Goal: Task Accomplishment & Management: Manage account settings

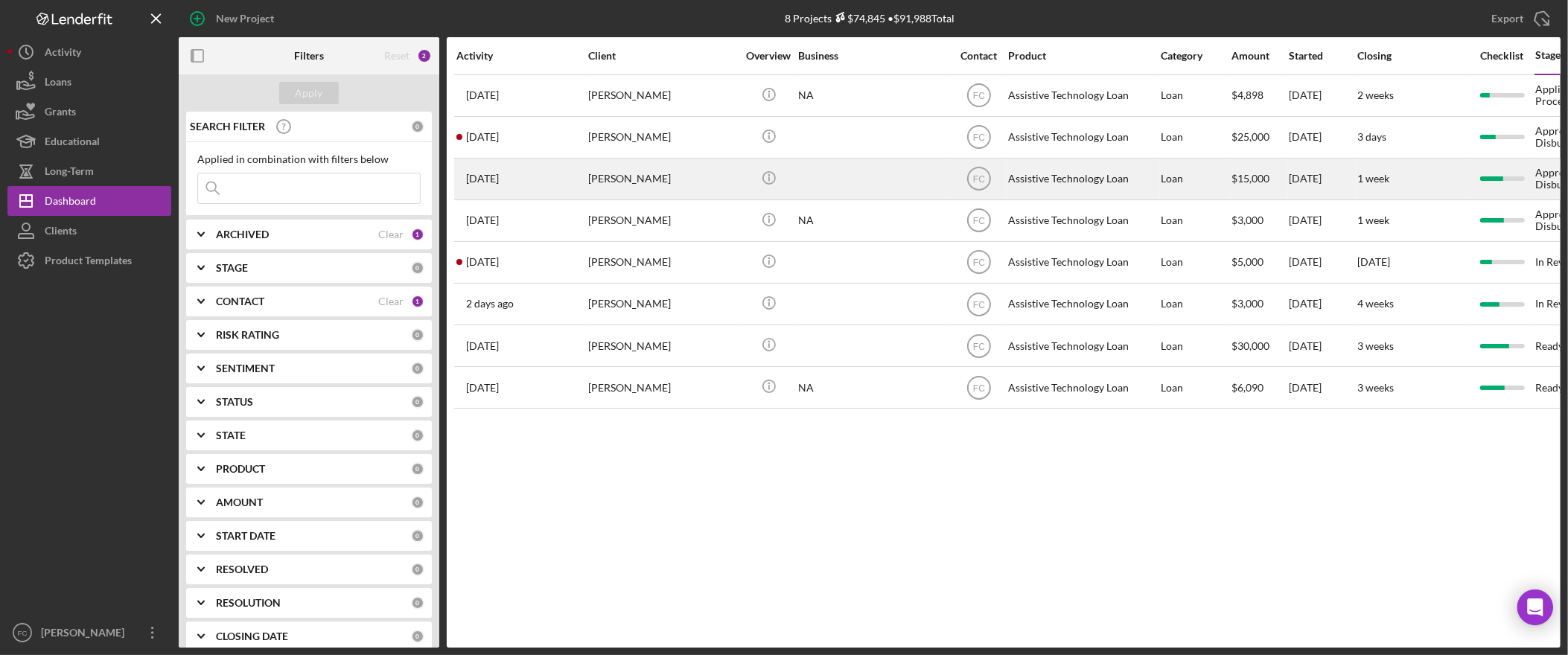
click at [634, 179] on div "Cynthia Smith" at bounding box center [663, 178] width 149 height 39
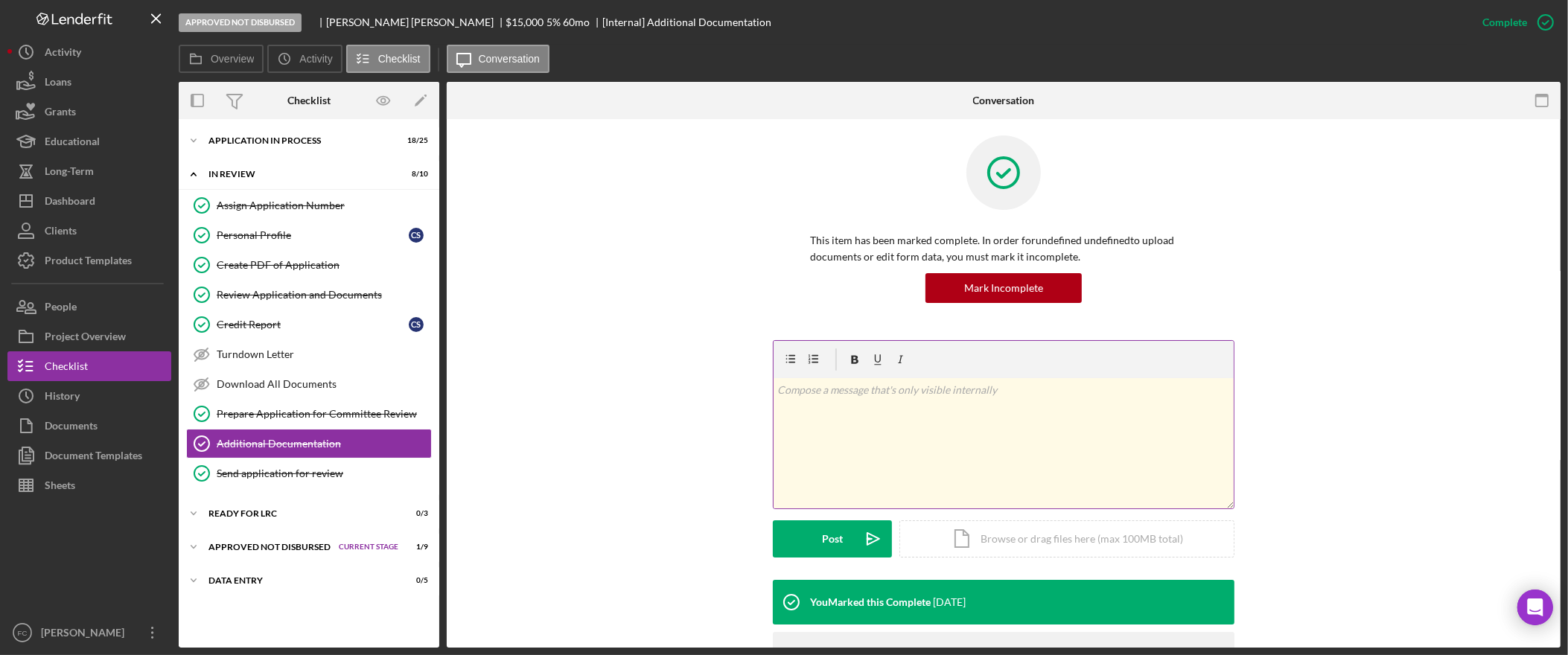
scroll to position [24, 0]
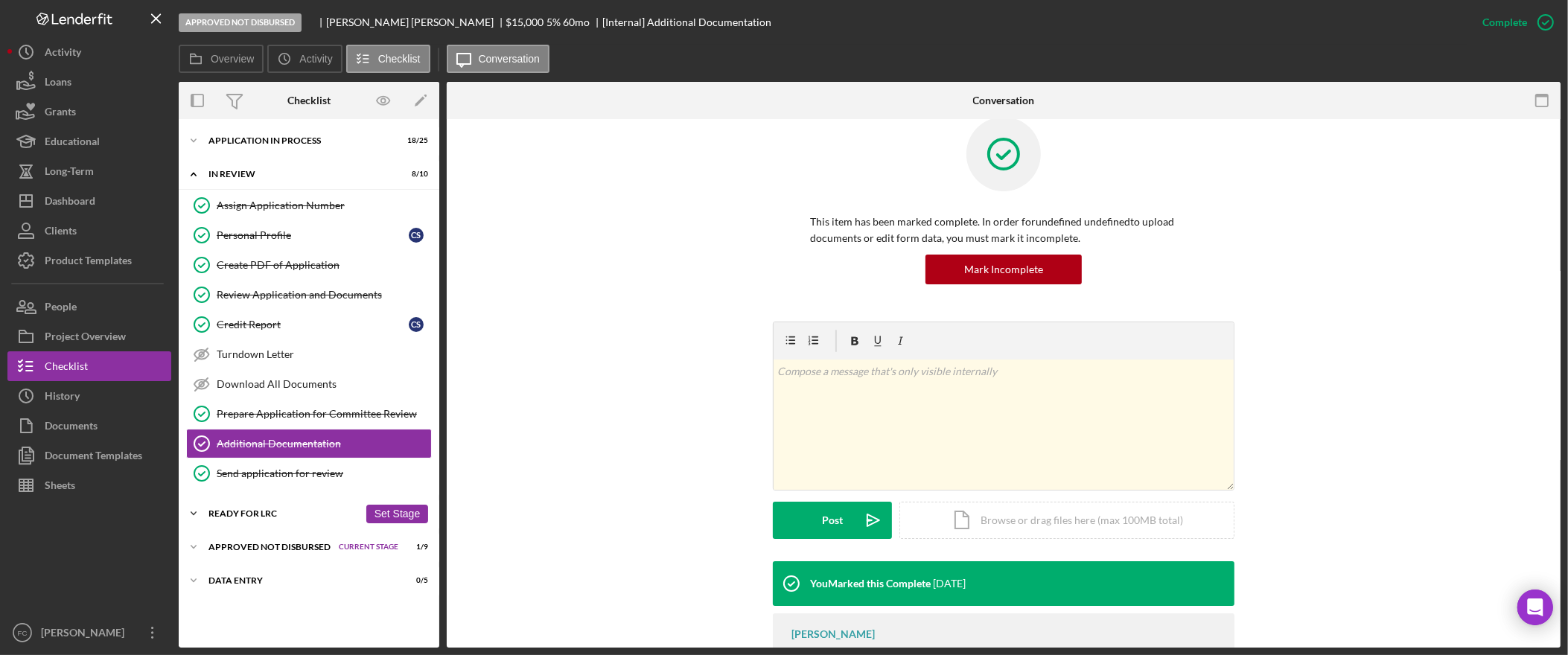
click at [278, 516] on div "Ready for LRC" at bounding box center [283, 513] width 150 height 9
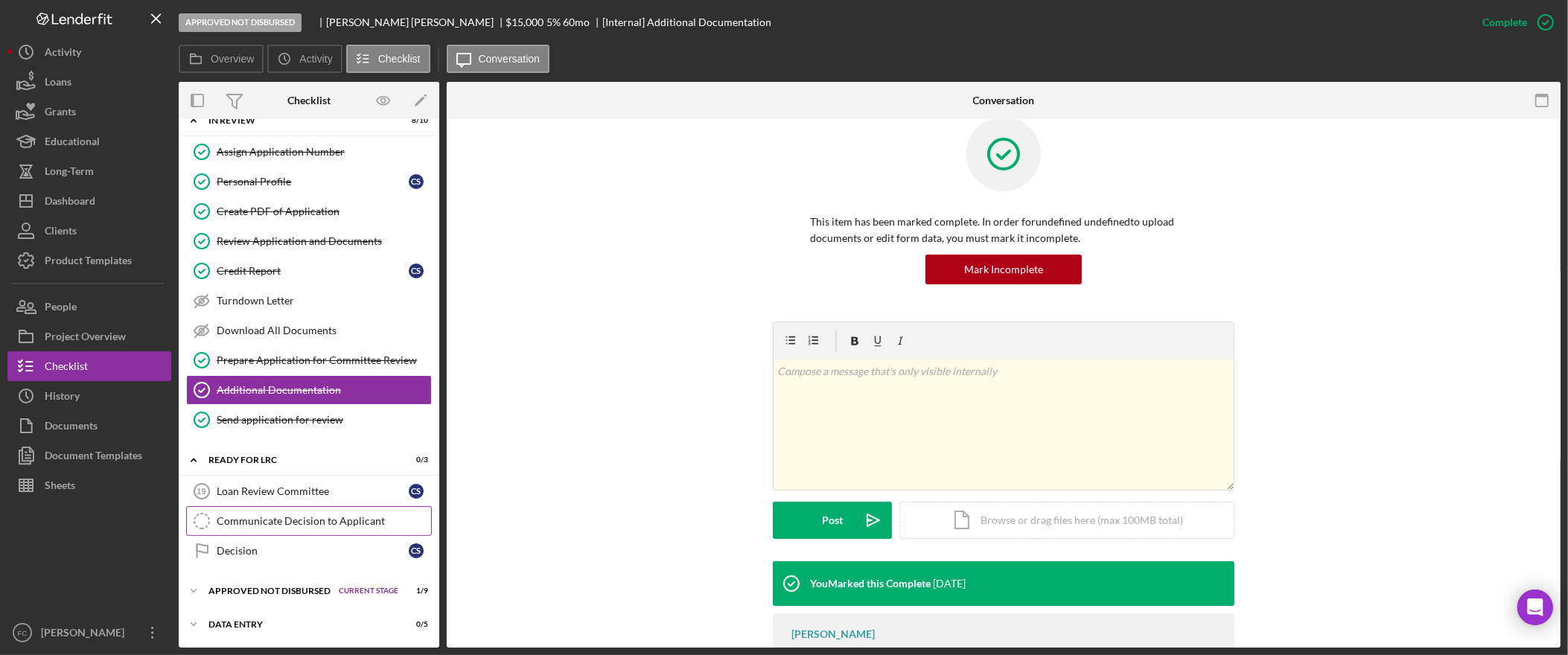
scroll to position [58, 0]
click at [270, 586] on div "Approved Not Disbursed" at bounding box center [270, 591] width 123 height 9
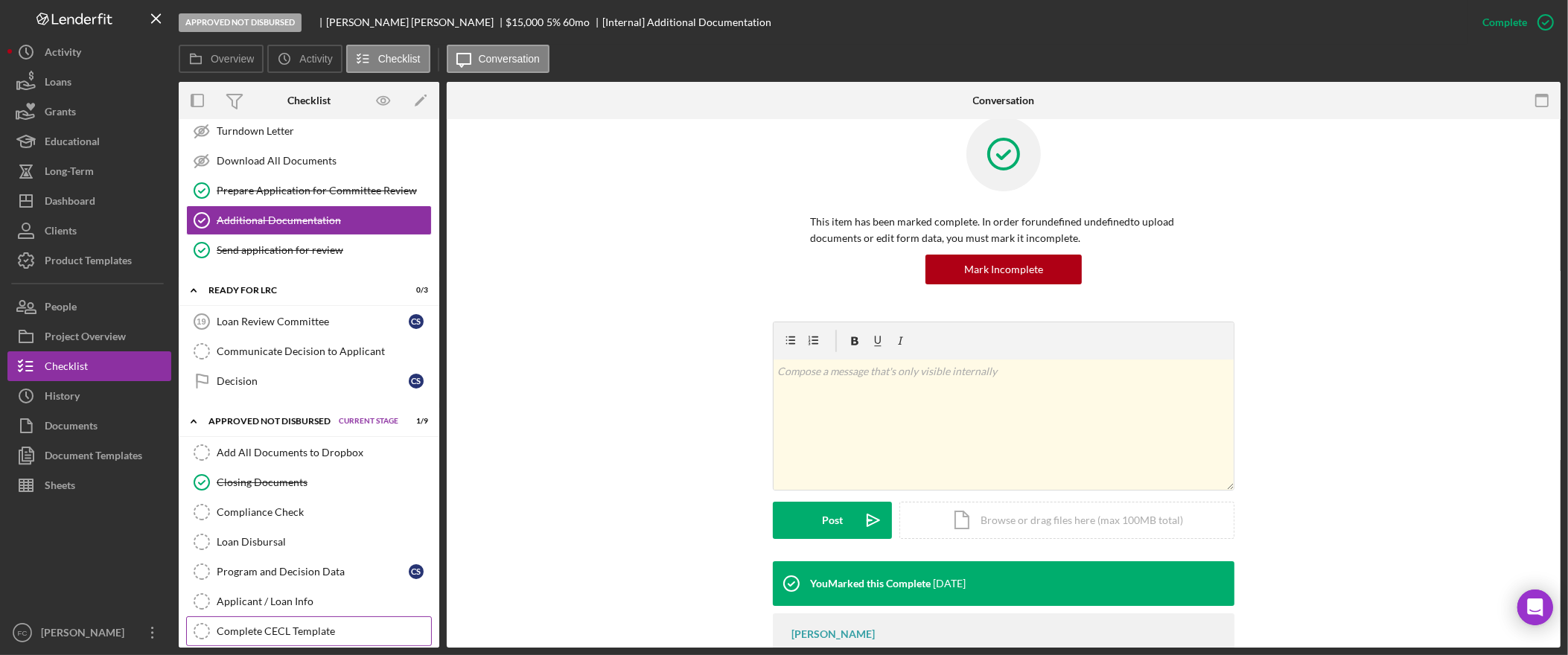
scroll to position [214, 0]
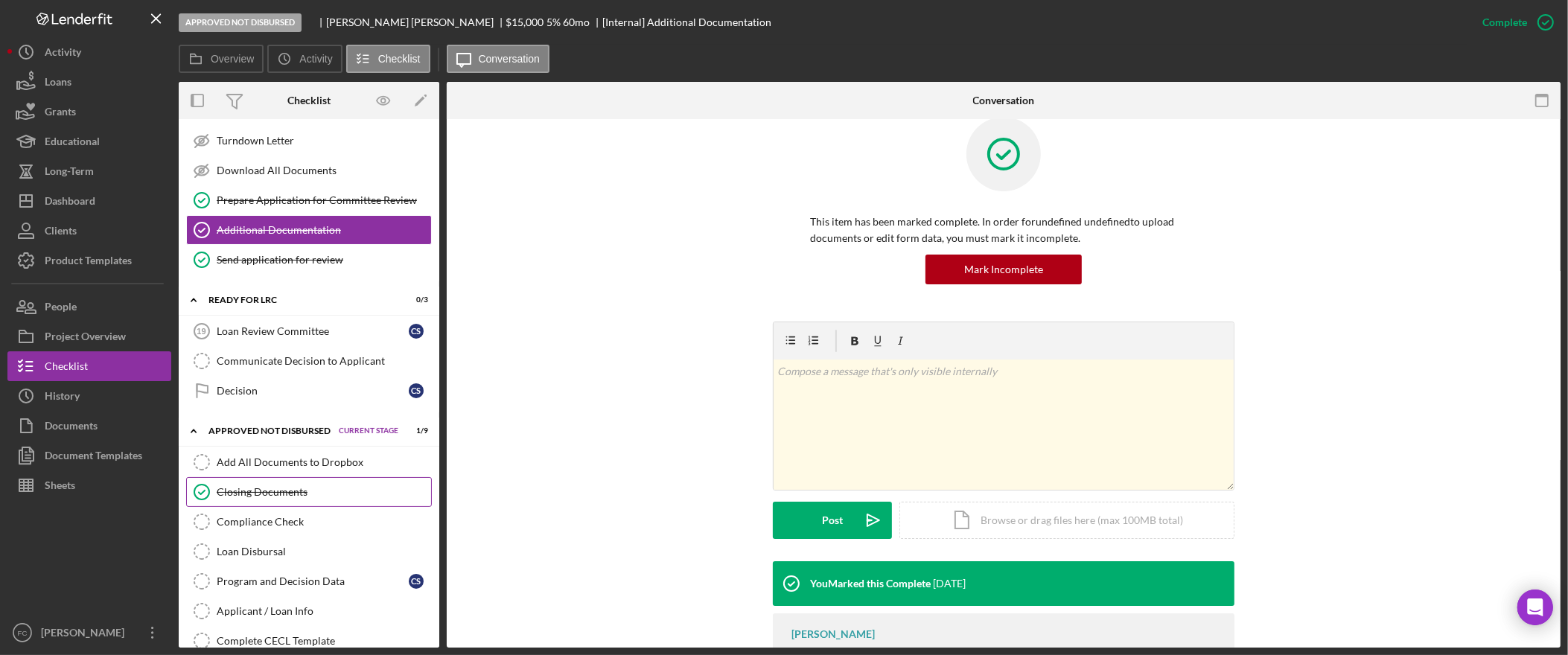
click at [313, 494] on div "Closing Documents" at bounding box center [324, 492] width 215 height 12
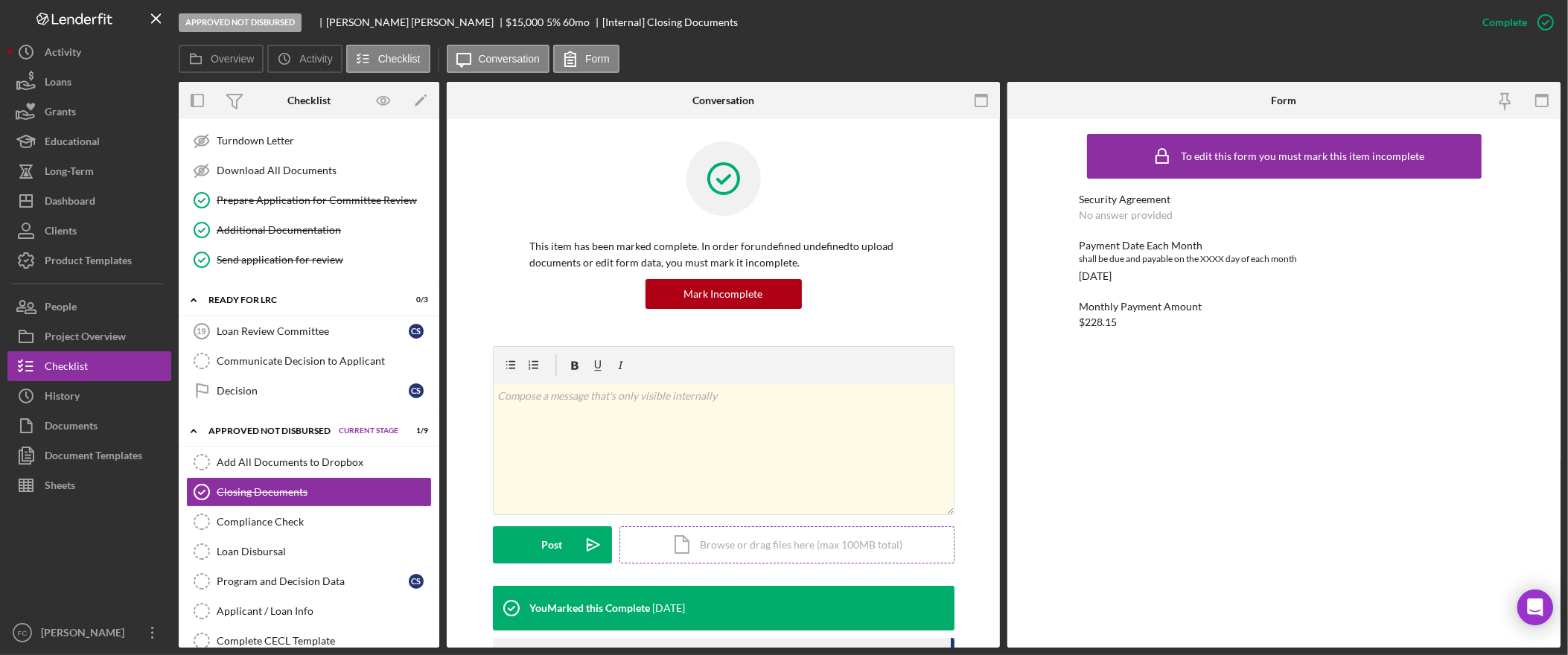
click at [705, 544] on div "Icon/Document Browse or drag files here (max 100MB total) Tap to choose files o…" at bounding box center [787, 544] width 335 height 37
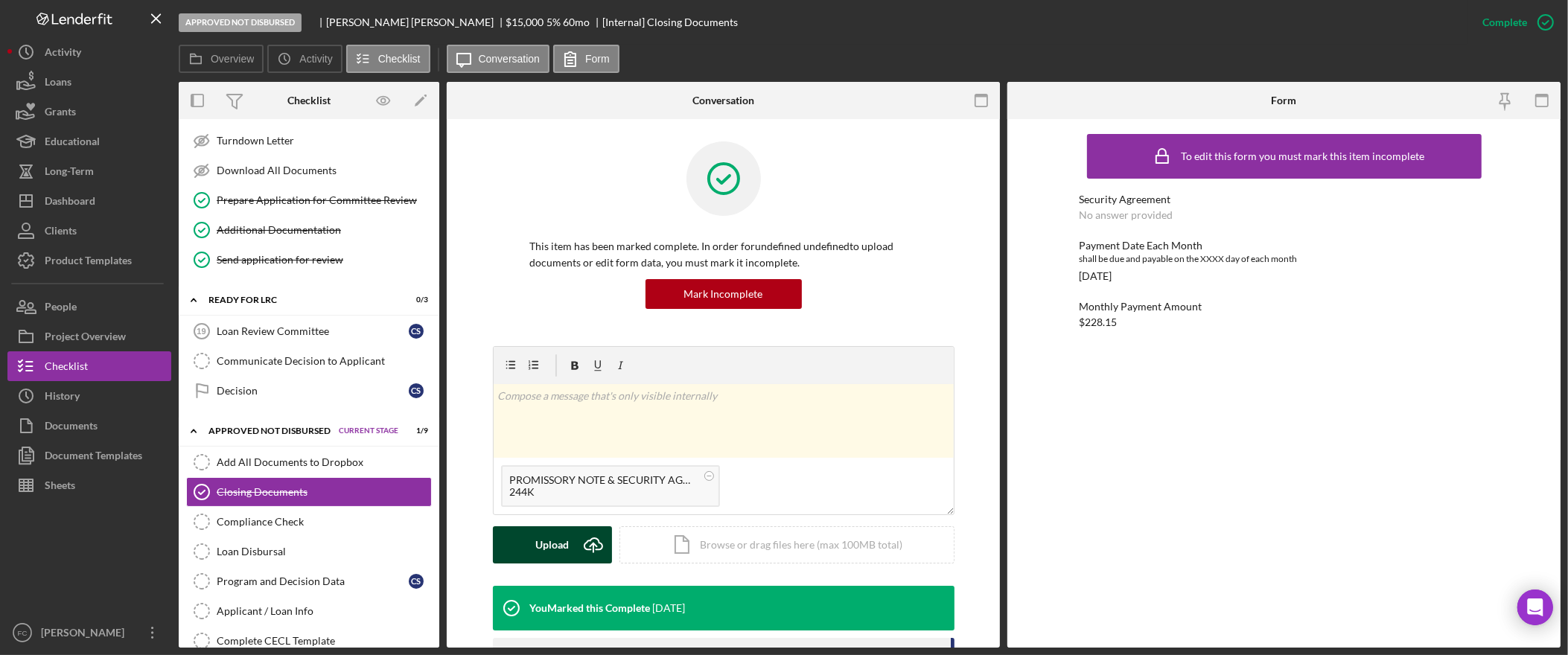
click at [562, 542] on div "Upload" at bounding box center [552, 544] width 34 height 37
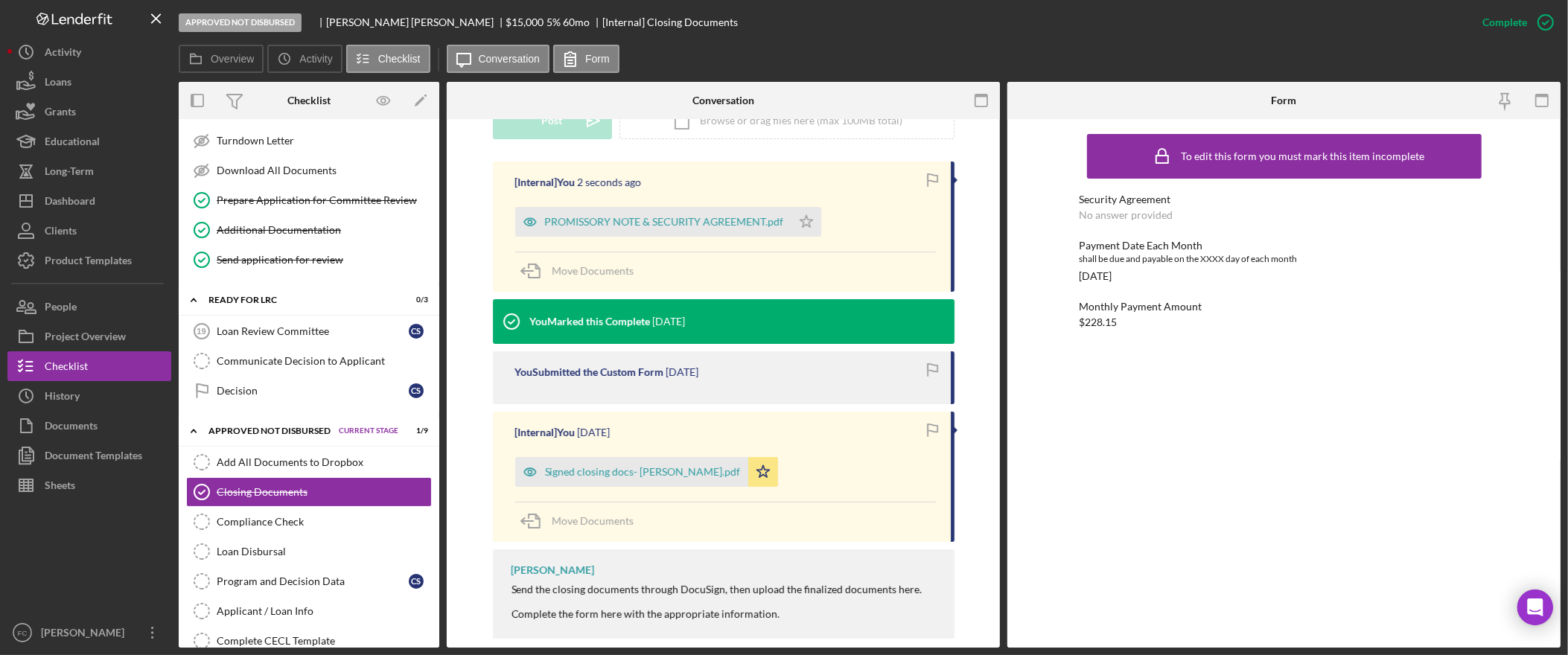
scroll to position [400, 0]
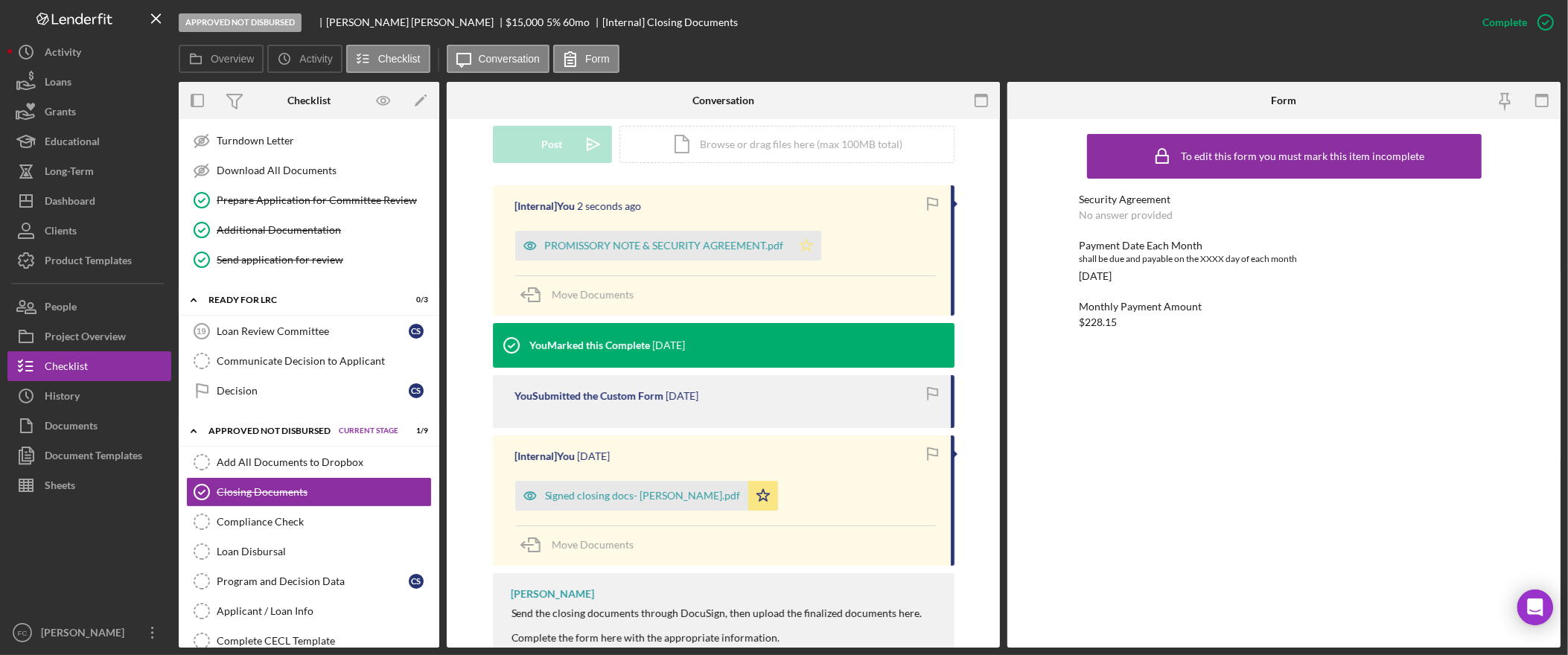
click at [805, 251] on icon "Icon/Star" at bounding box center [806, 245] width 30 height 30
click at [75, 209] on div "Dashboard" at bounding box center [70, 203] width 50 height 34
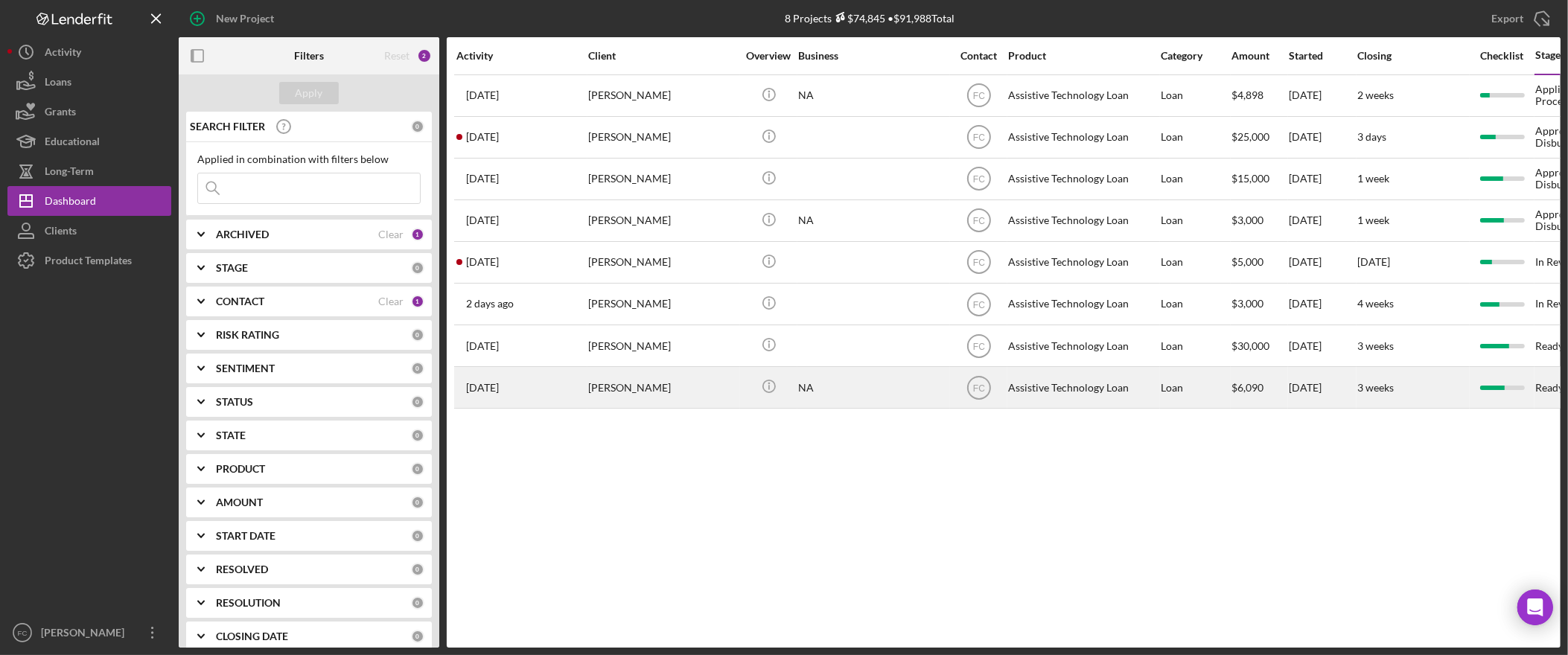
click at [644, 392] on div "[PERSON_NAME]" at bounding box center [663, 387] width 149 height 39
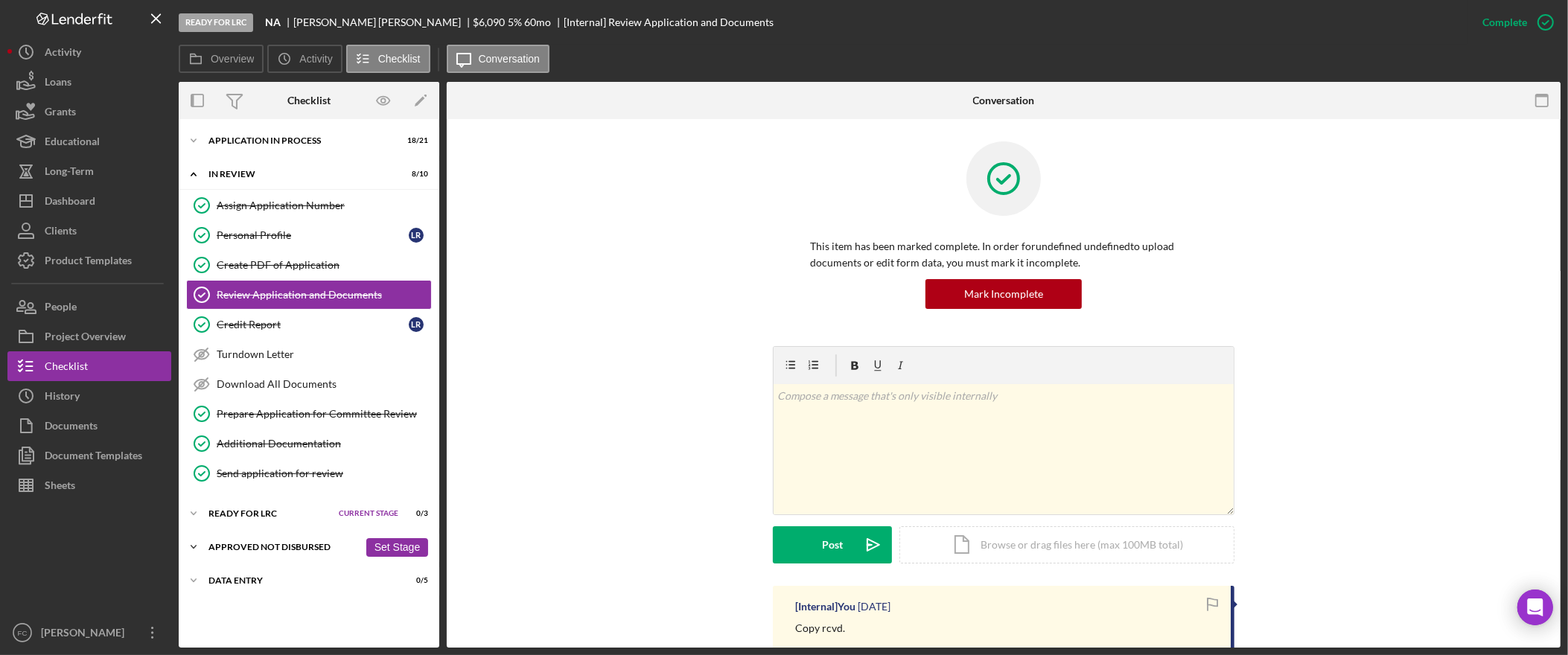
click at [396, 551] on button "Set Stage" at bounding box center [397, 547] width 62 height 18
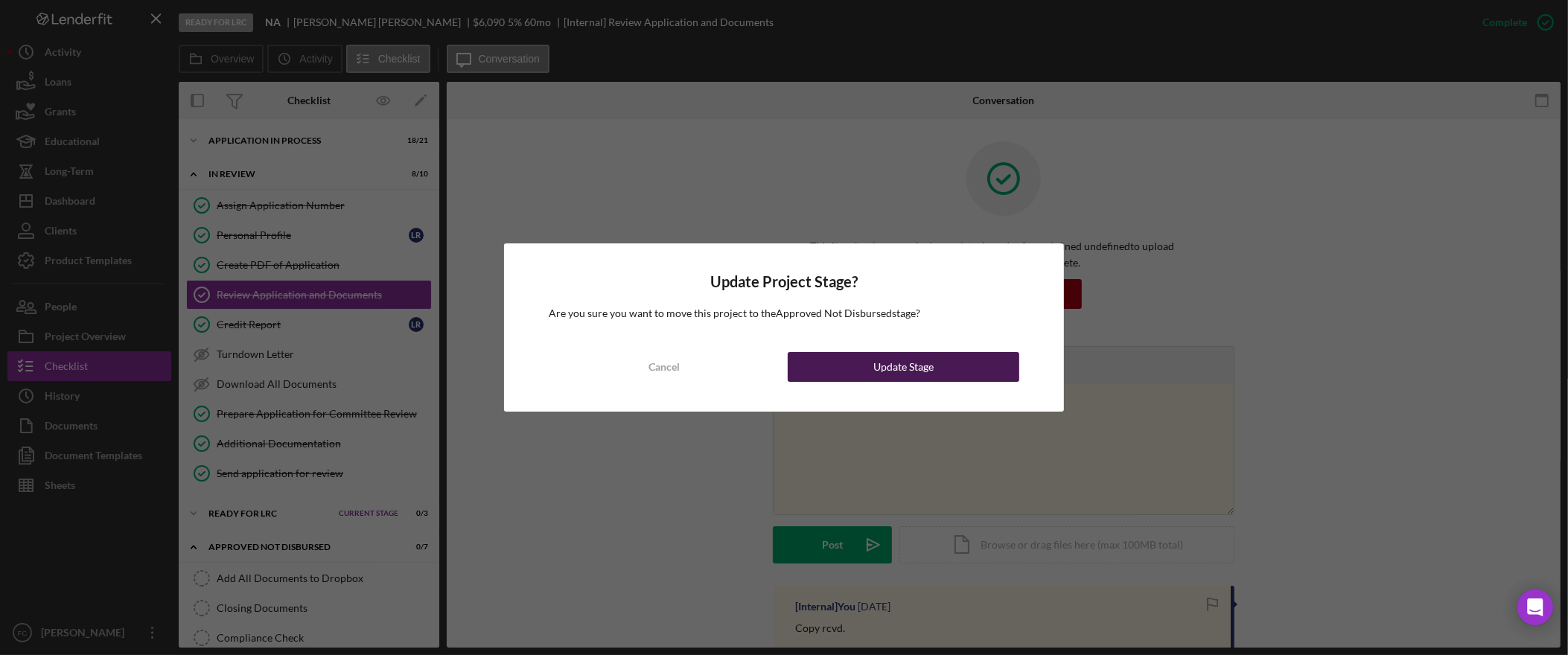
click at [928, 362] on div "Update Stage" at bounding box center [903, 367] width 60 height 30
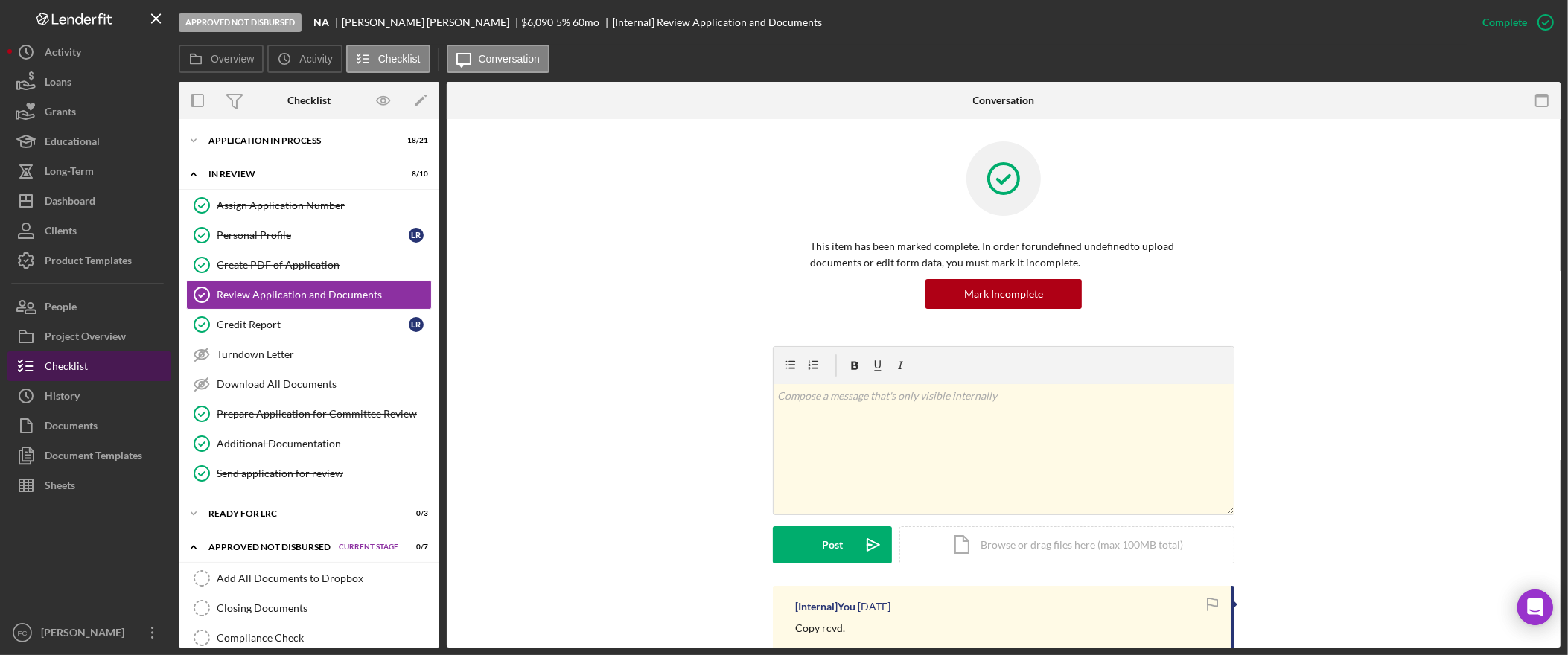
click at [92, 369] on button "Checklist" at bounding box center [89, 366] width 163 height 30
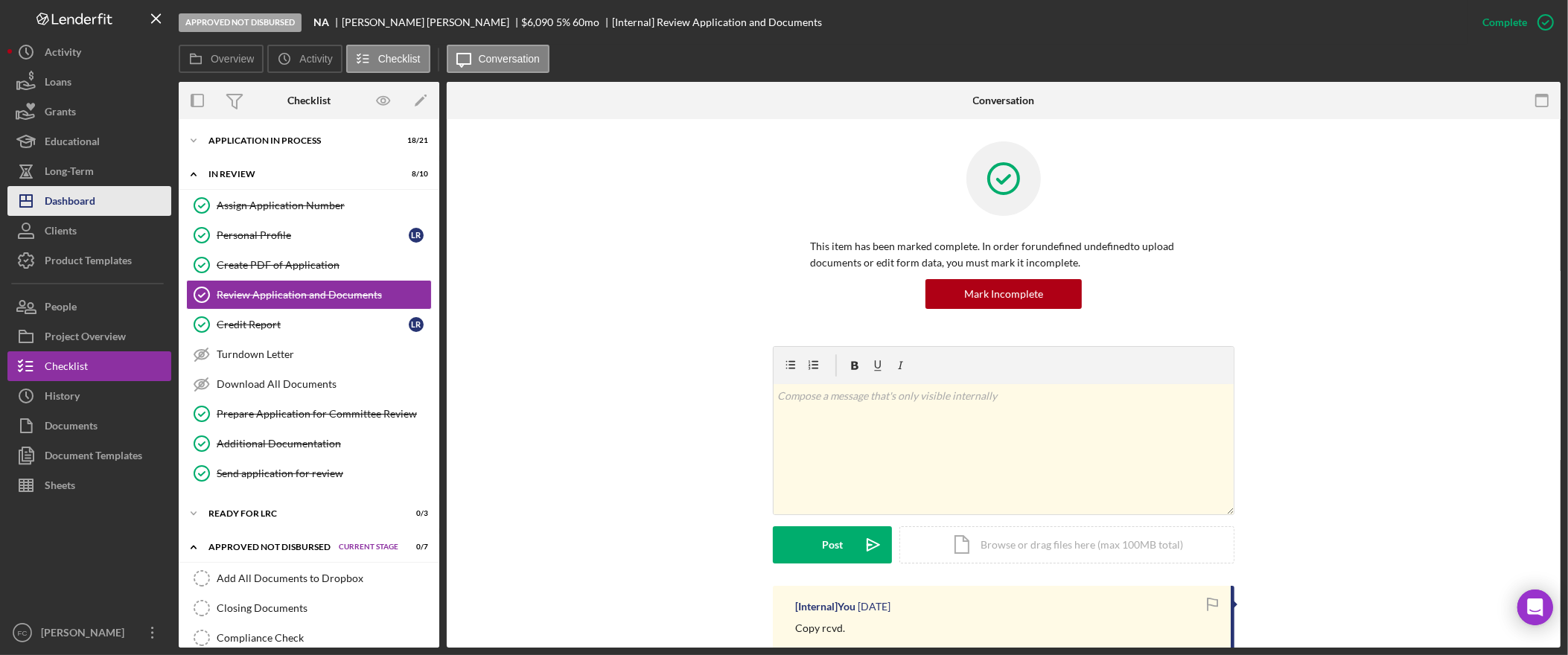
click at [122, 206] on button "Icon/Dashboard Dashboard" at bounding box center [89, 201] width 163 height 30
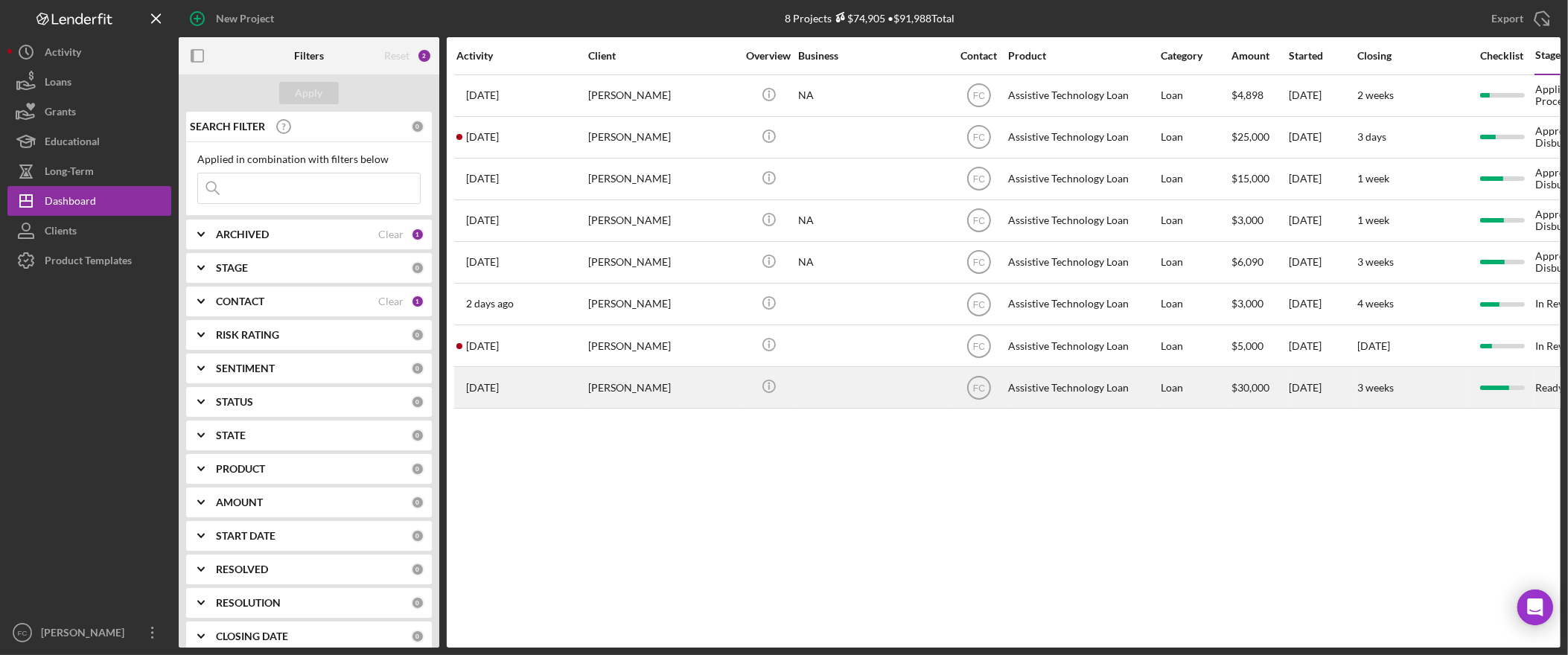
click at [660, 397] on div "[PERSON_NAME]" at bounding box center [663, 387] width 149 height 39
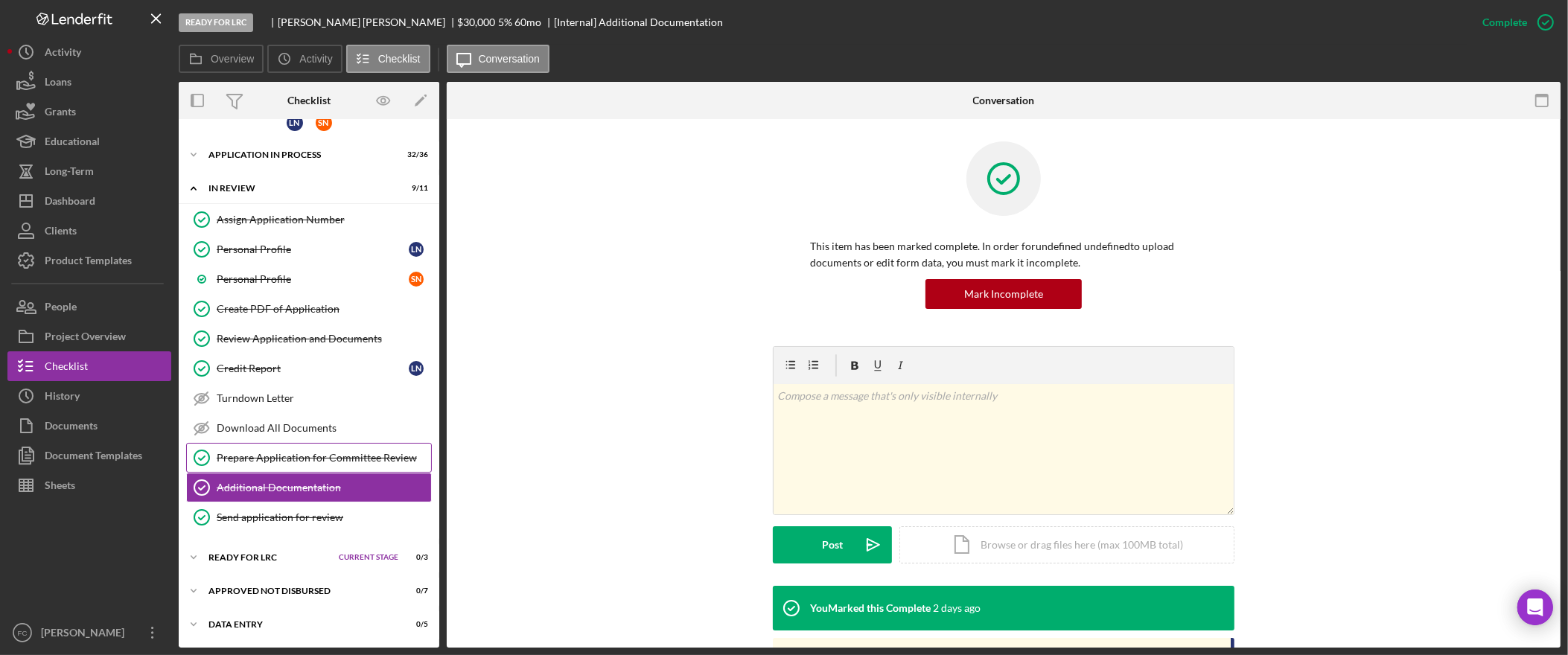
scroll to position [23, 0]
click at [380, 559] on span "Current Stage" at bounding box center [368, 557] width 60 height 9
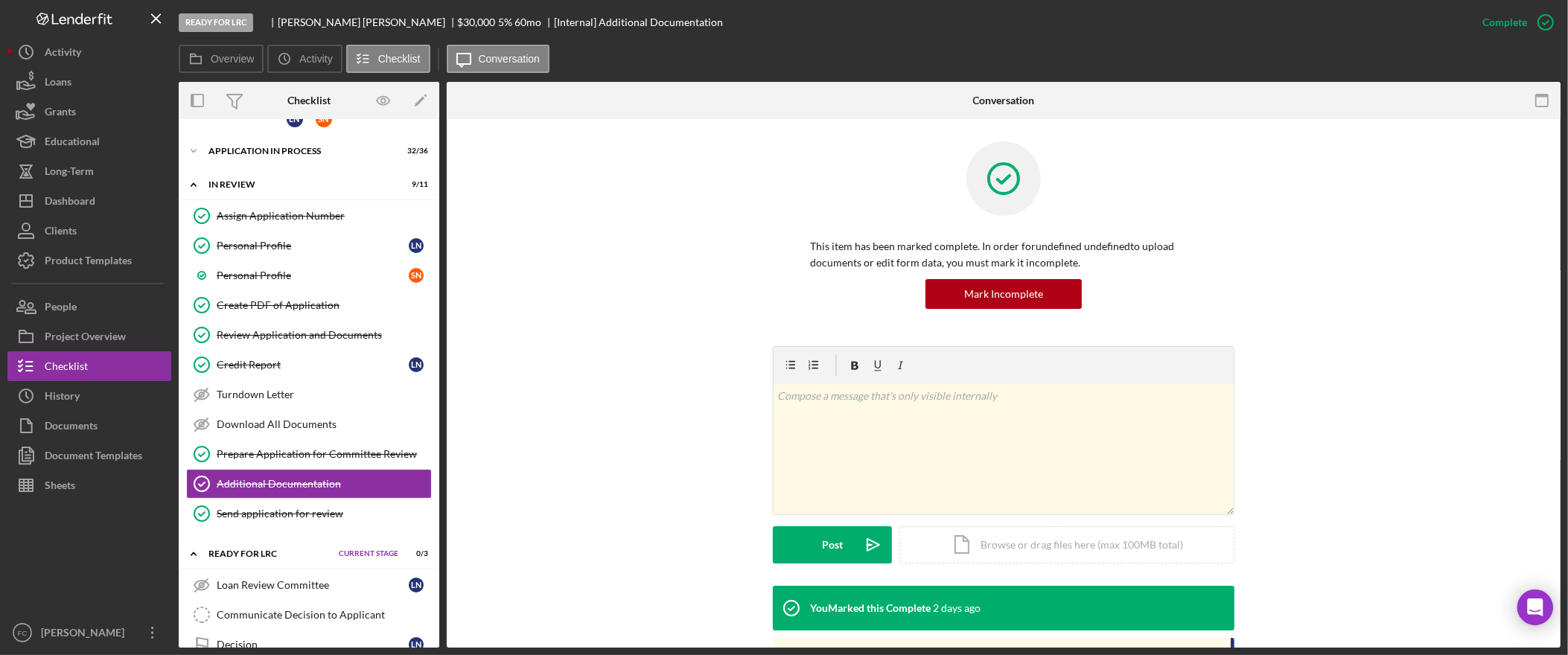
click at [383, 558] on span "Current Stage" at bounding box center [368, 554] width 60 height 9
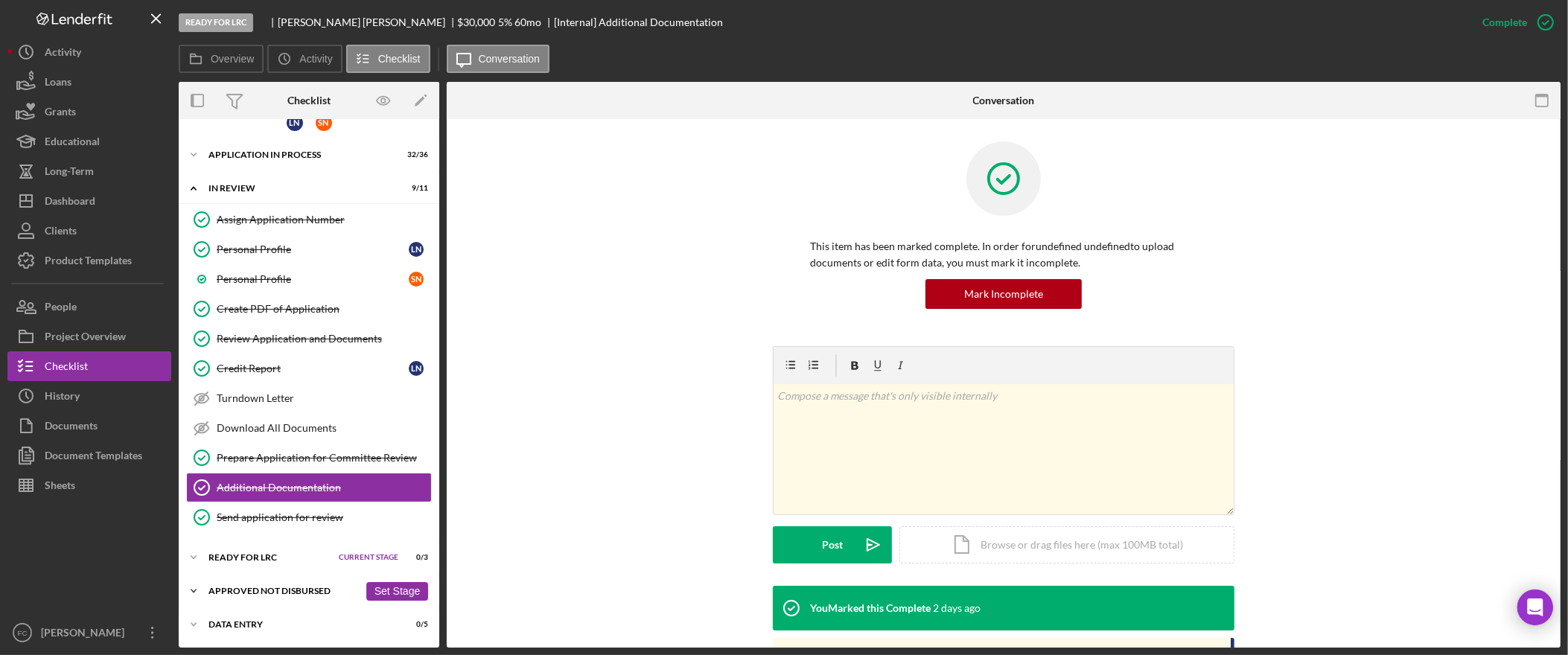
click at [387, 585] on button "Set Stage" at bounding box center [397, 591] width 62 height 18
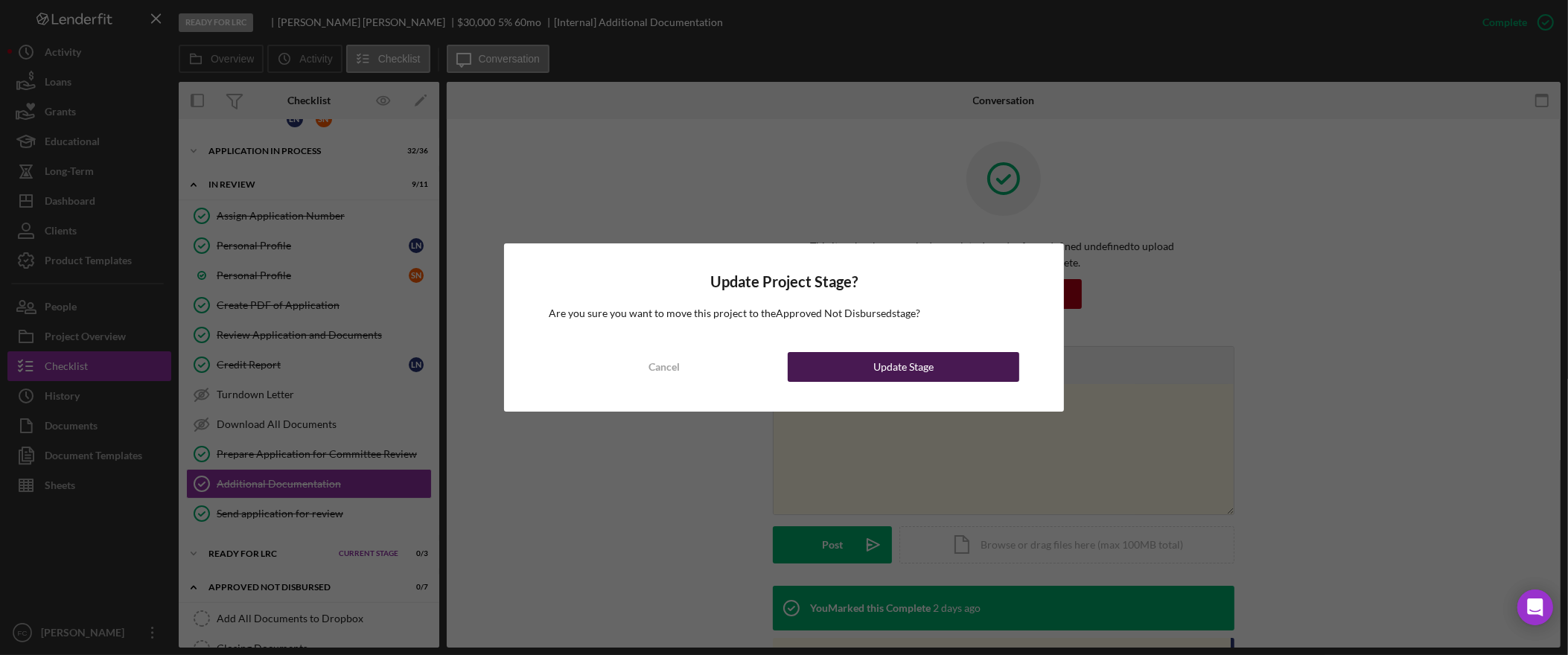
click at [924, 366] on div "Update Stage" at bounding box center [903, 367] width 60 height 30
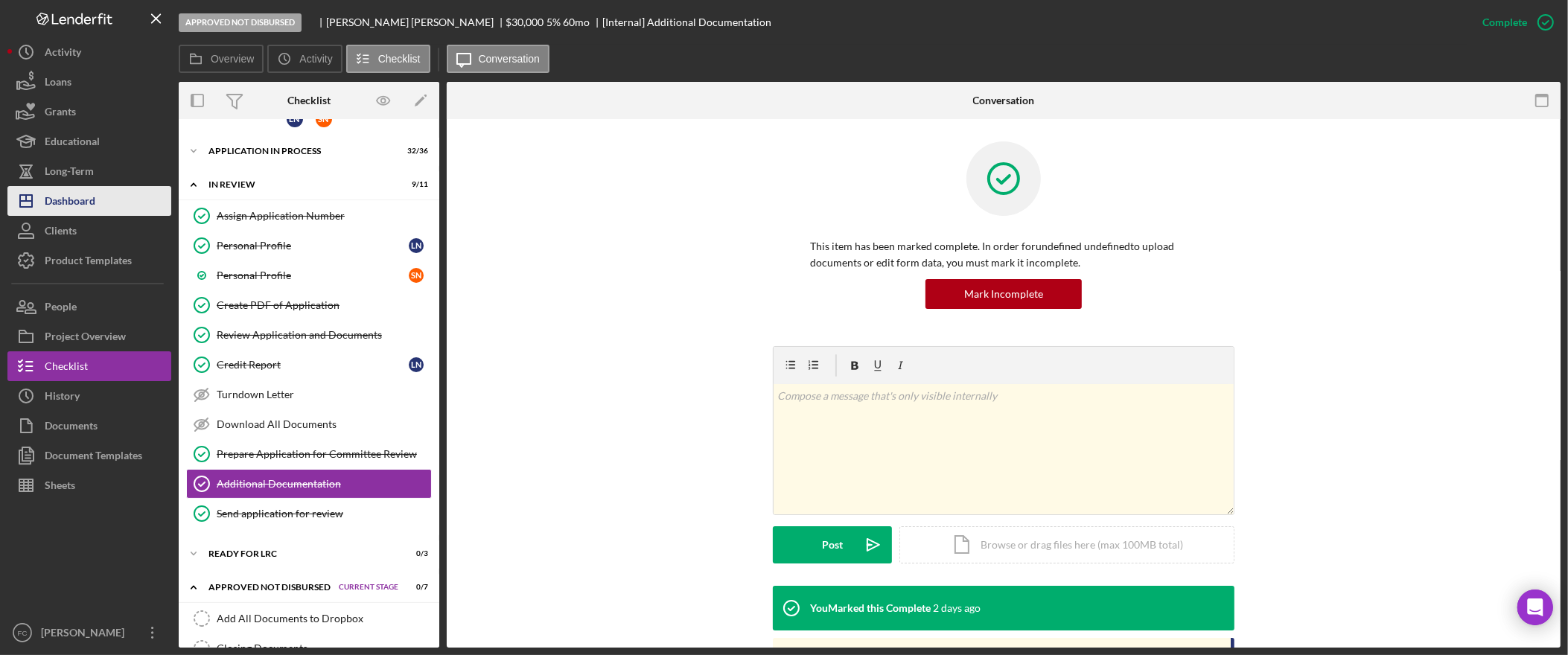
click at [50, 199] on div "Dashboard" at bounding box center [70, 203] width 50 height 34
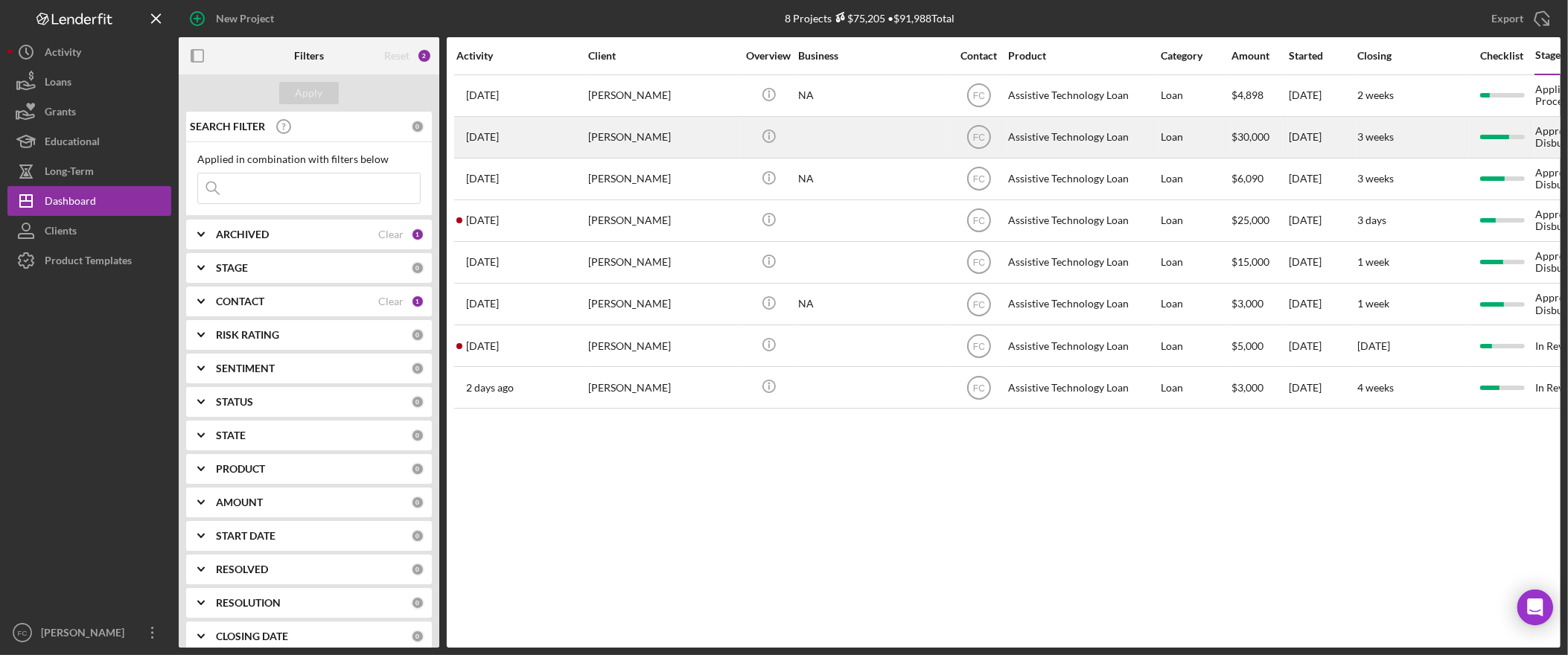
click at [641, 136] on div "[PERSON_NAME]" at bounding box center [663, 137] width 149 height 39
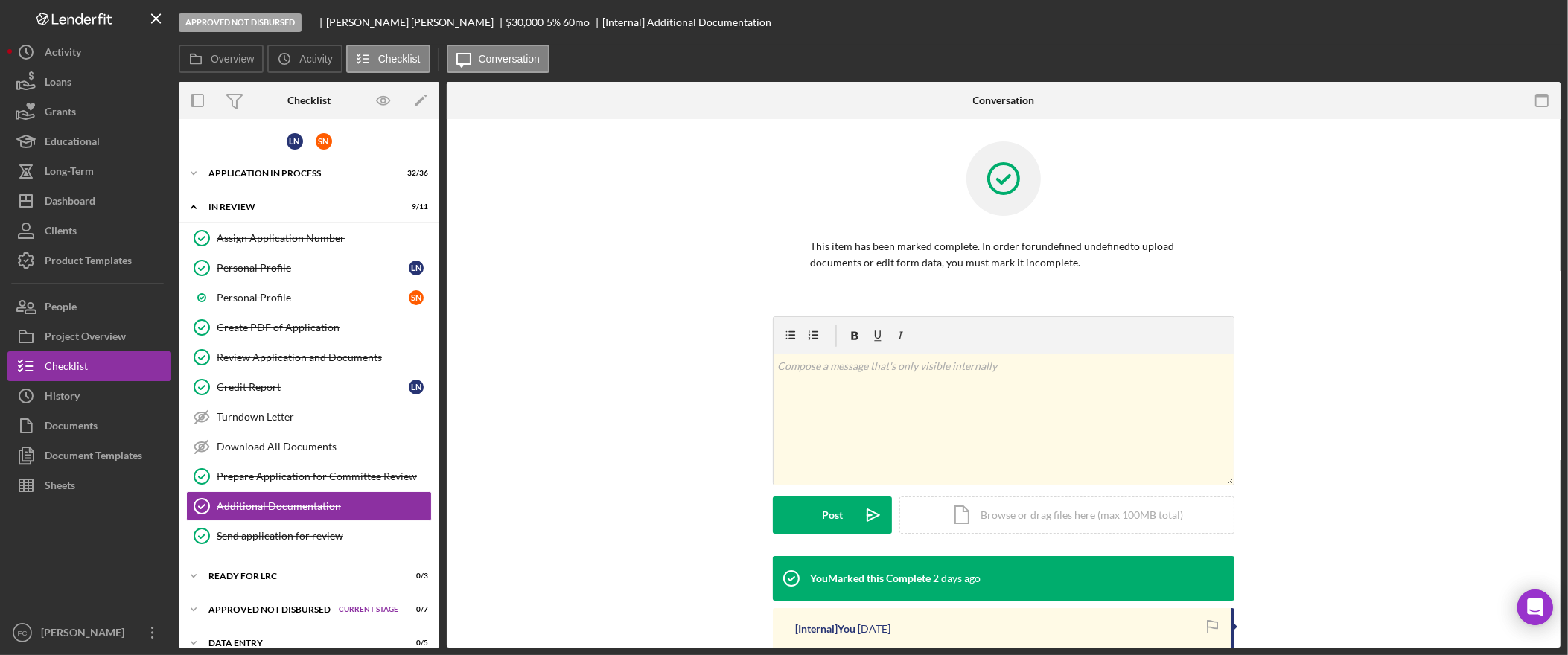
scroll to position [20, 0]
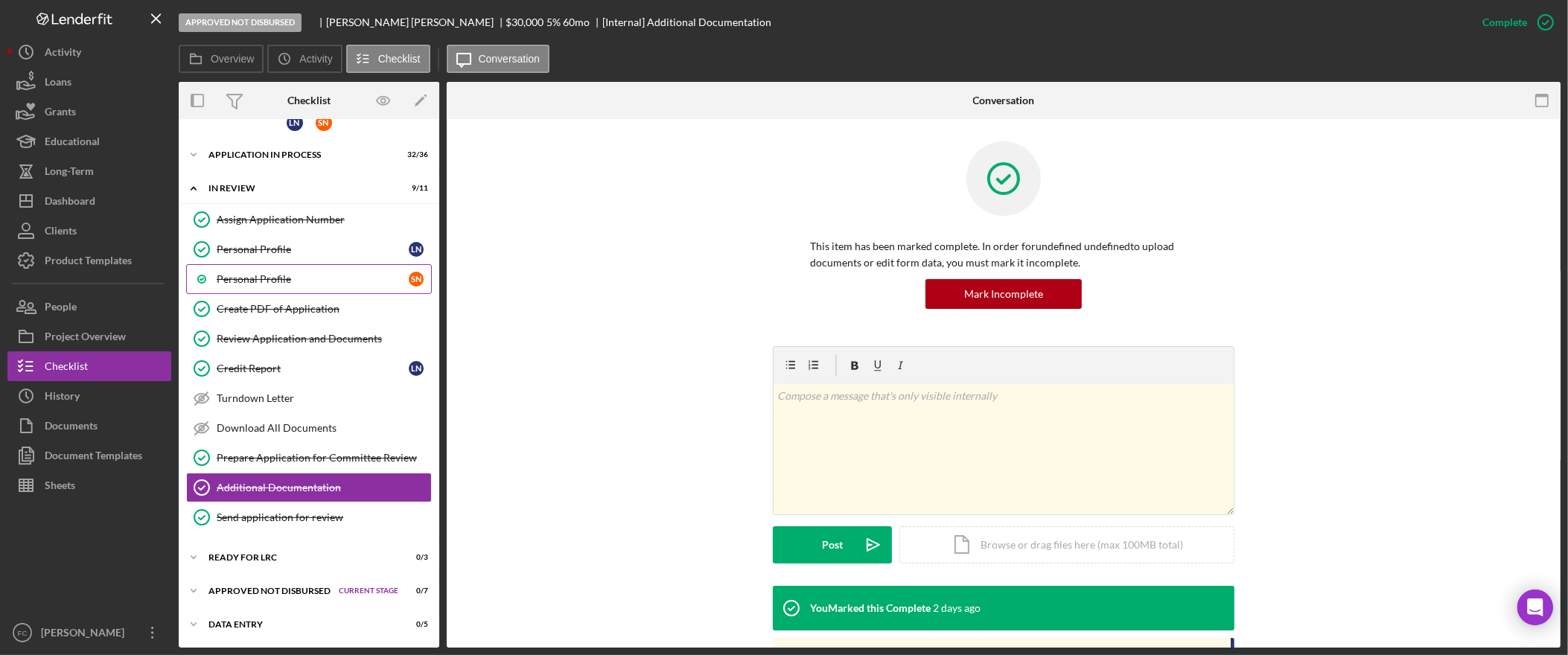
click at [334, 284] on link "Personal Profile S N" at bounding box center [308, 279] width 246 height 30
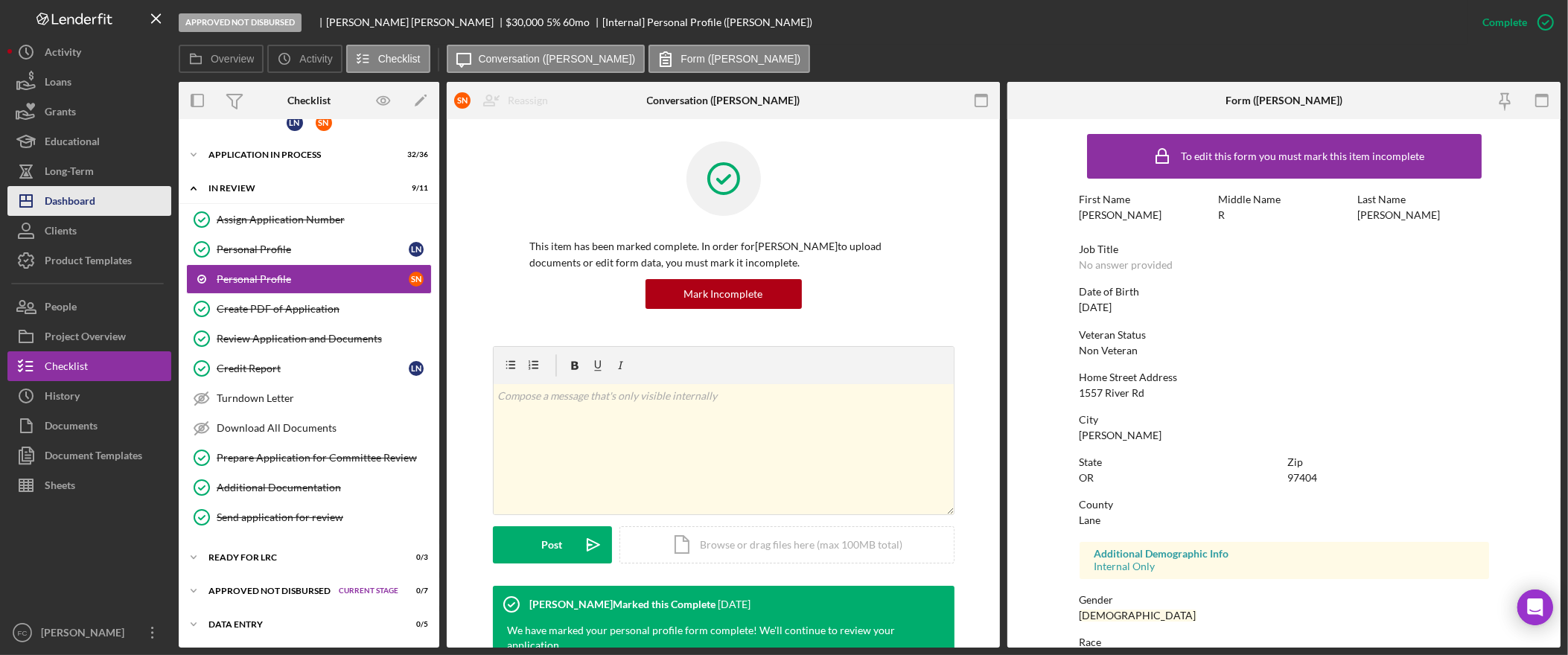
click at [80, 194] on div "Dashboard" at bounding box center [70, 203] width 50 height 34
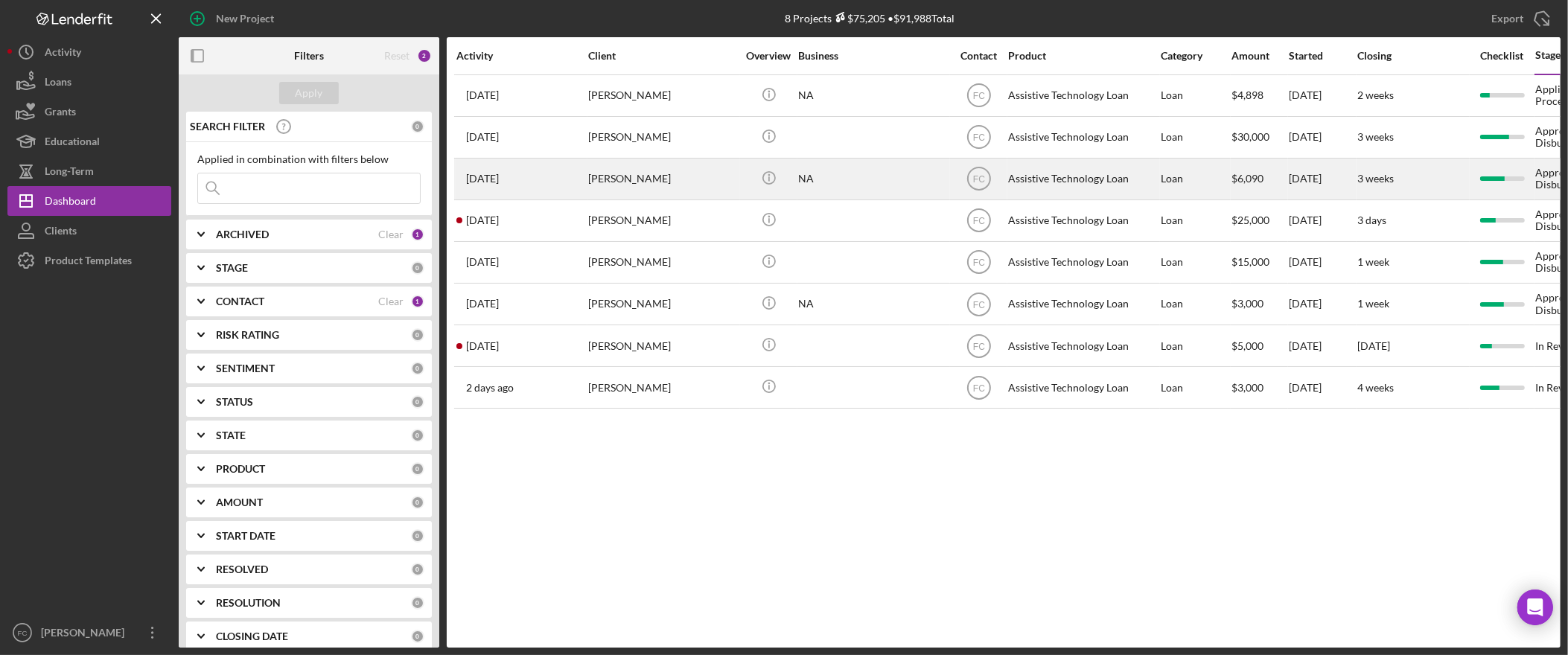
click at [599, 178] on div "[PERSON_NAME]" at bounding box center [663, 178] width 149 height 39
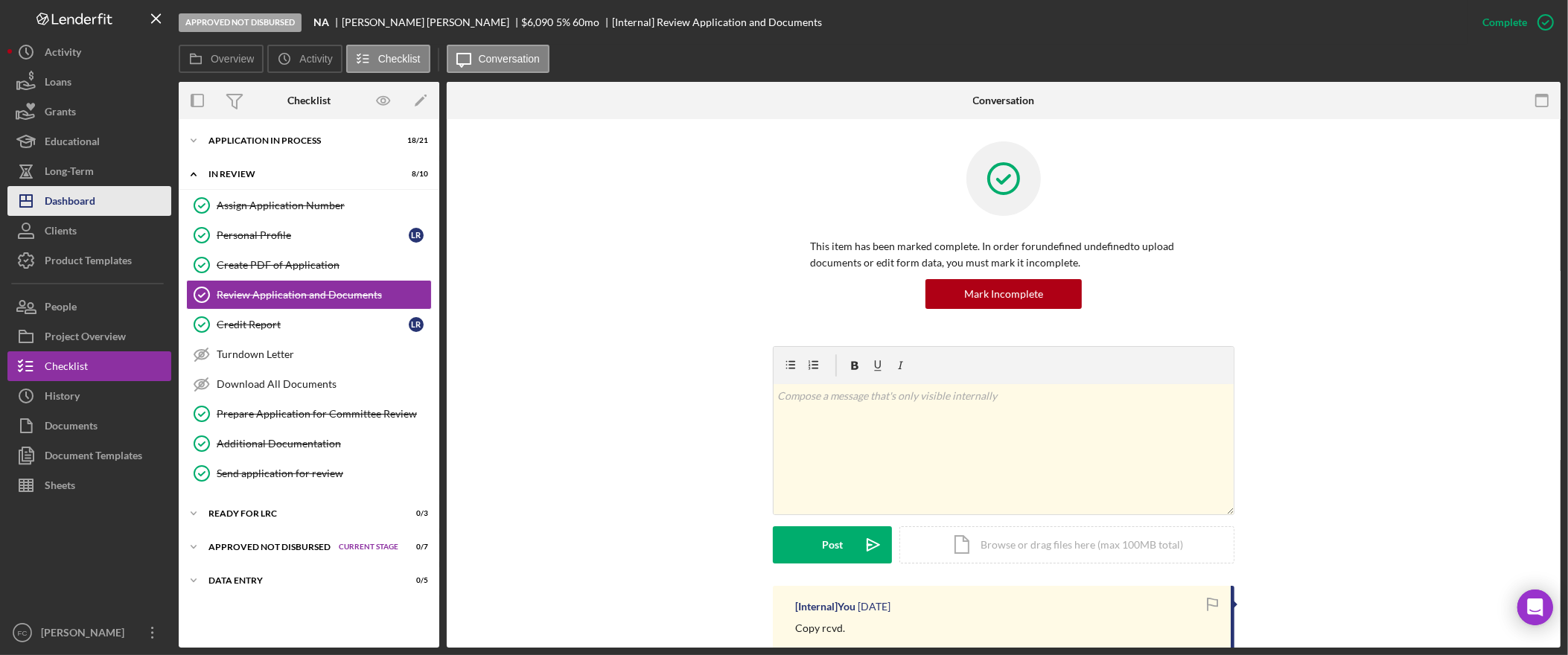
click at [82, 200] on div "Dashboard" at bounding box center [70, 203] width 50 height 34
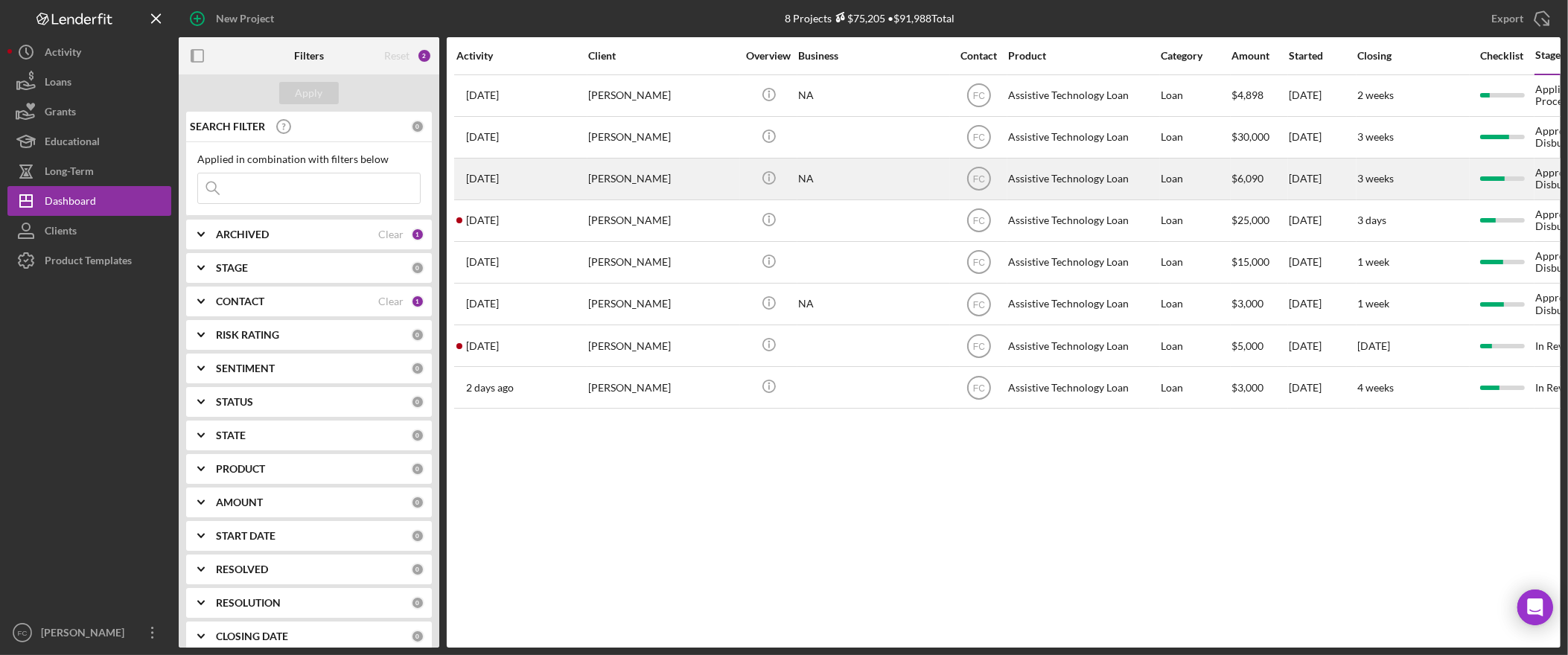
click at [657, 183] on div "[PERSON_NAME]" at bounding box center [663, 178] width 149 height 39
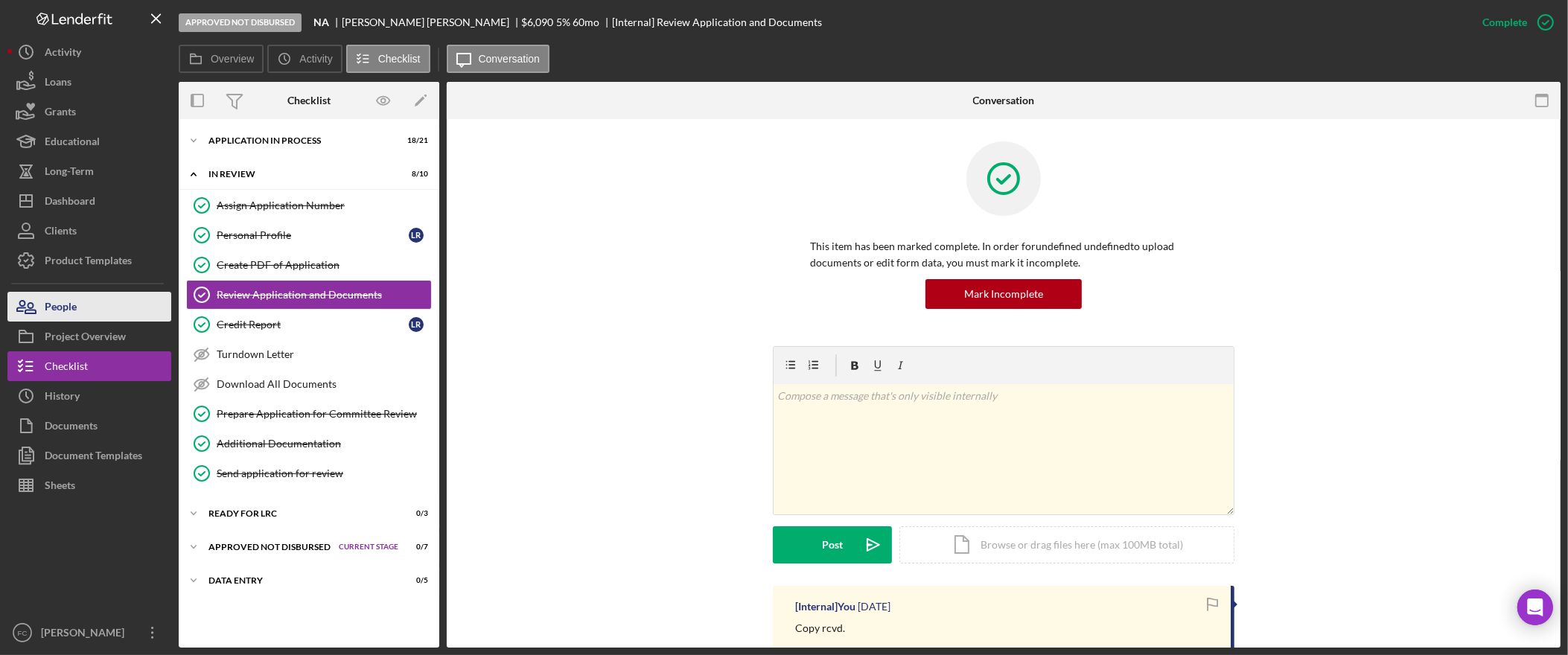
click at [82, 310] on button "People" at bounding box center [89, 307] width 163 height 30
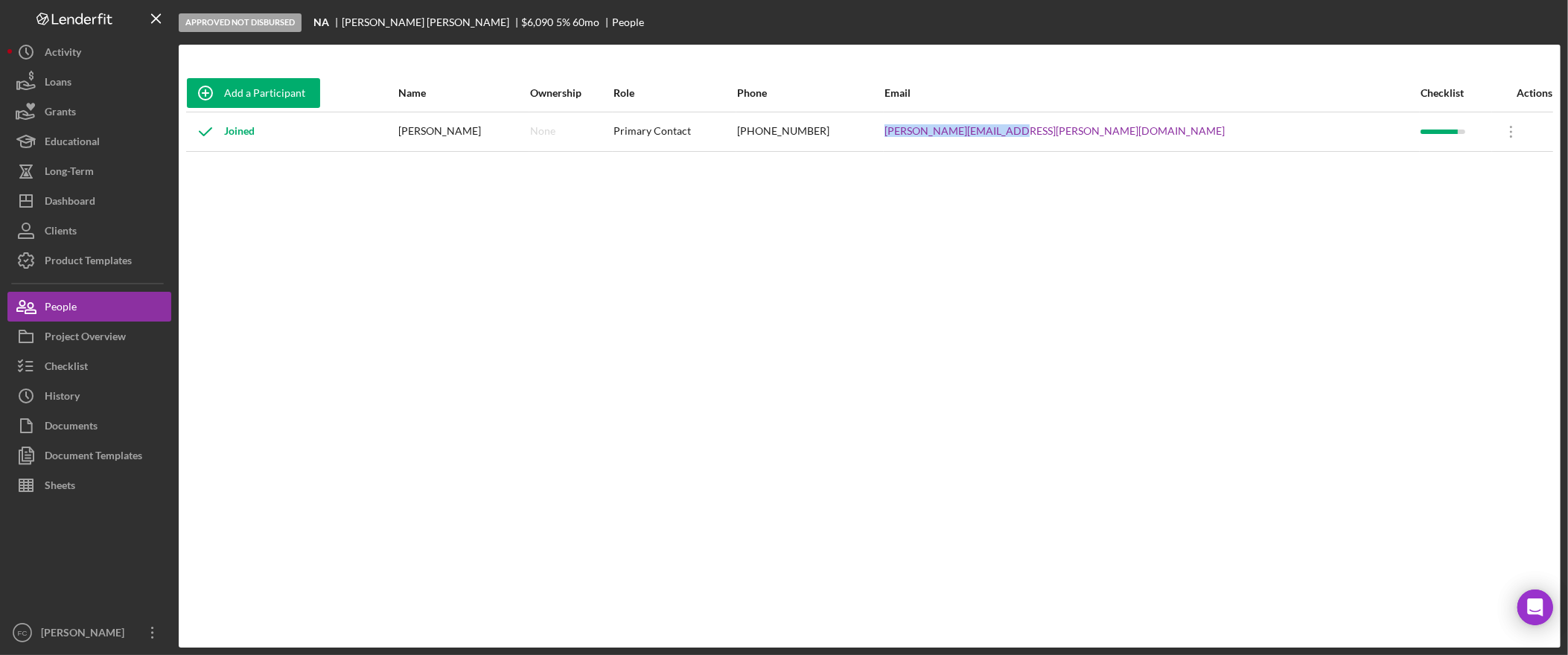
drag, startPoint x: 1224, startPoint y: 130, endPoint x: 1095, endPoint y: 130, distance: 129.0
click at [1095, 130] on tr "Joined Leslie Ransom None Primary Contact (206) 930-4747 ransom.leslie@gmail.co…" at bounding box center [869, 131] width 1367 height 39
copy tr "ransom.leslie@gmail.com"
click at [103, 207] on button "Icon/Dashboard Dashboard" at bounding box center [89, 201] width 163 height 30
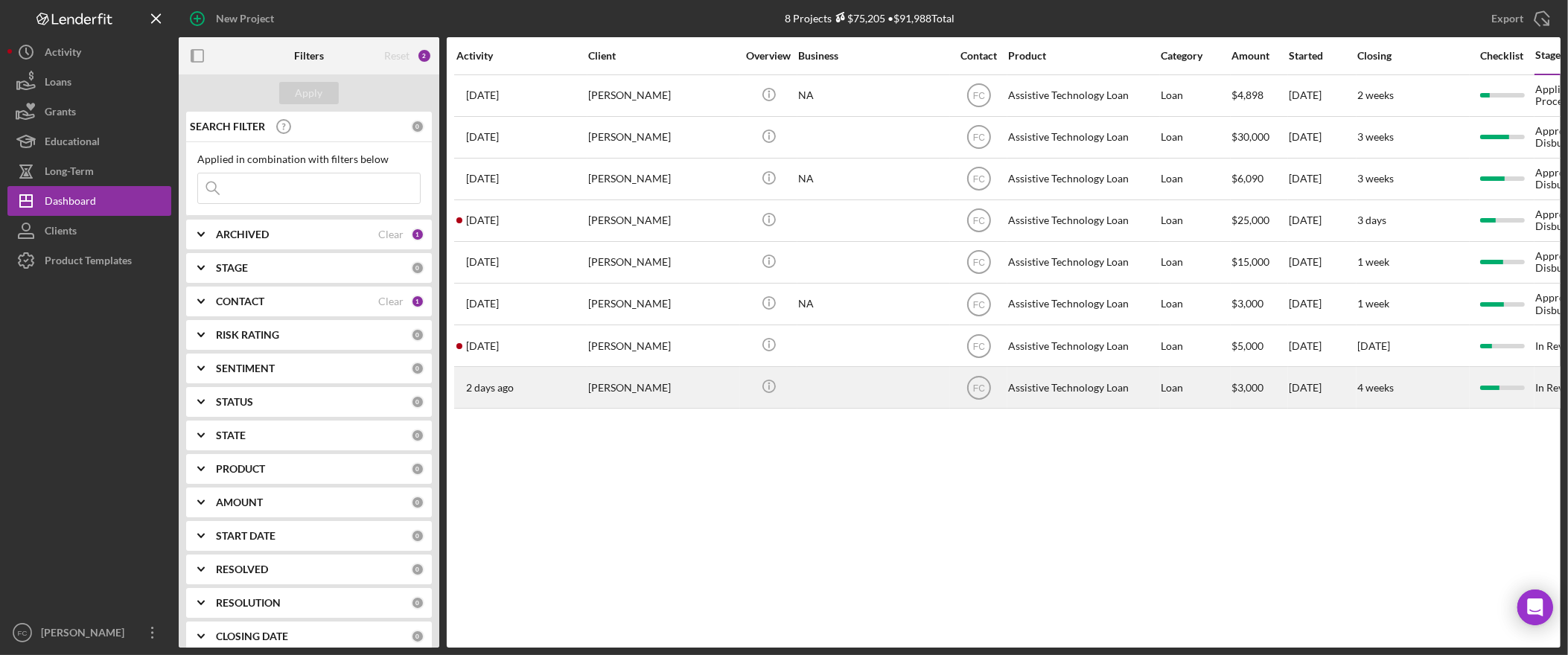
click at [634, 394] on div "[PERSON_NAME]" at bounding box center [663, 387] width 149 height 39
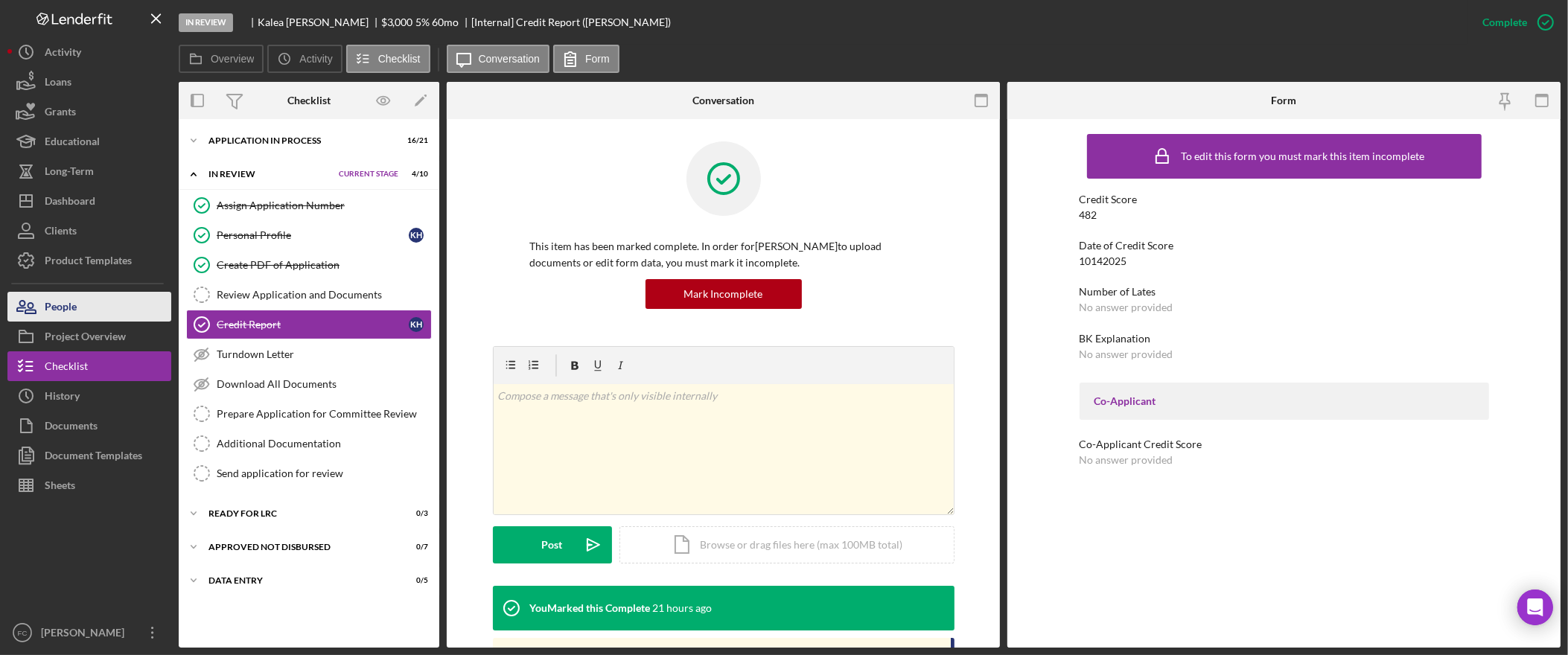
click at [94, 307] on button "People" at bounding box center [89, 307] width 163 height 30
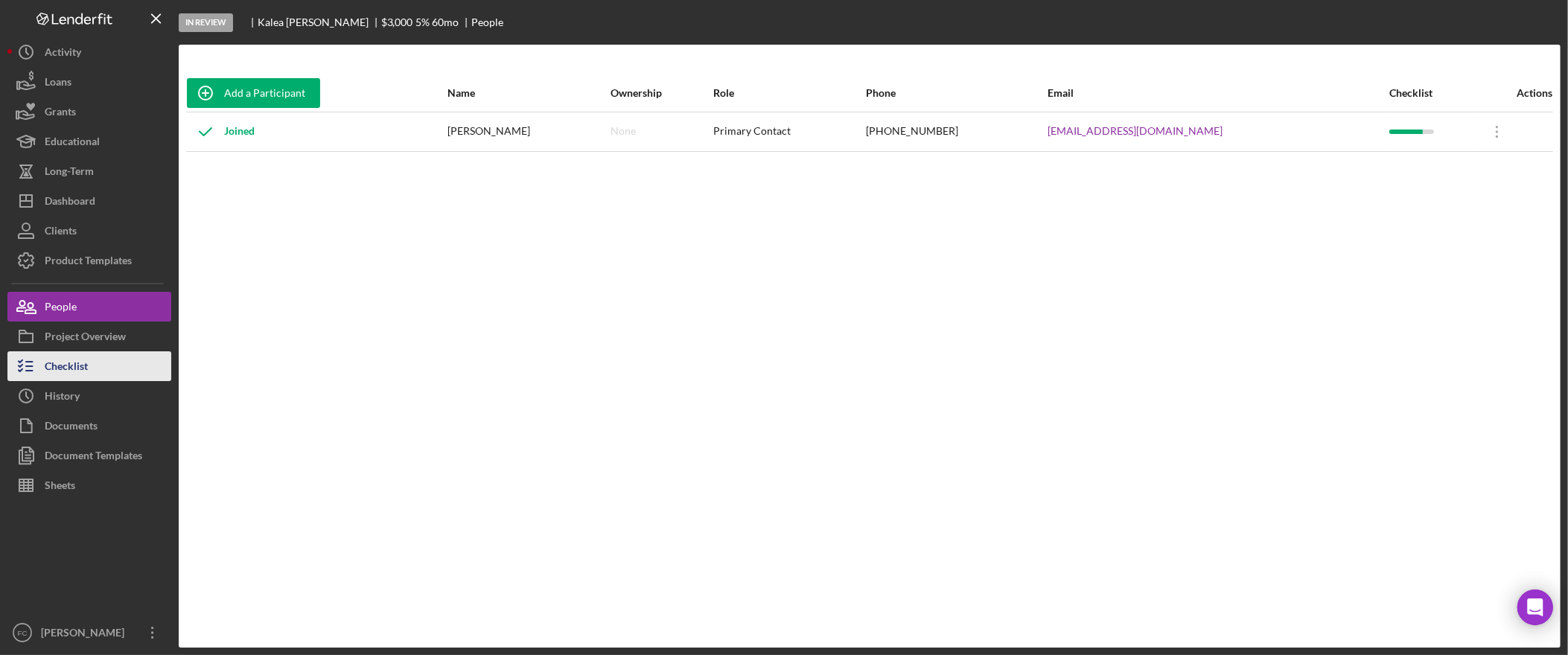
click at [76, 366] on div "Checklist" at bounding box center [66, 368] width 44 height 34
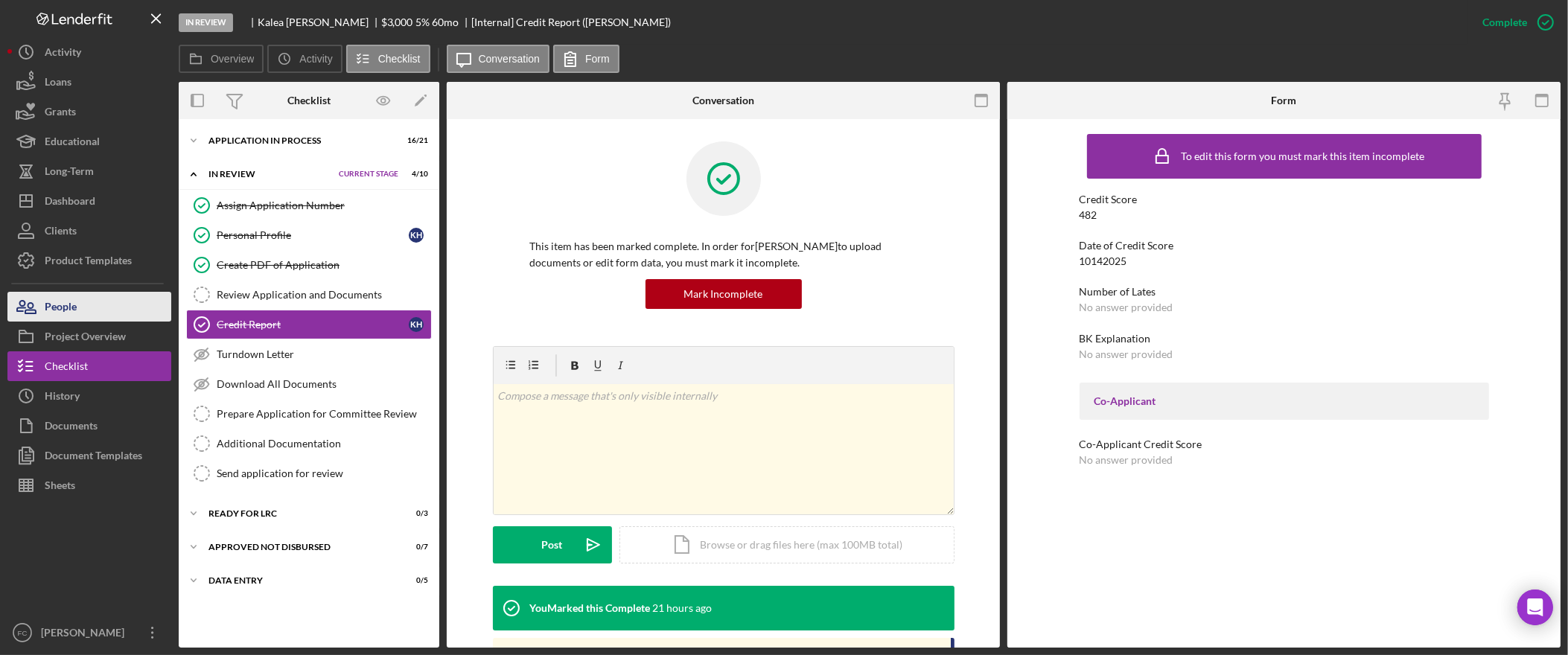
click at [63, 303] on div "People" at bounding box center [60, 308] width 32 height 34
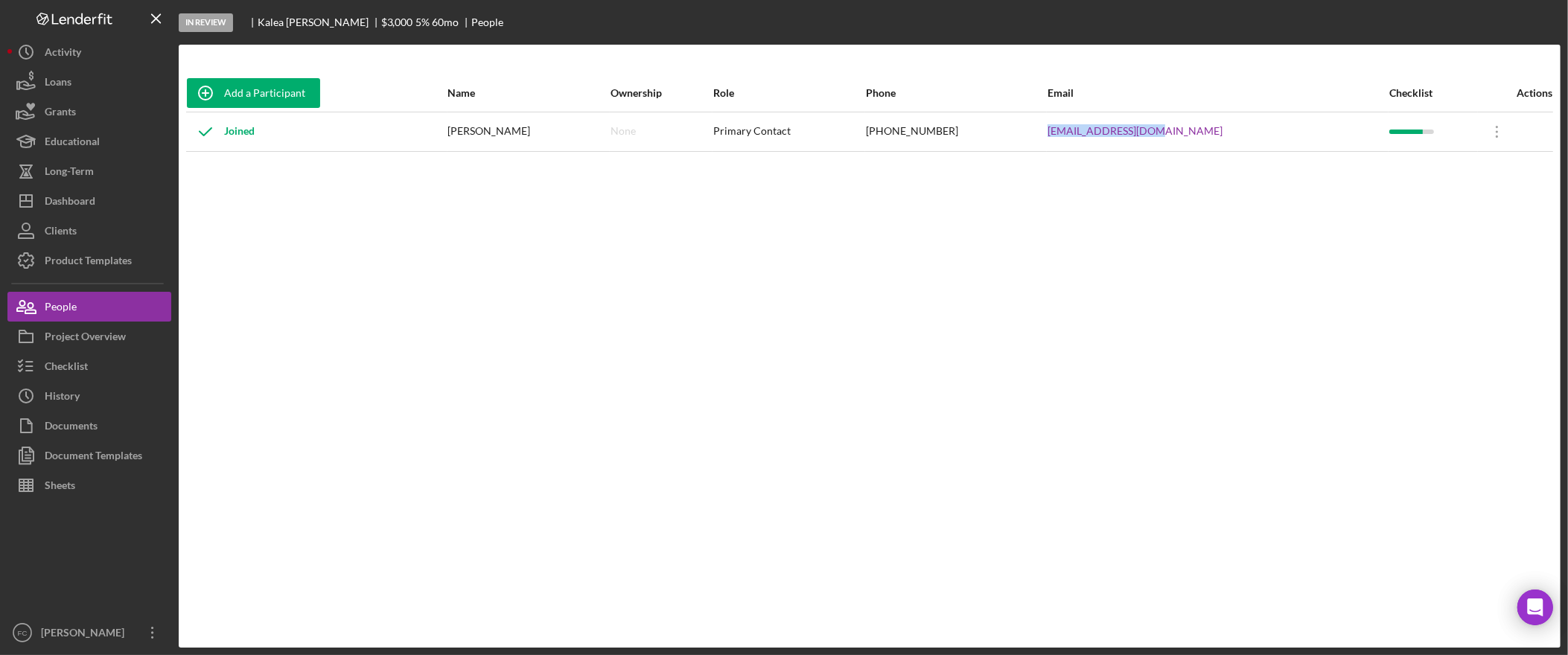
drag, startPoint x: 1241, startPoint y: 137, endPoint x: 1105, endPoint y: 132, distance: 136.1
click at [1105, 132] on td "20kalea21@gmail.com" at bounding box center [1218, 131] width 342 height 39
copy link "20kalea21@gmail.com"
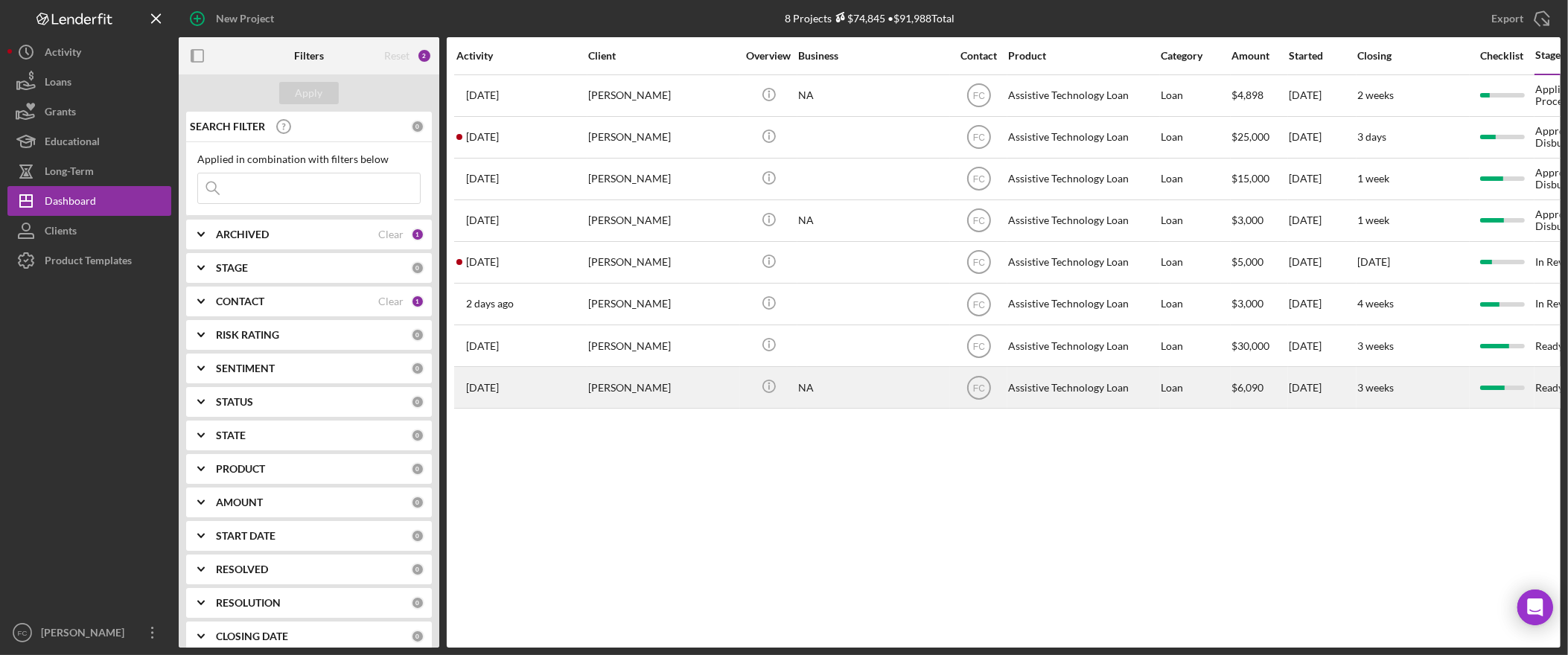
click at [643, 384] on div "[PERSON_NAME]" at bounding box center [663, 387] width 149 height 39
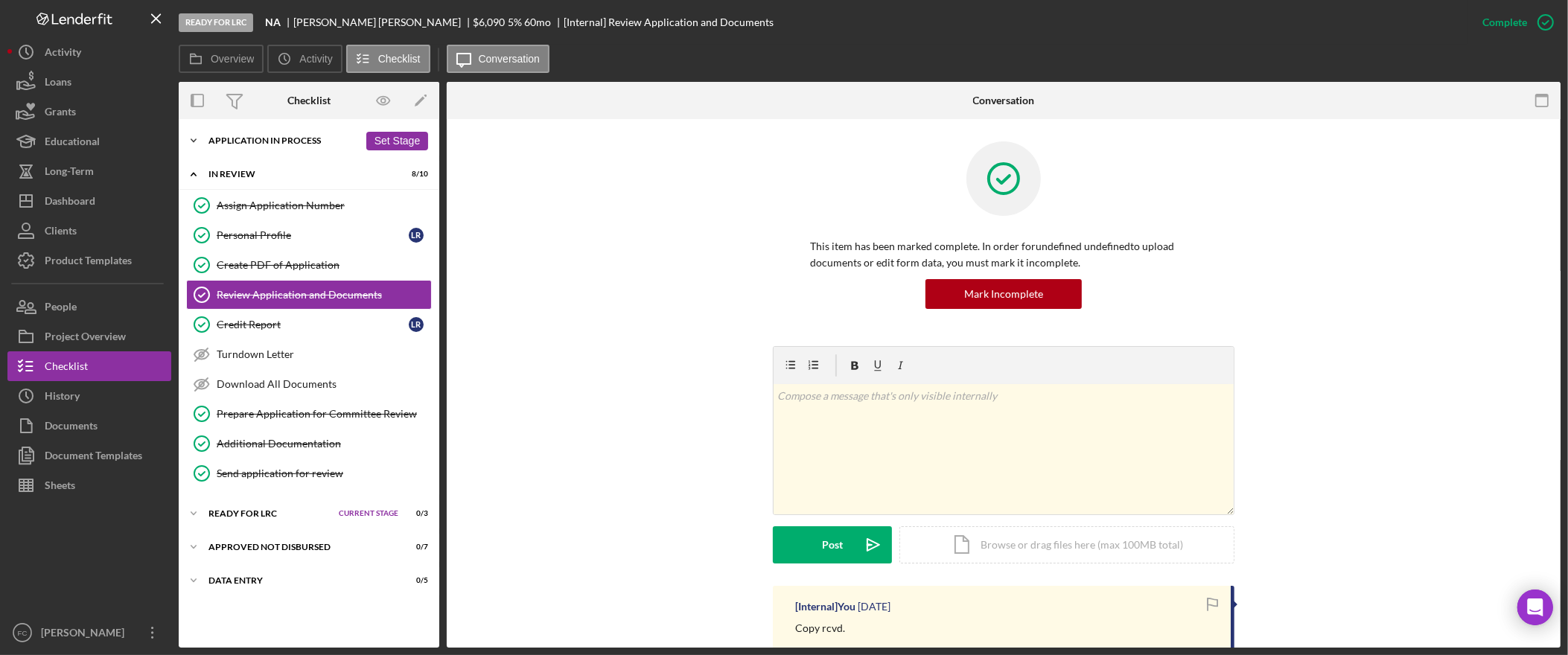
click at [250, 144] on div "Application In Process" at bounding box center [283, 141] width 150 height 9
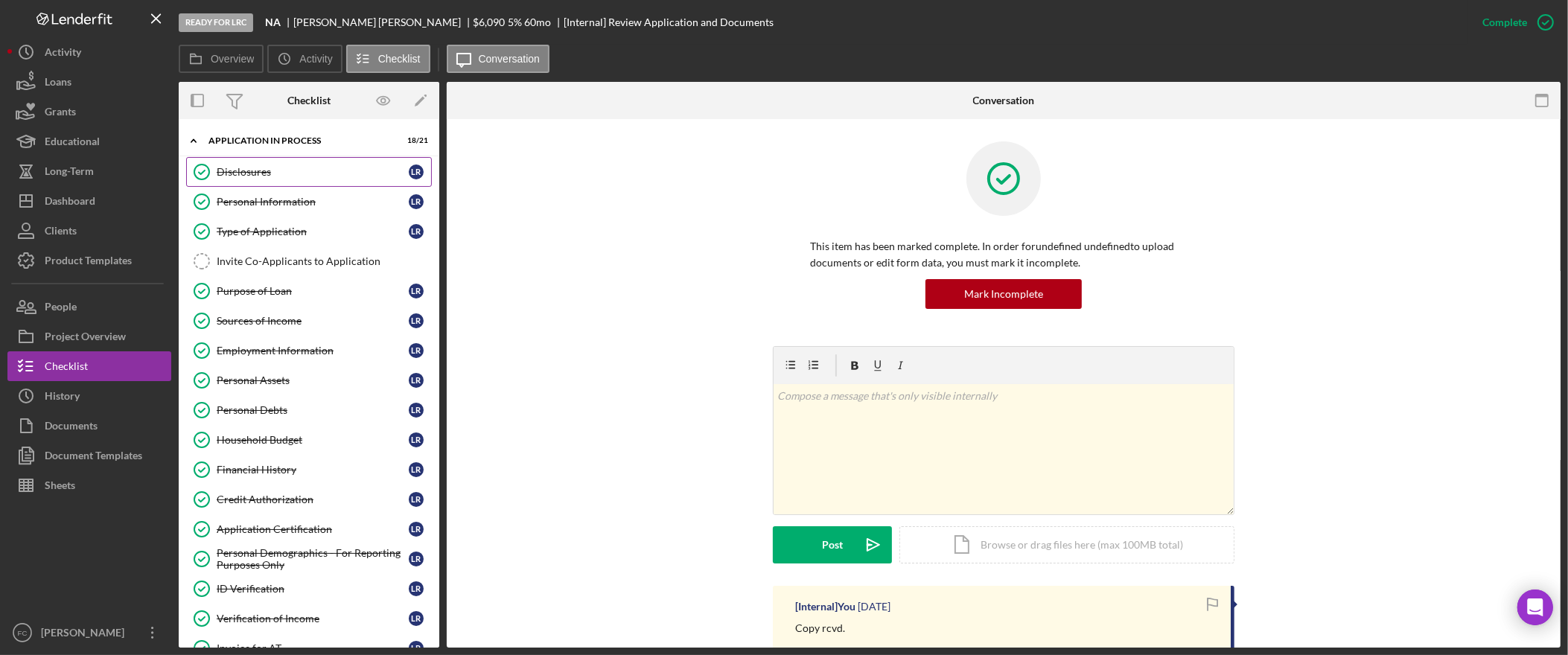
click at [277, 180] on link "Disclosures Disclosures L R" at bounding box center [308, 172] width 246 height 30
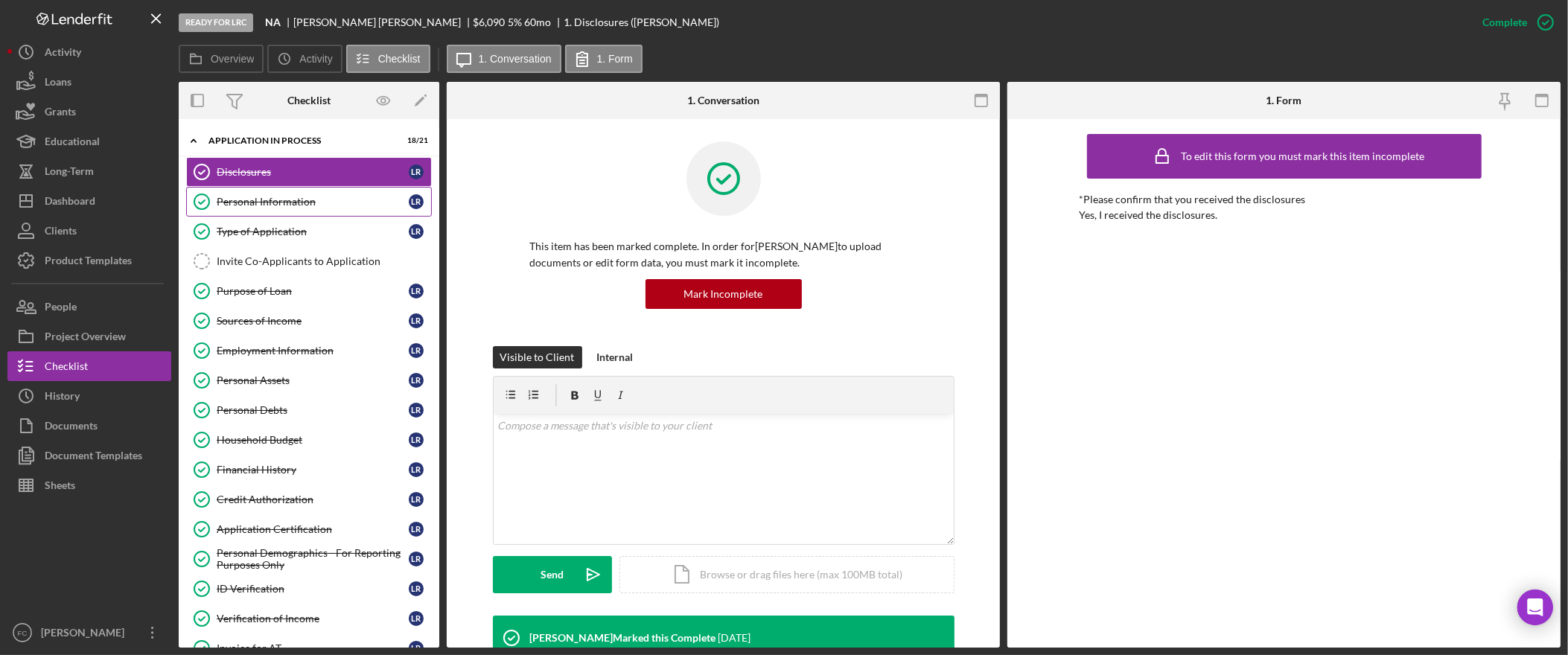
click at [280, 206] on div "Personal Information" at bounding box center [313, 202] width 192 height 12
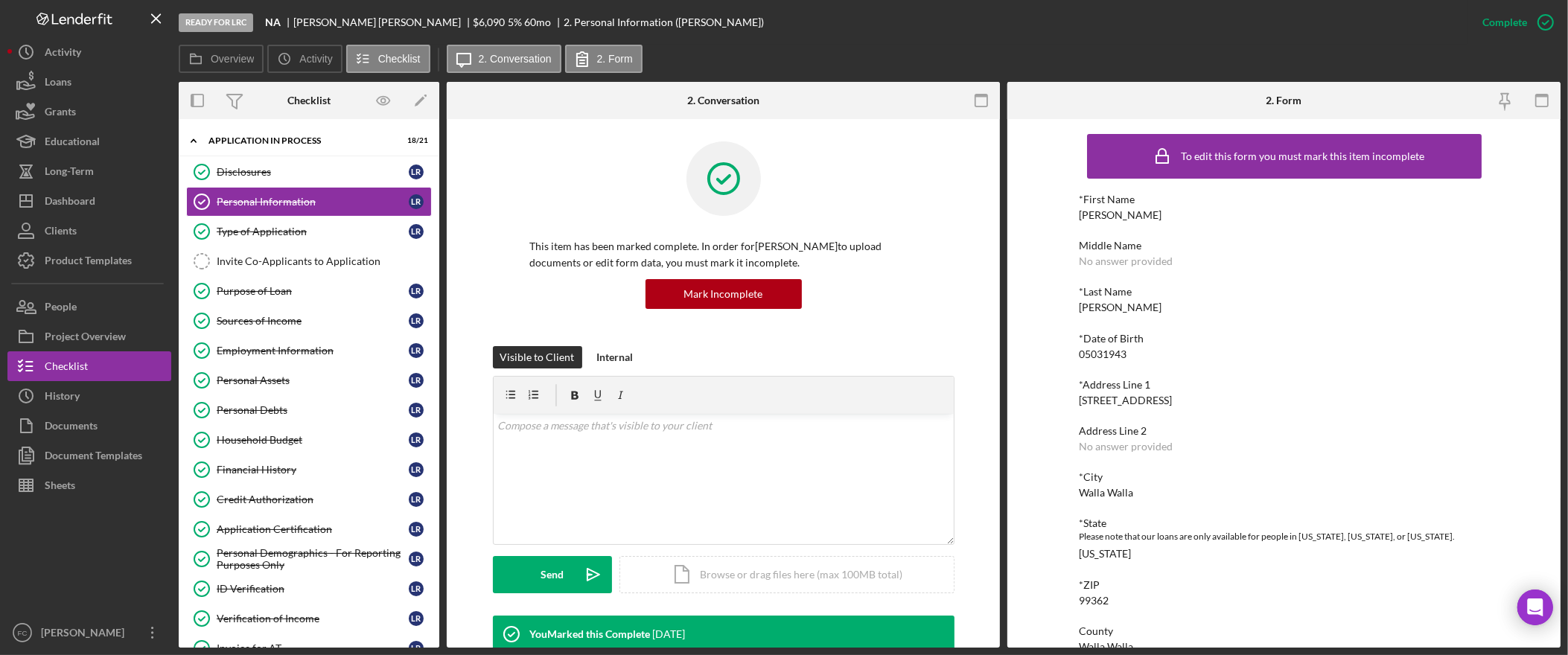
scroll to position [458, 0]
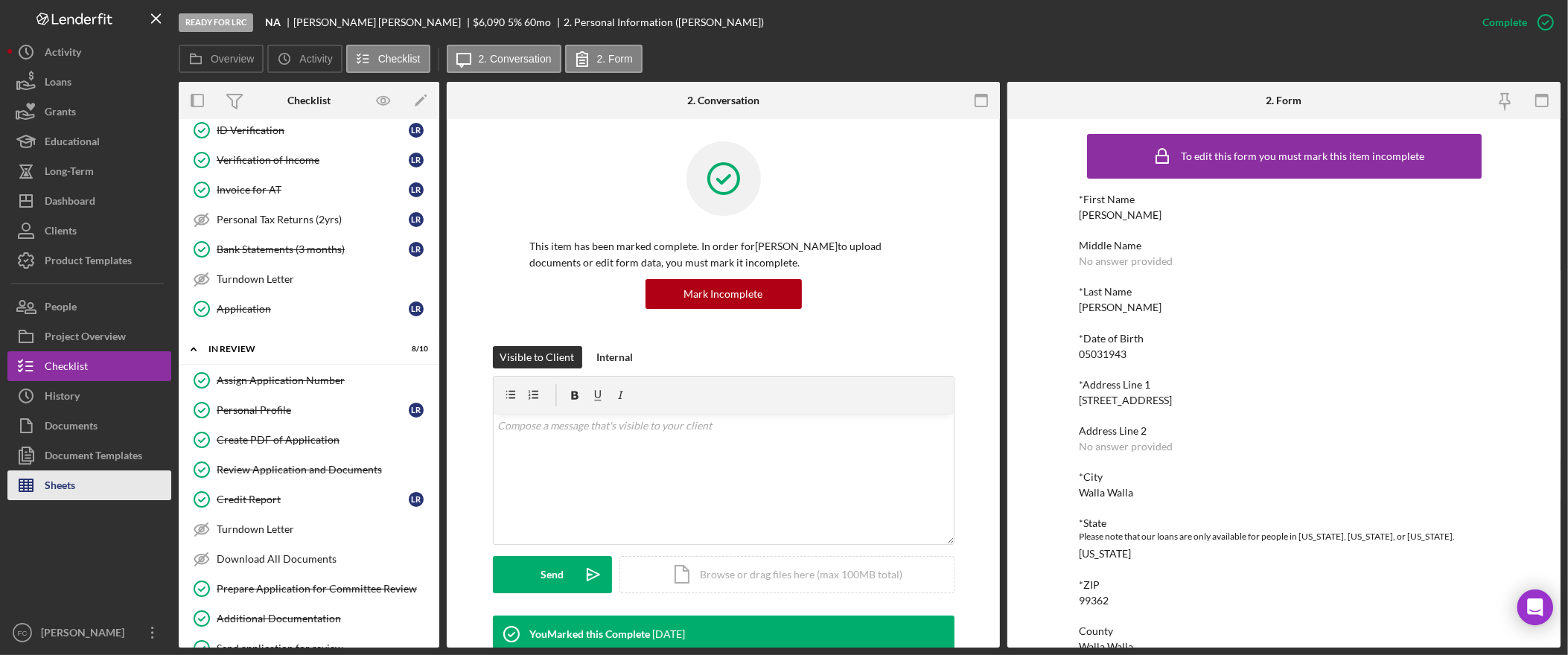
click at [111, 486] on button "Sheets" at bounding box center [89, 485] width 163 height 30
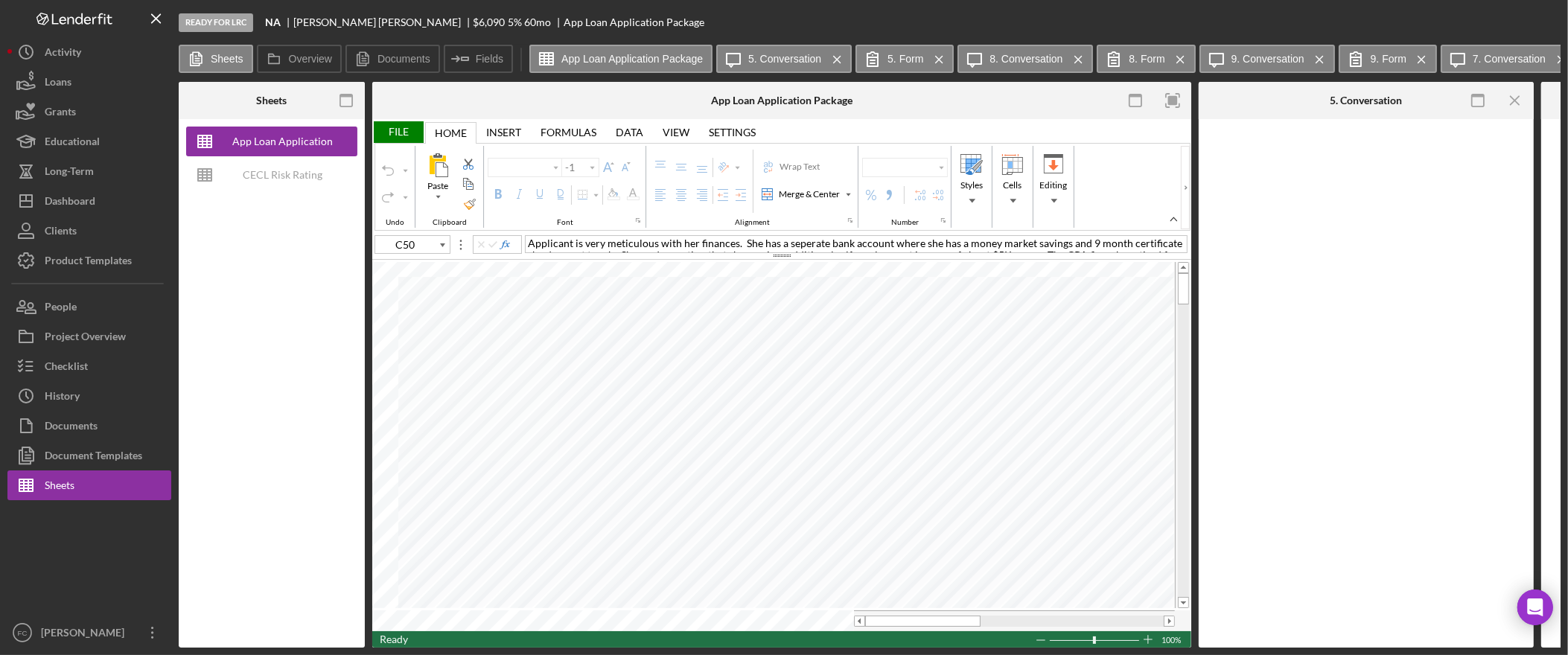
type input "Arial"
type input "12"
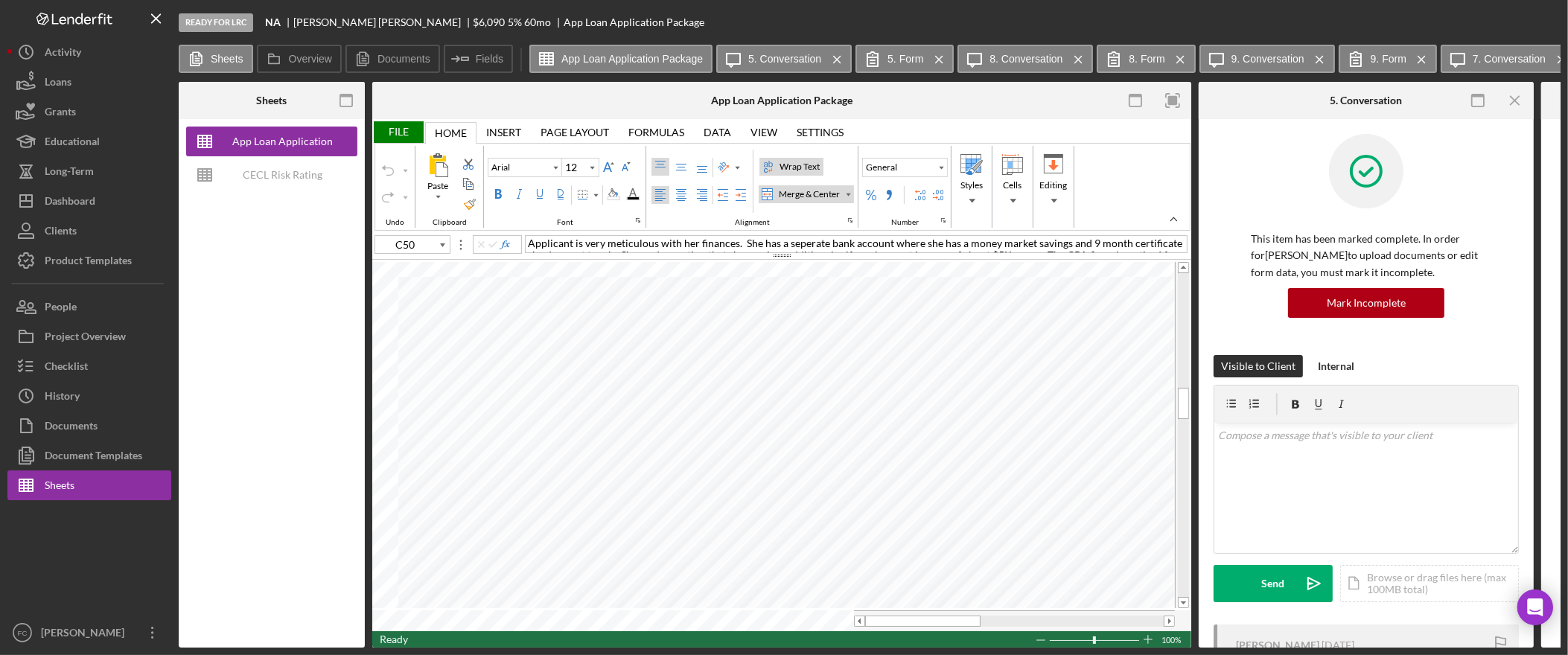
type input "H13"
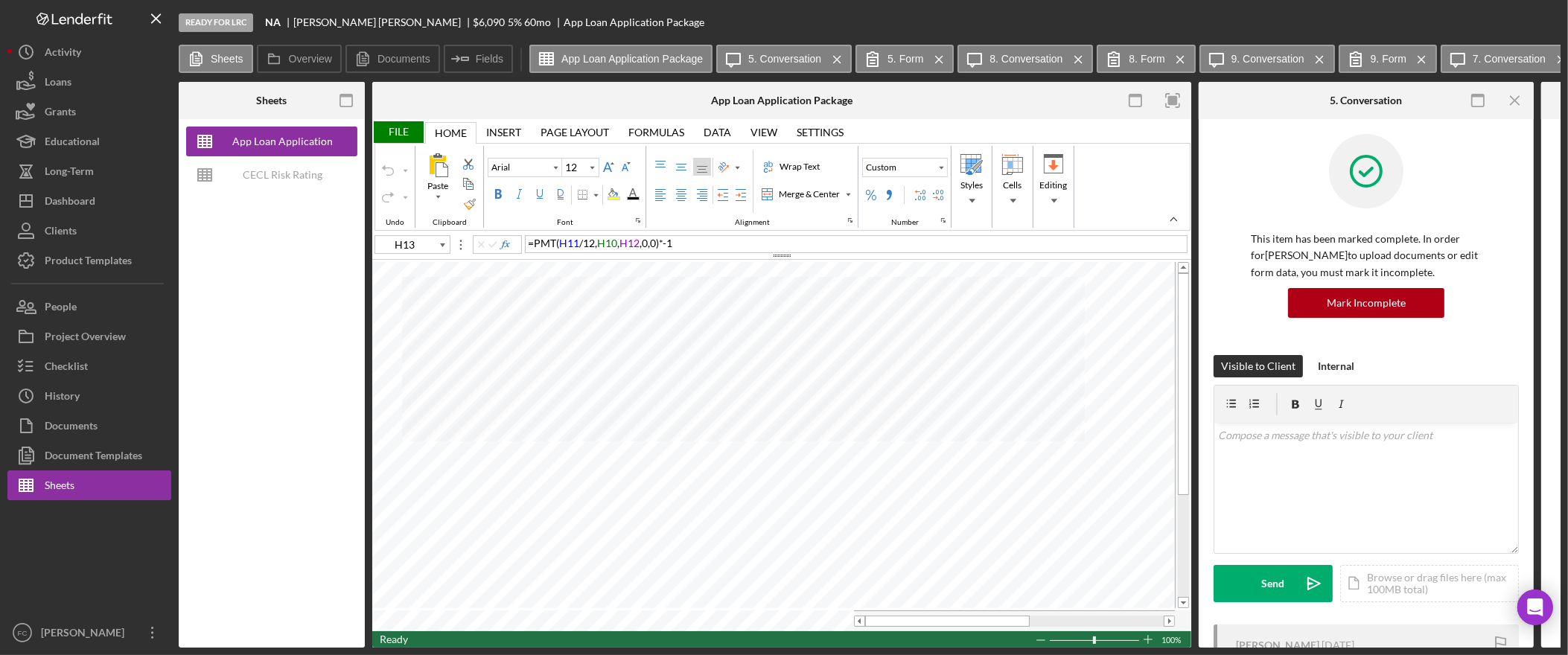
type input "10"
type input "C50"
type input "12"
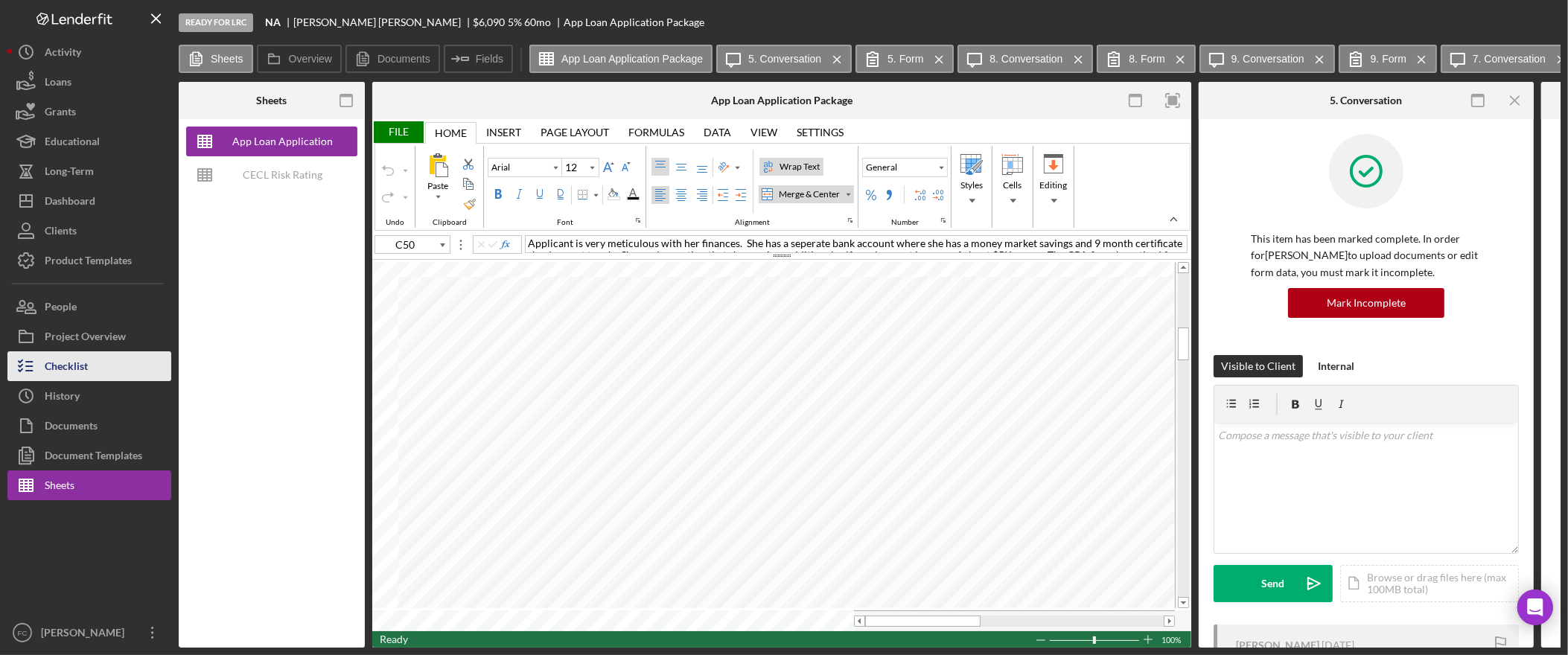
click at [84, 365] on div "Checklist" at bounding box center [66, 368] width 44 height 34
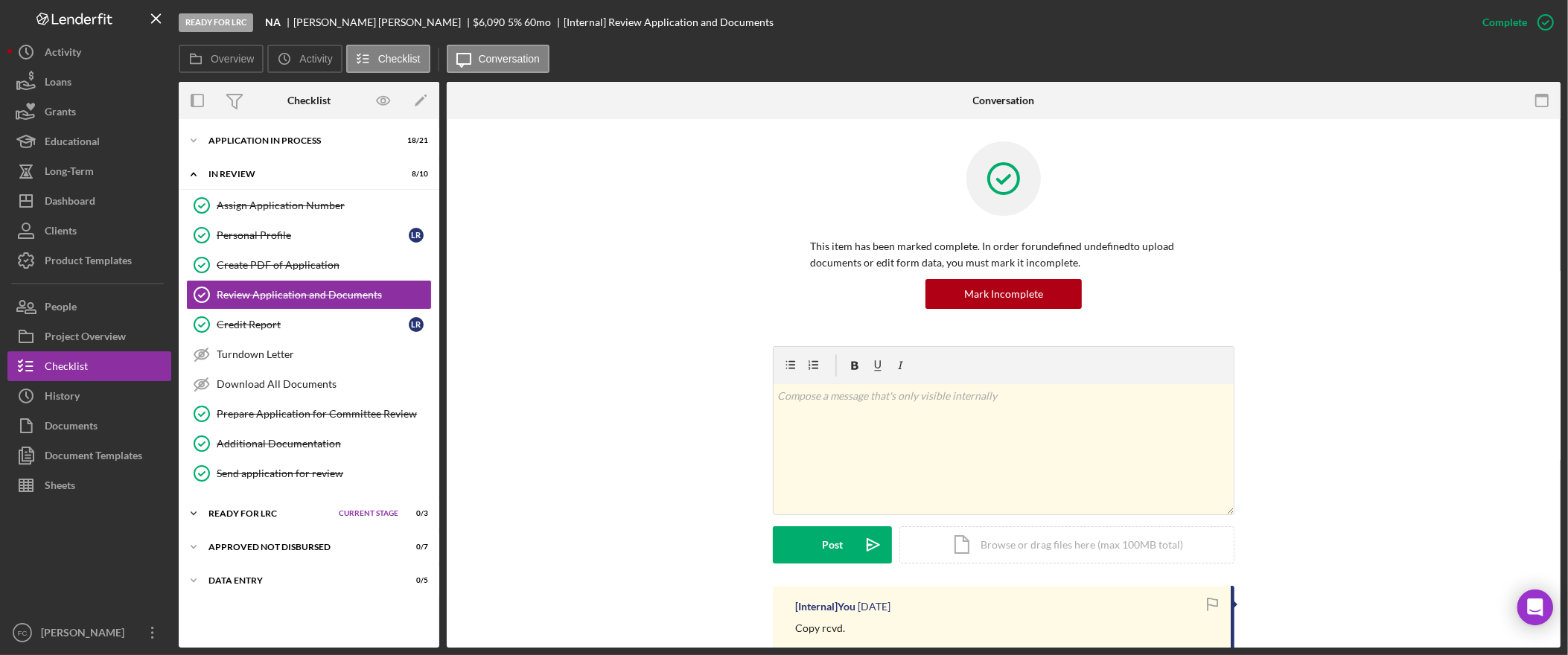
click at [282, 513] on div "Ready for LRC" at bounding box center [270, 513] width 123 height 9
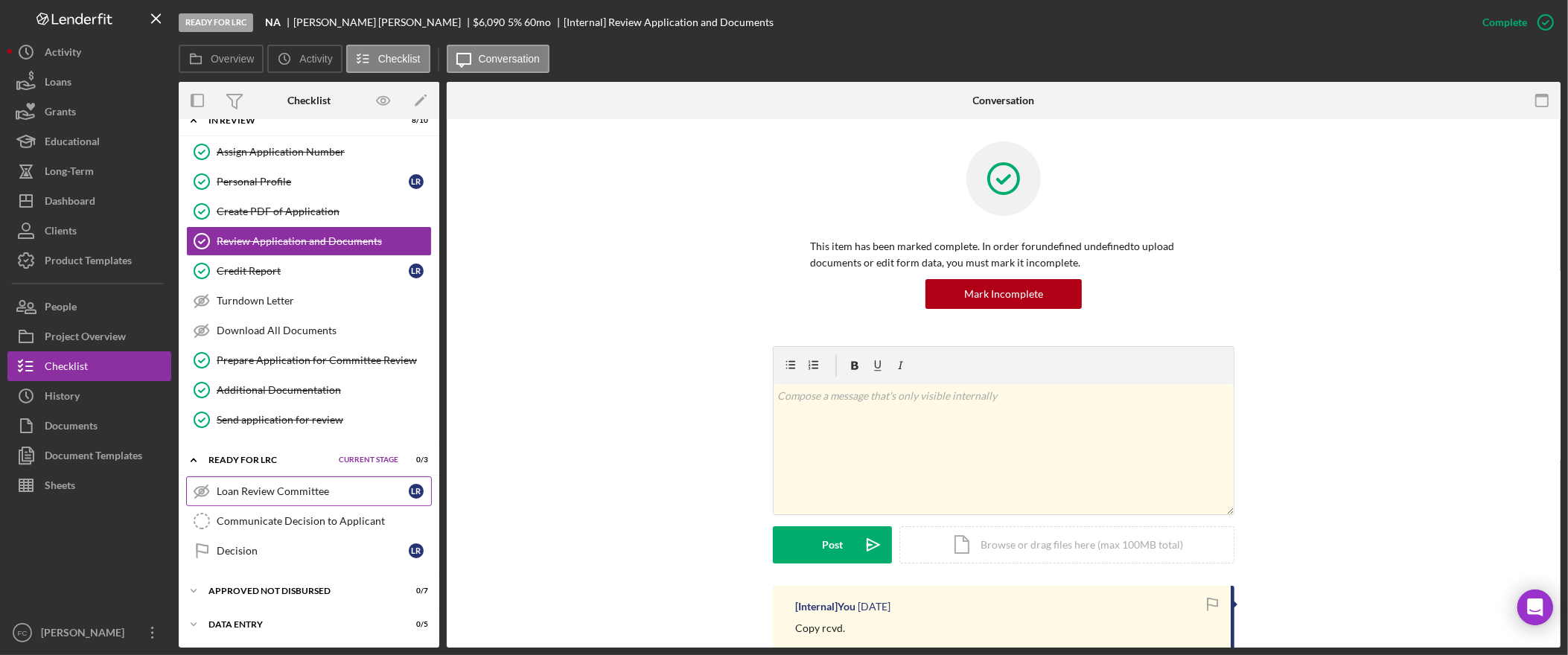
scroll to position [58, 0]
click at [297, 586] on div "Icon/Expander Approved Not Disbursed 0 / 7 Set Stage" at bounding box center [308, 591] width 261 height 30
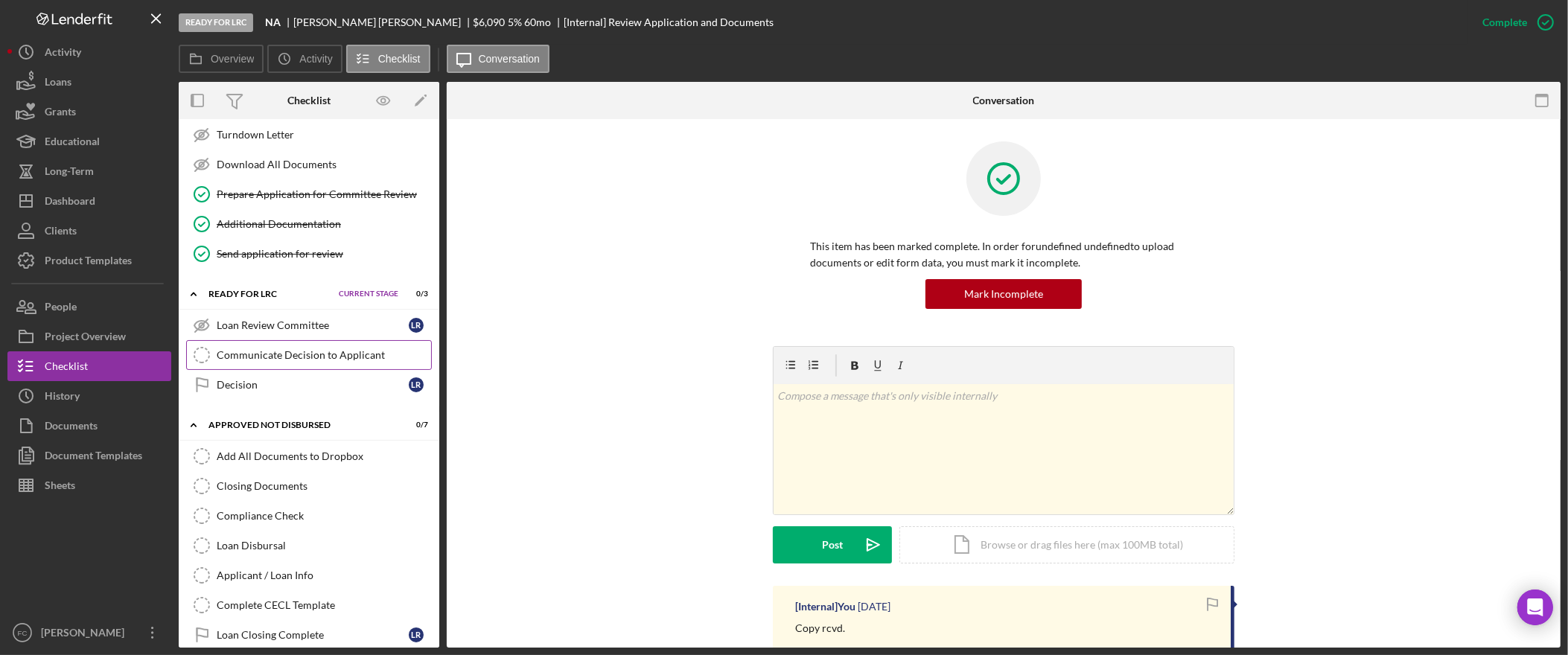
scroll to position [179, 0]
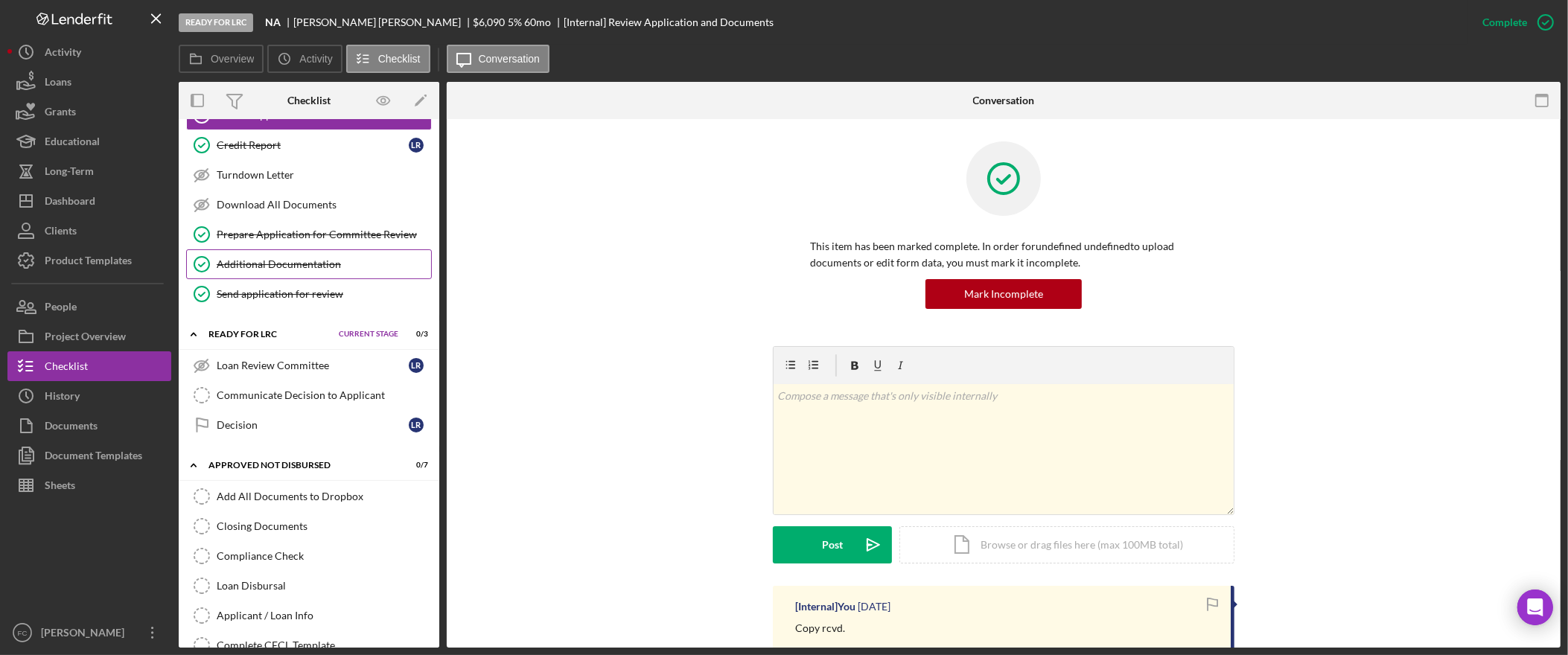
click at [308, 269] on div "Additional Documentation" at bounding box center [324, 264] width 215 height 12
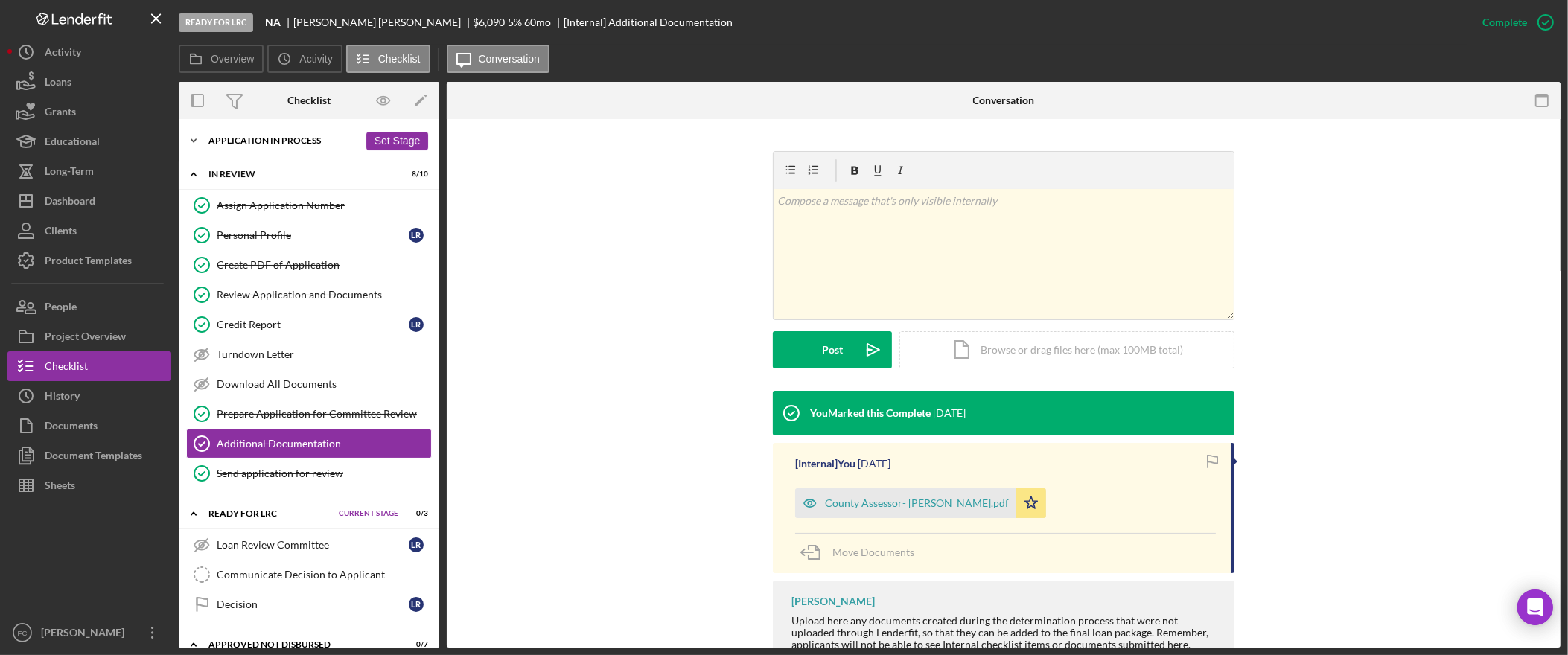
click at [268, 137] on div "Application In Process" at bounding box center [283, 141] width 150 height 9
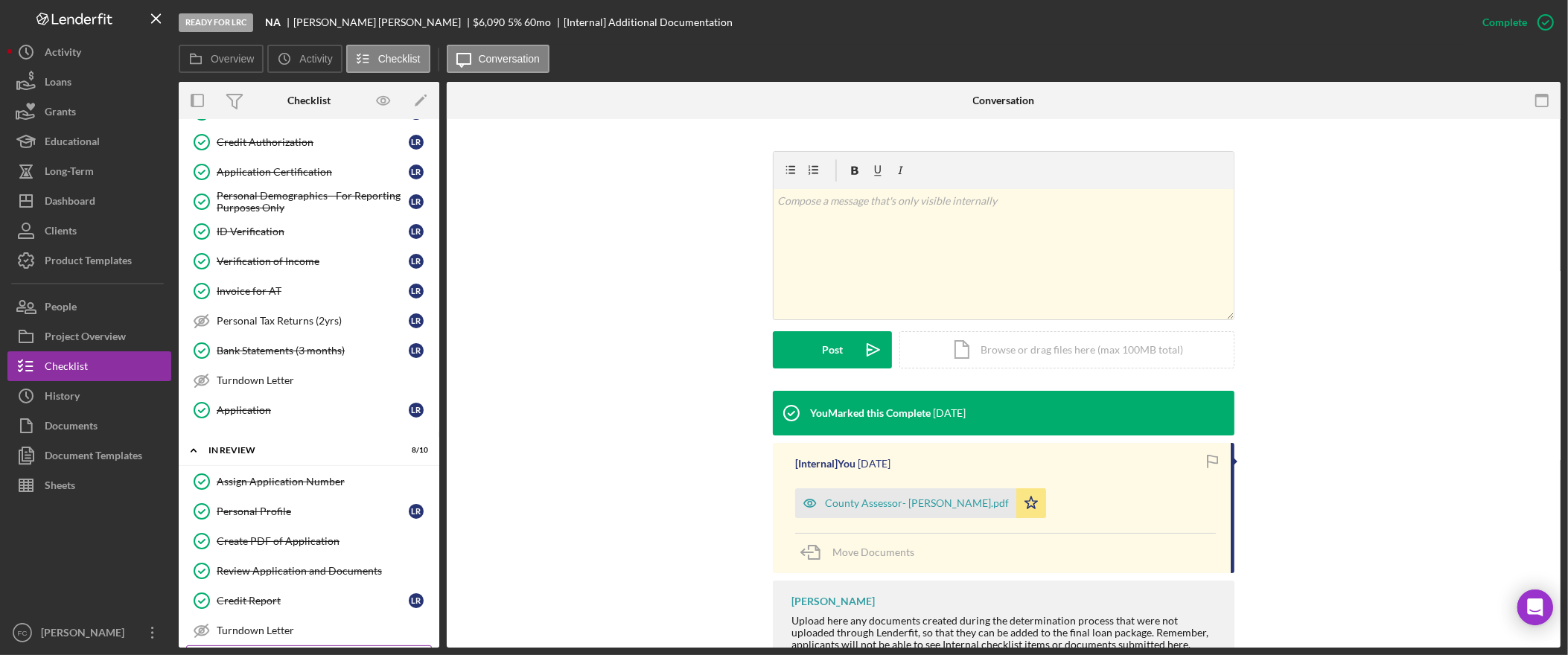
scroll to position [324, 0]
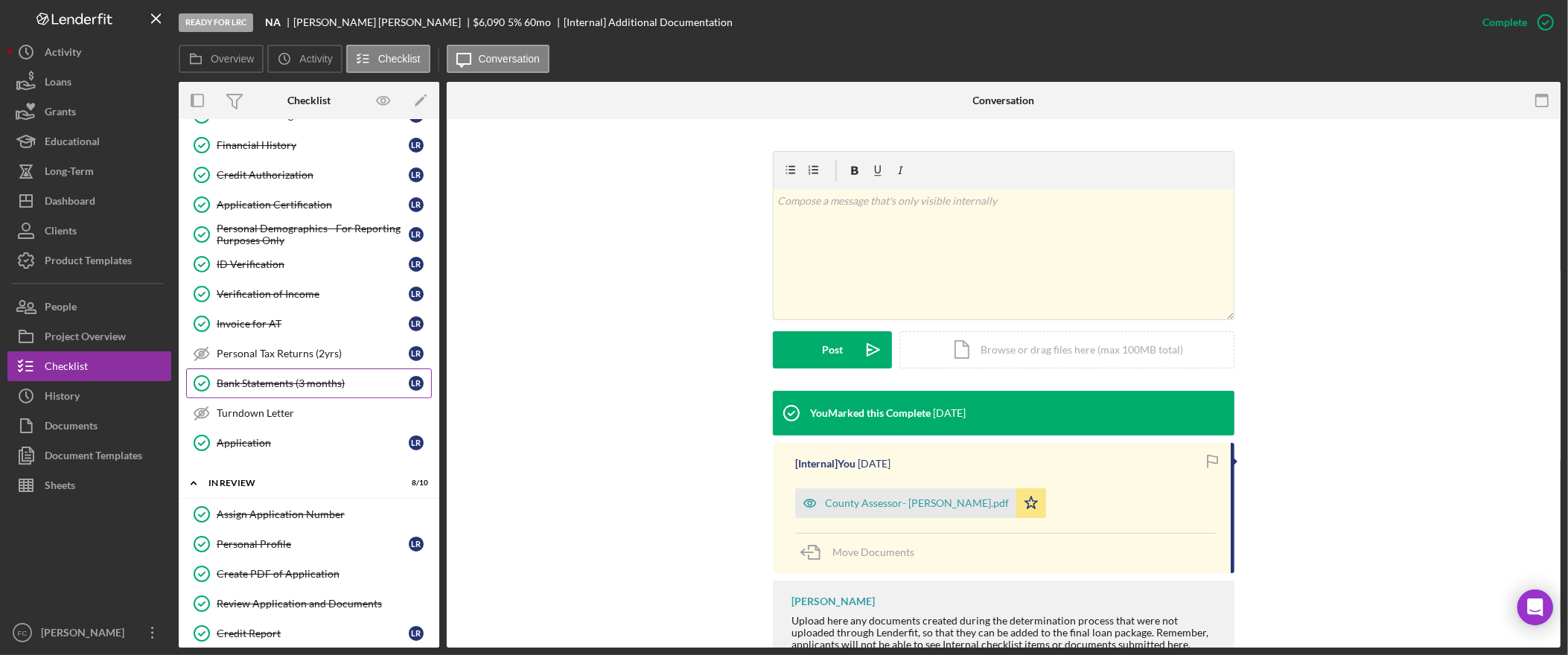
click at [316, 398] on link "Bank Statements (3 months) Bank Statements (3 months) L R" at bounding box center [308, 384] width 246 height 30
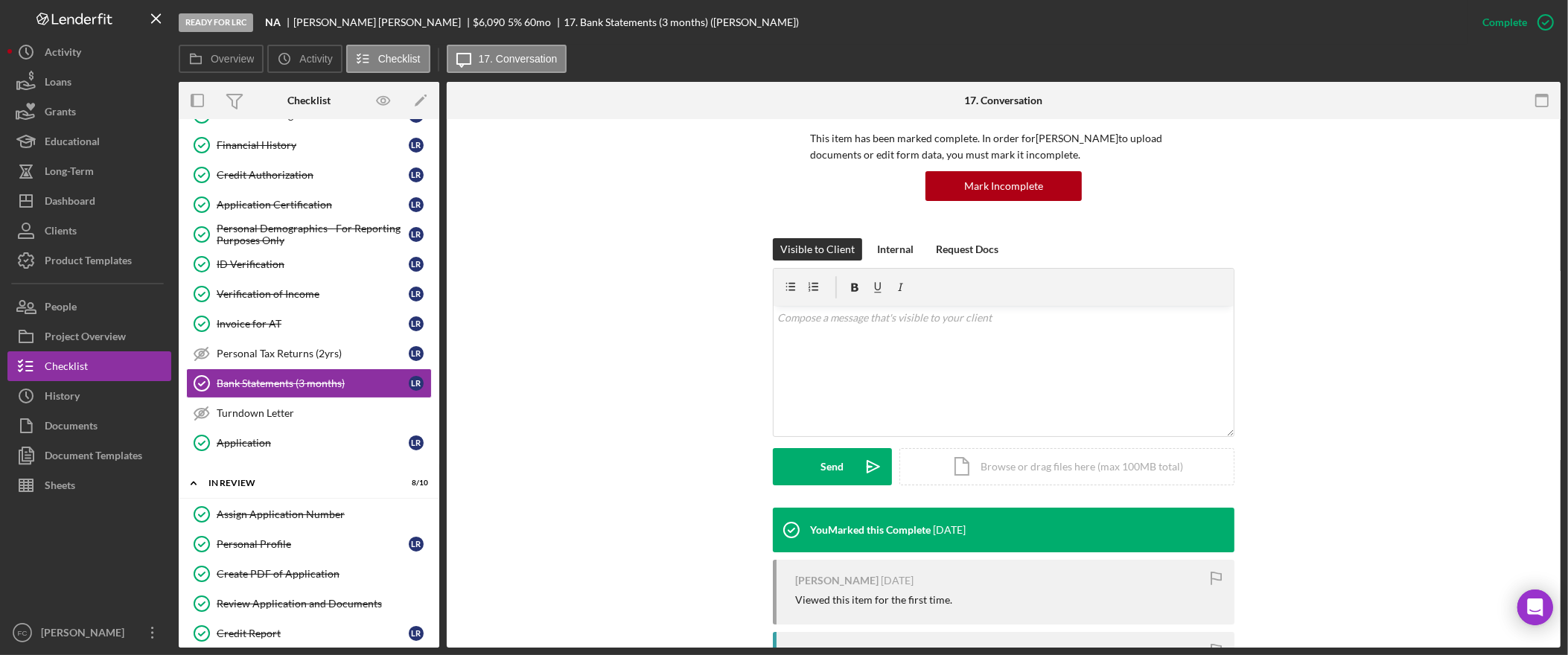
scroll to position [255, 0]
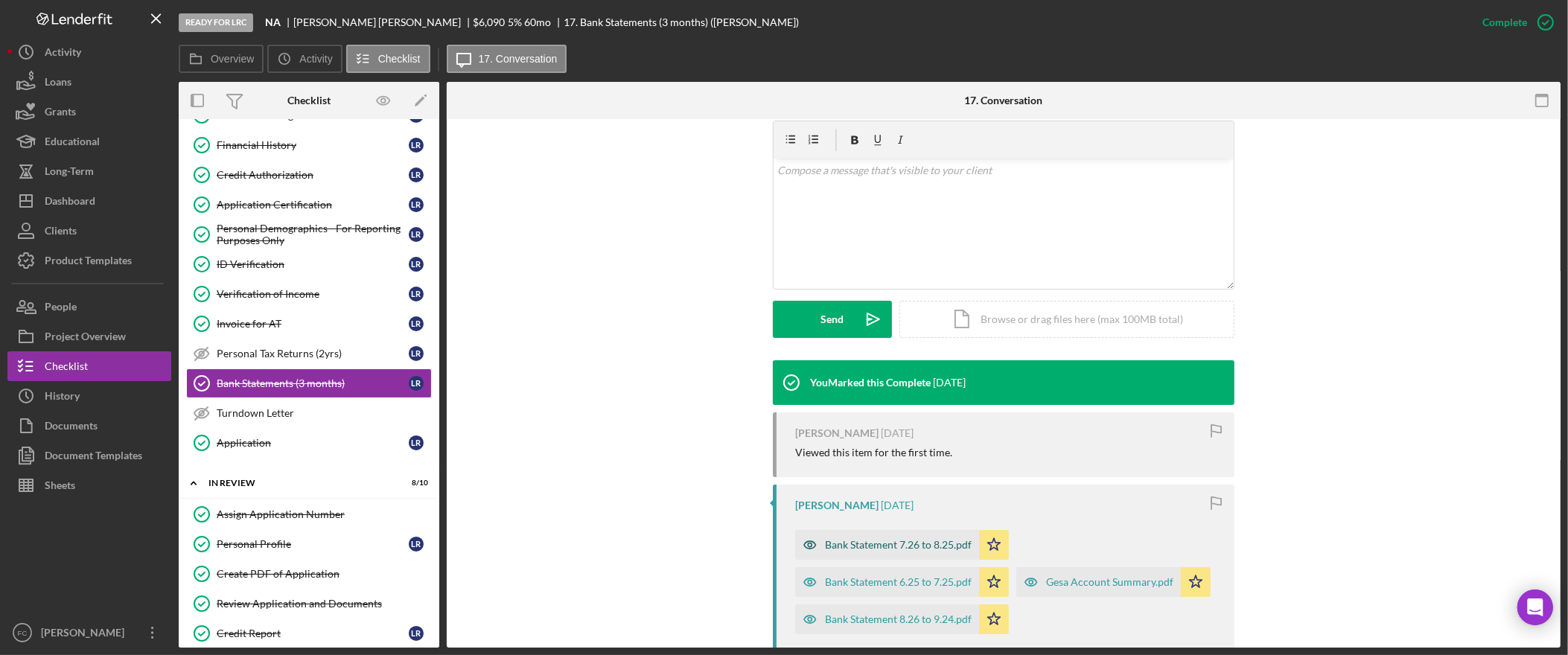
click at [924, 539] on div "Bank Statement 7.26 to 8.25.pdf" at bounding box center [898, 544] width 147 height 12
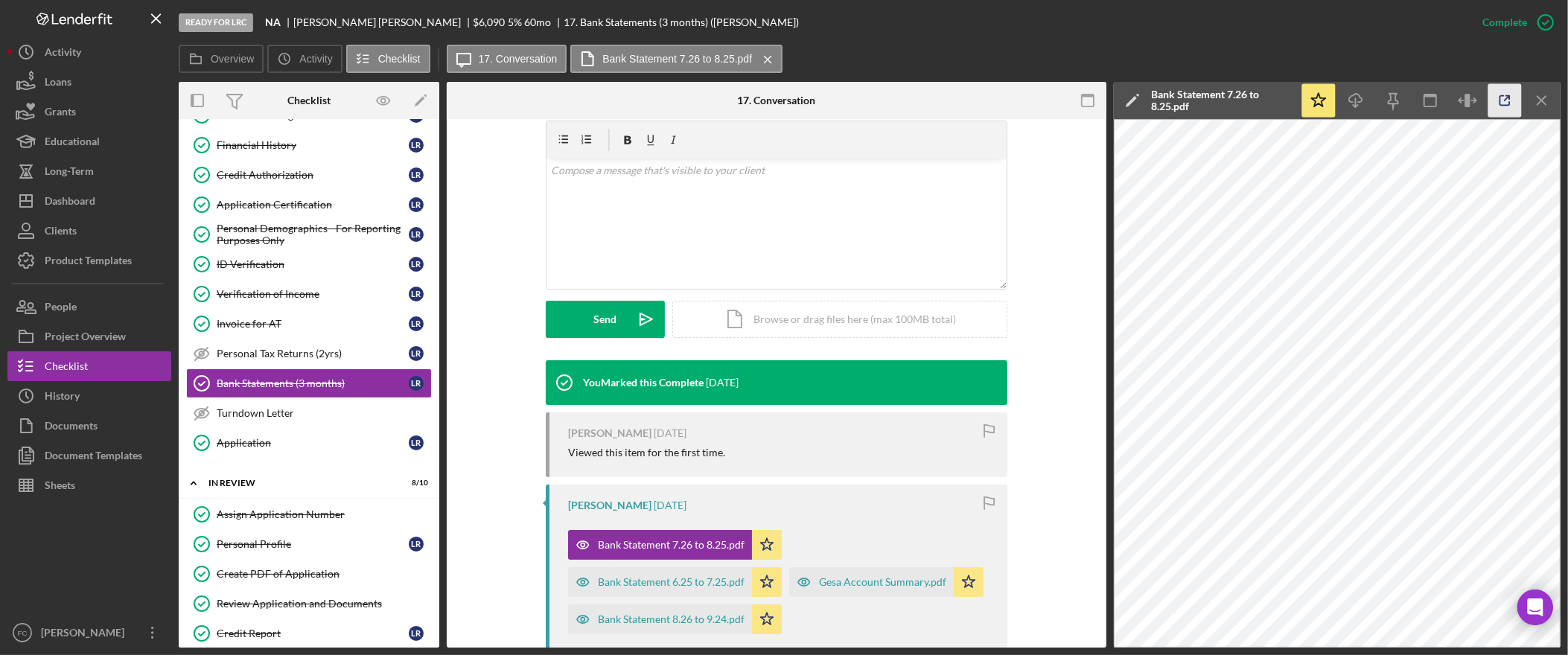
click at [1500, 104] on icon "button" at bounding box center [1505, 101] width 10 height 10
click at [290, 300] on div "Verification of Income" at bounding box center [313, 294] width 192 height 12
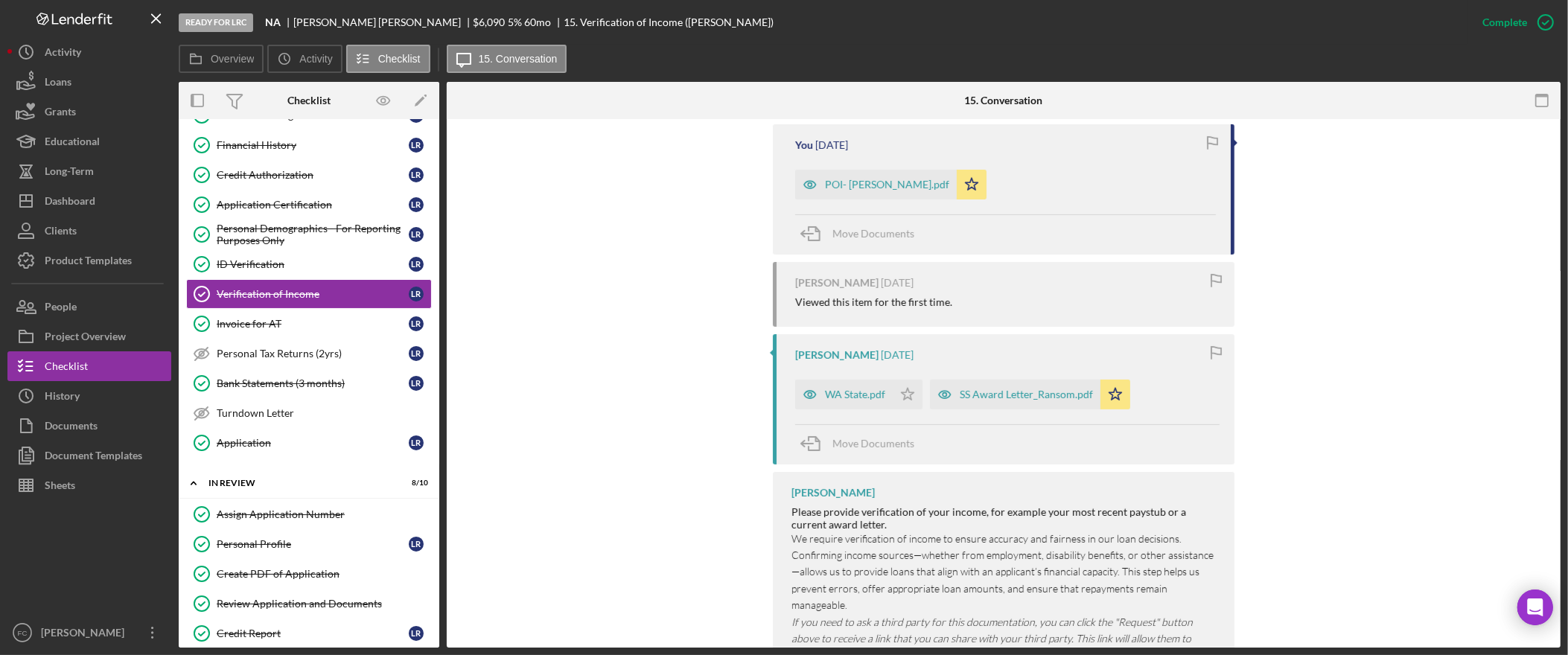
scroll to position [609, 0]
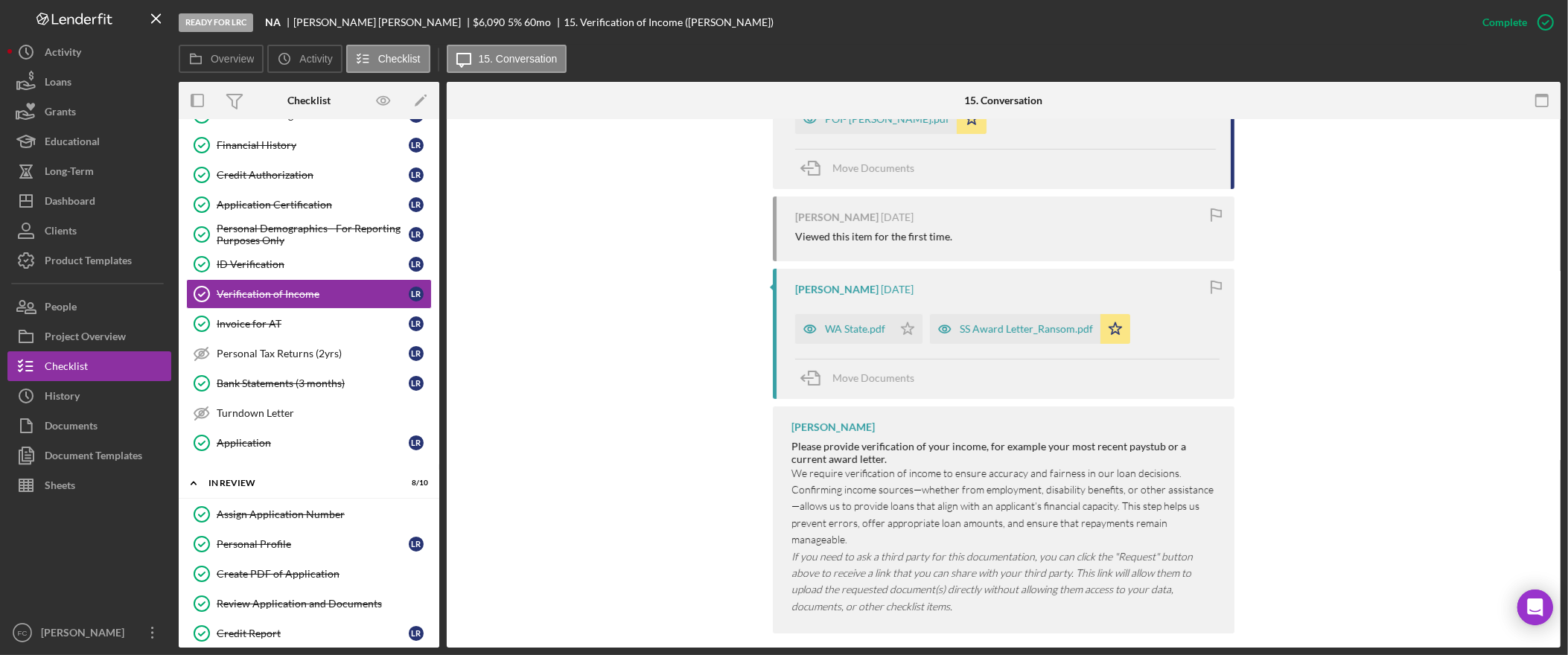
click at [1063, 325] on div "SS Award Letter_Ransom.pdf" at bounding box center [1026, 329] width 133 height 12
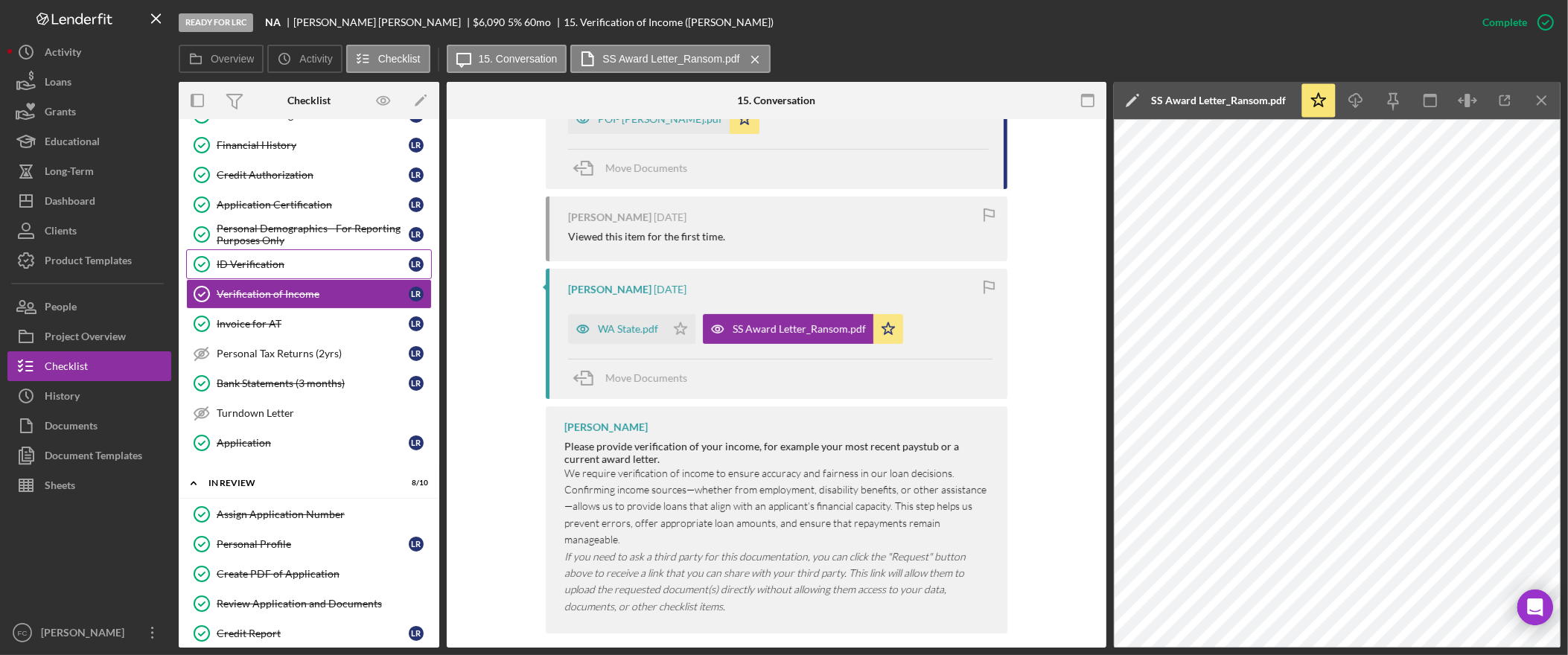
click at [262, 270] on div "ID Verification" at bounding box center [313, 264] width 192 height 12
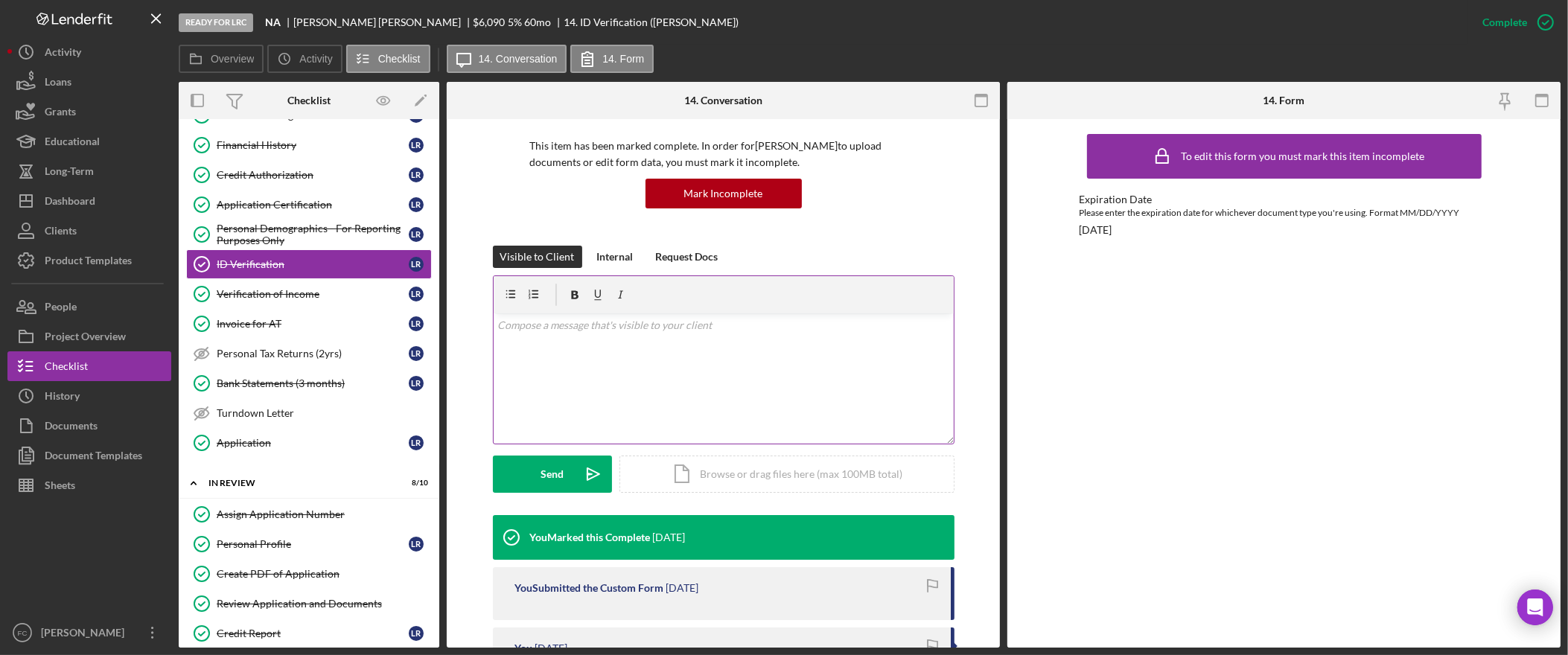
scroll to position [495, 0]
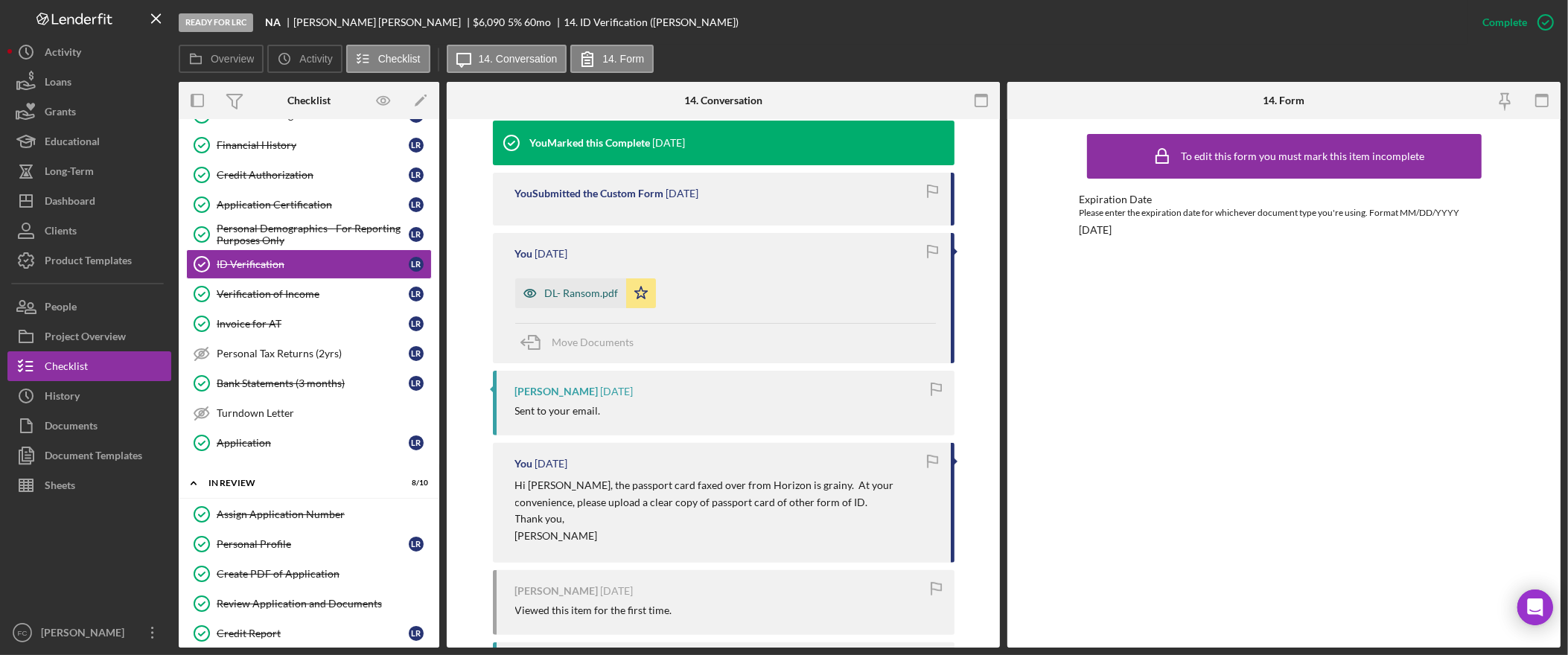
click at [547, 297] on div "DL- Ransom.pdf" at bounding box center [582, 293] width 74 height 12
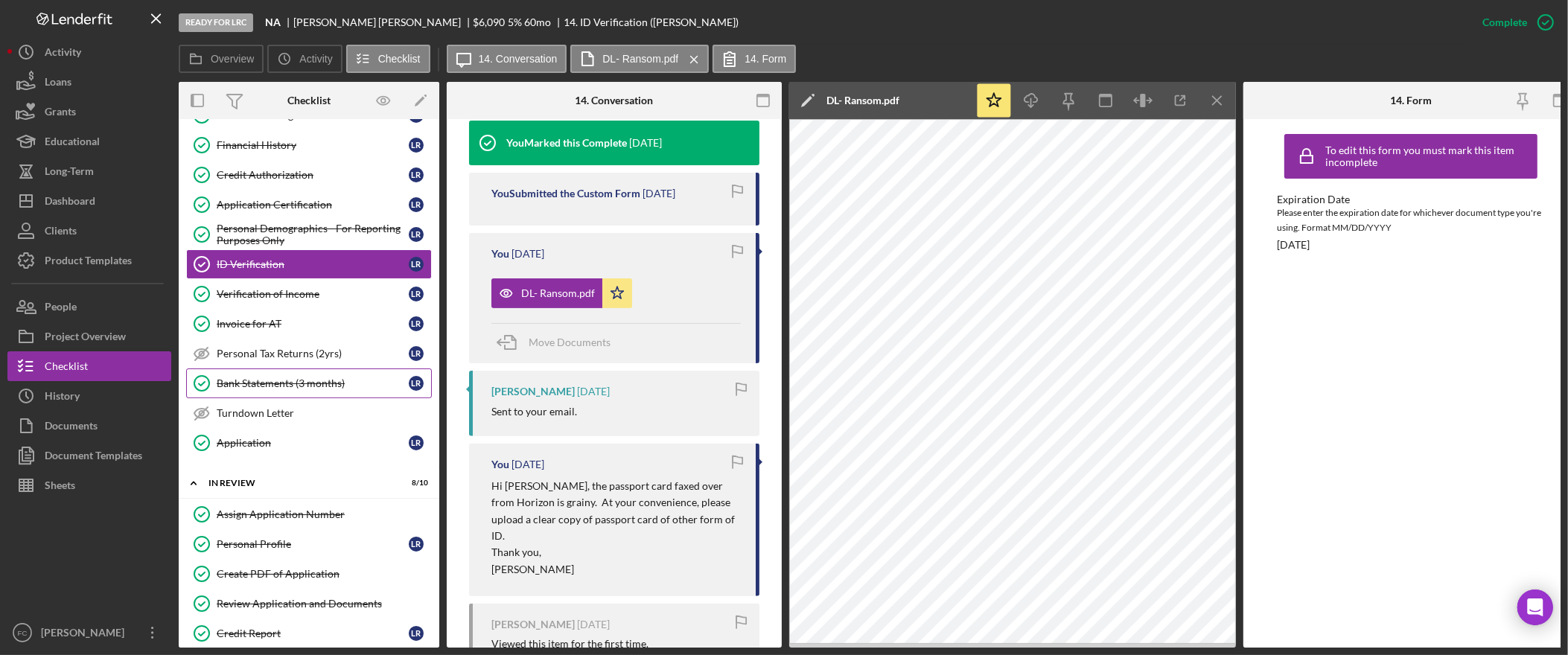
click at [292, 389] on div "Bank Statements (3 months)" at bounding box center [313, 383] width 192 height 12
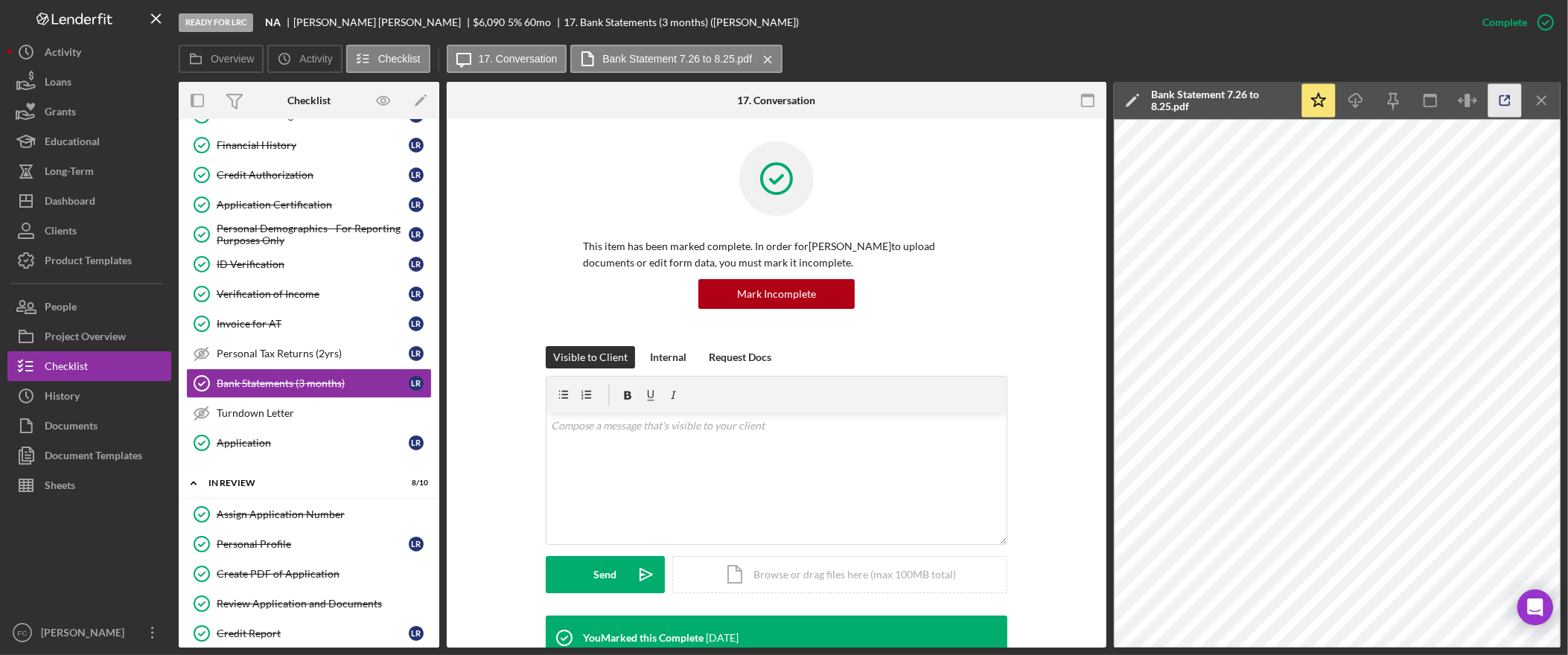
click at [1512, 98] on icon "button" at bounding box center [1505, 101] width 34 height 34
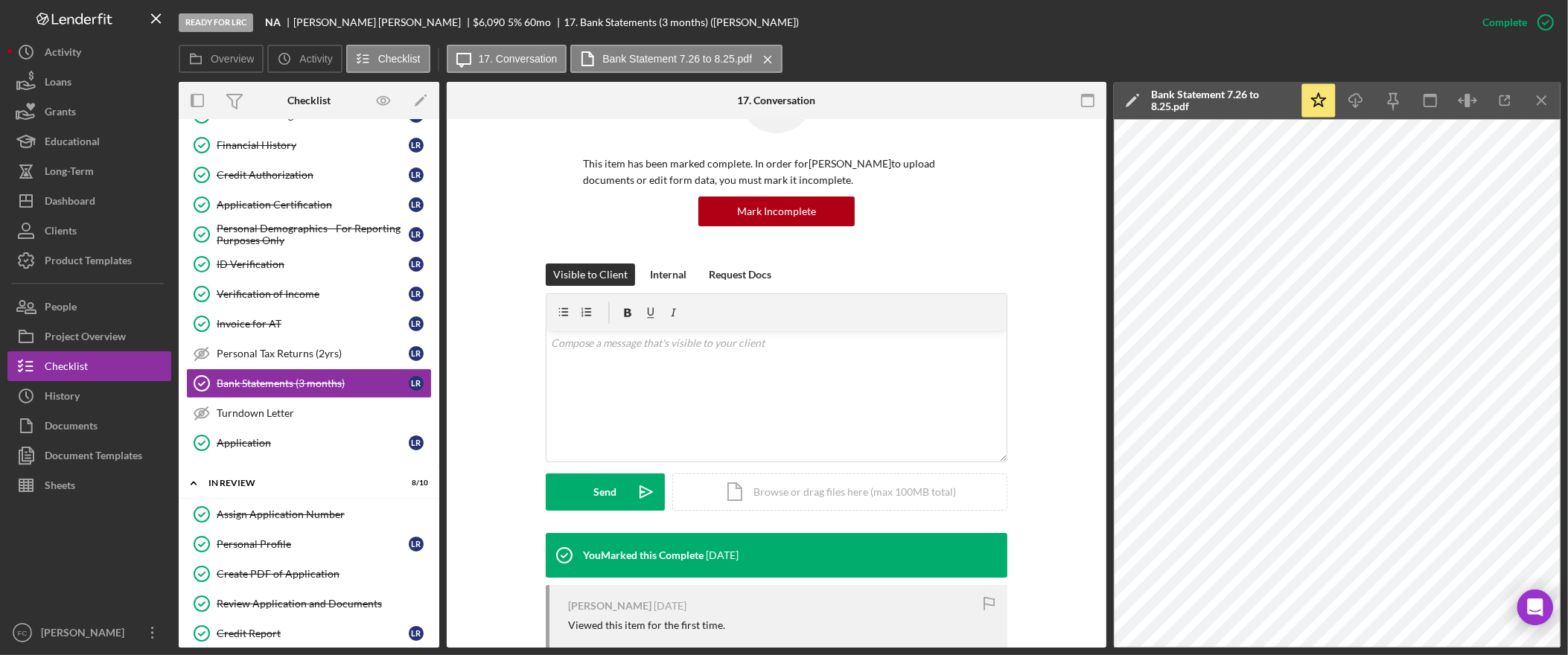
scroll to position [228, 0]
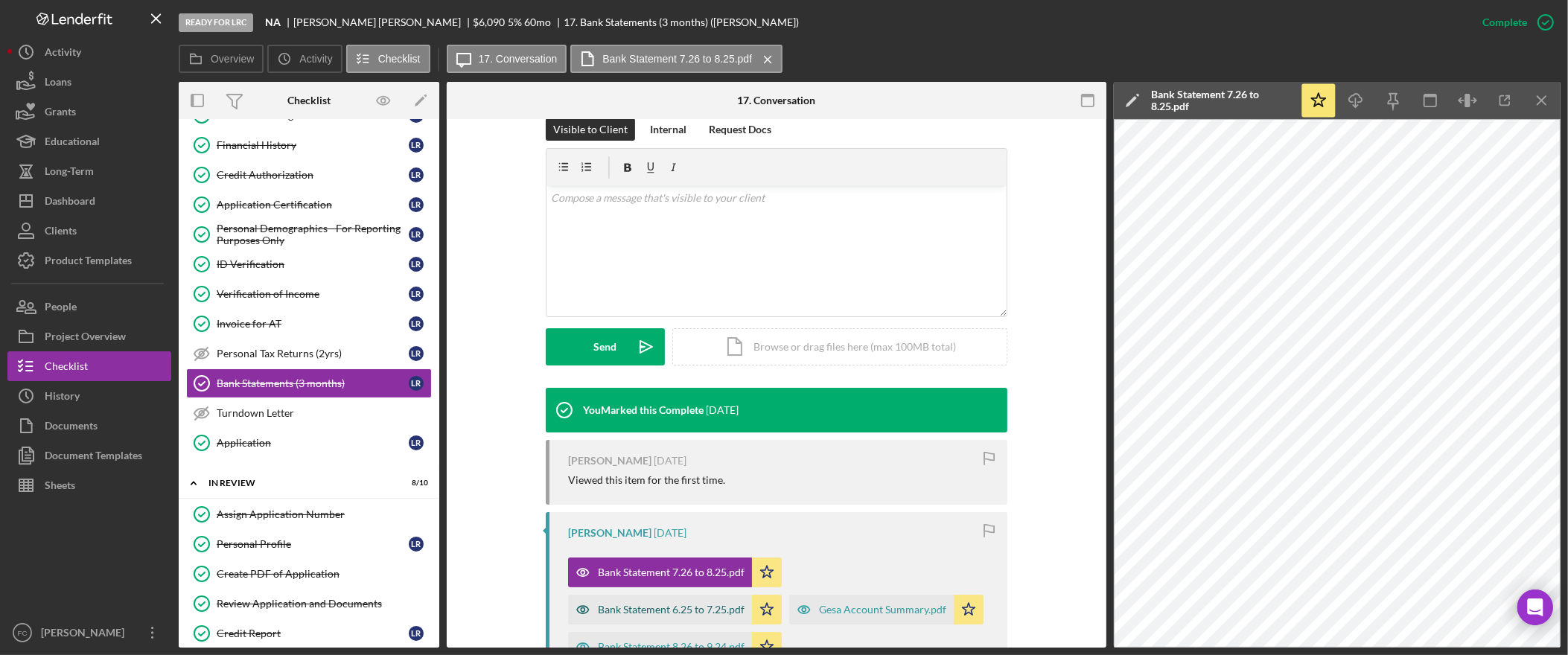
click at [623, 607] on div "Bank Statement 6.25 to 7.25.pdf" at bounding box center [670, 609] width 147 height 12
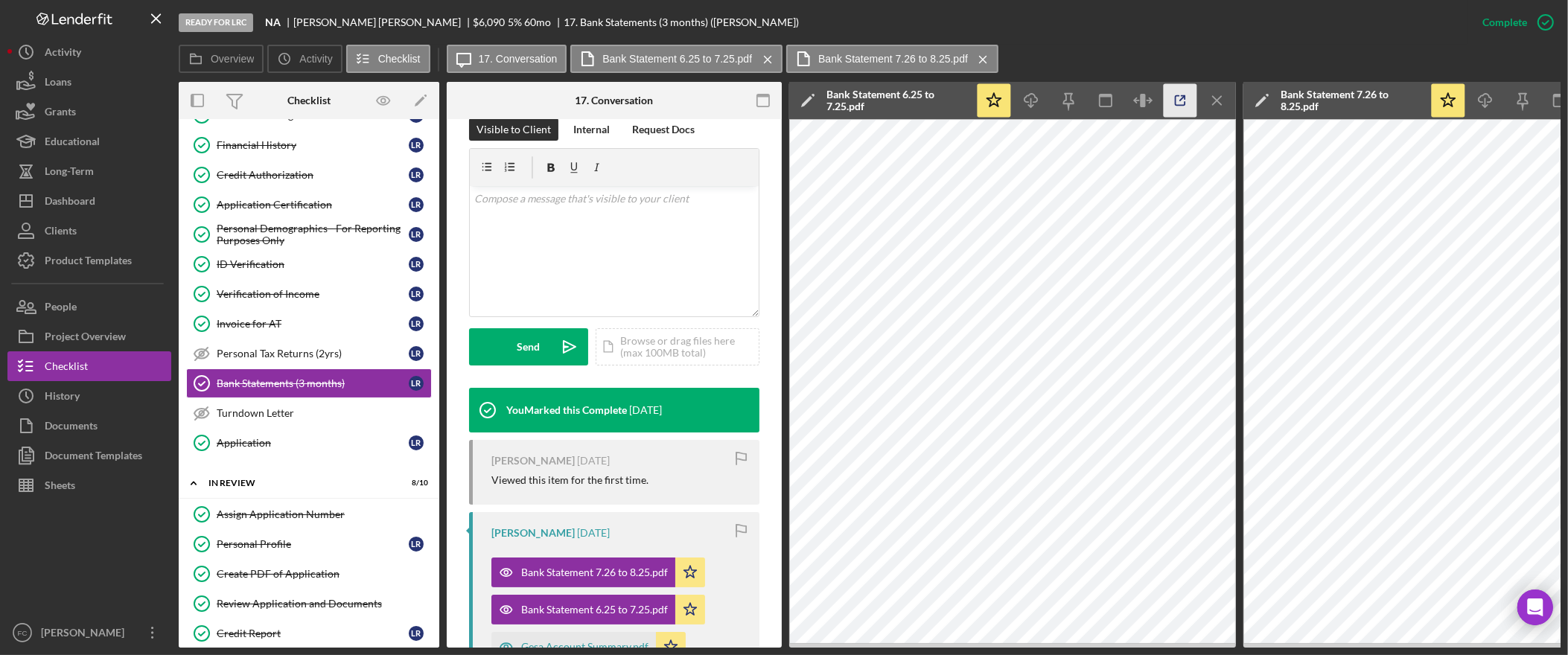
click at [1187, 92] on icon "button" at bounding box center [1180, 101] width 34 height 34
click at [91, 487] on button "Sheets" at bounding box center [89, 485] width 163 height 30
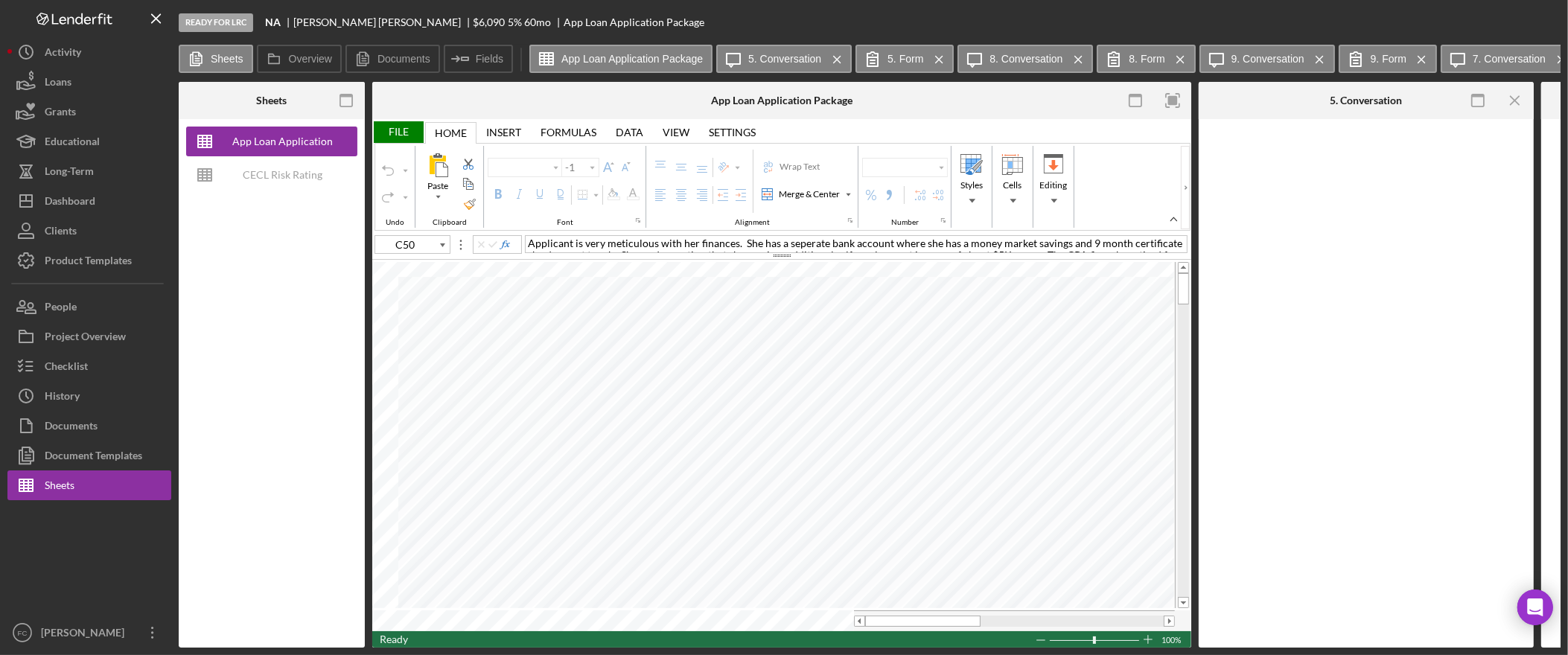
type input "Arial"
type input "12"
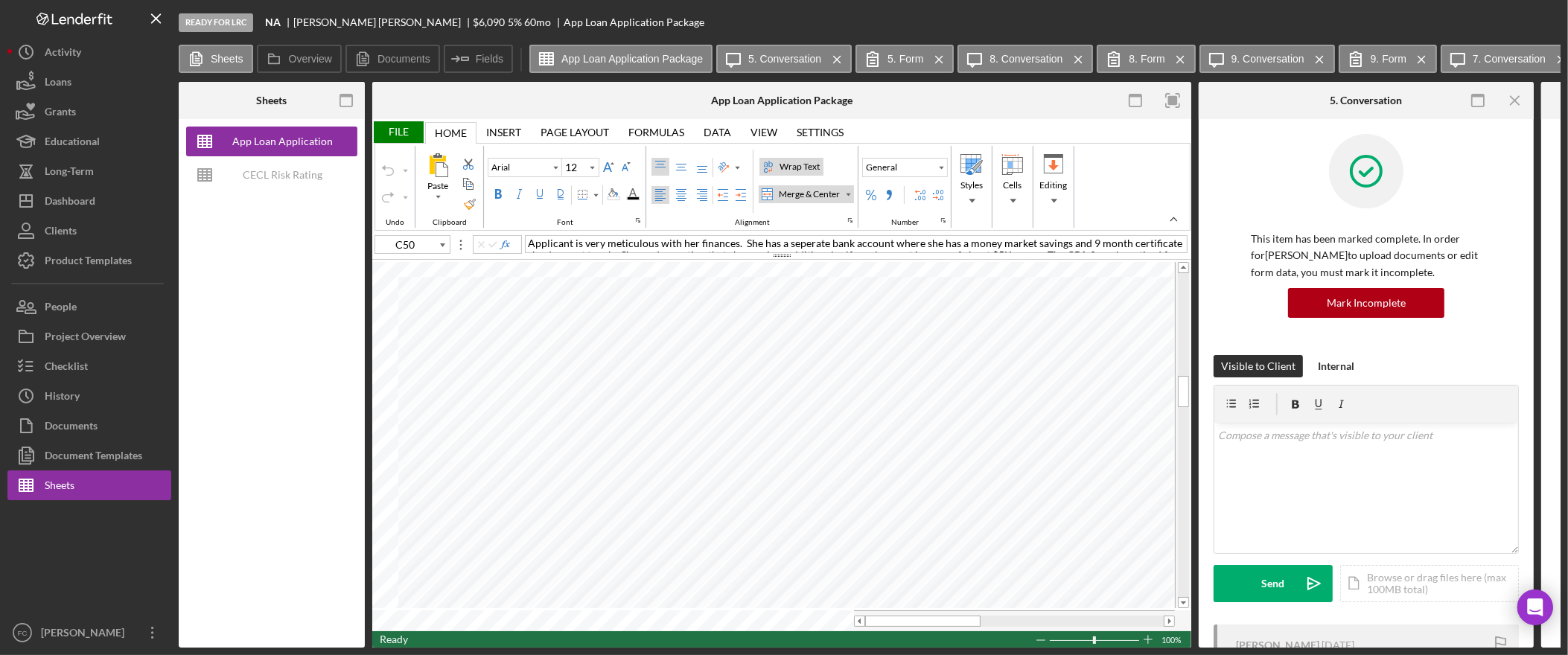
type input "H13"
type input "10"
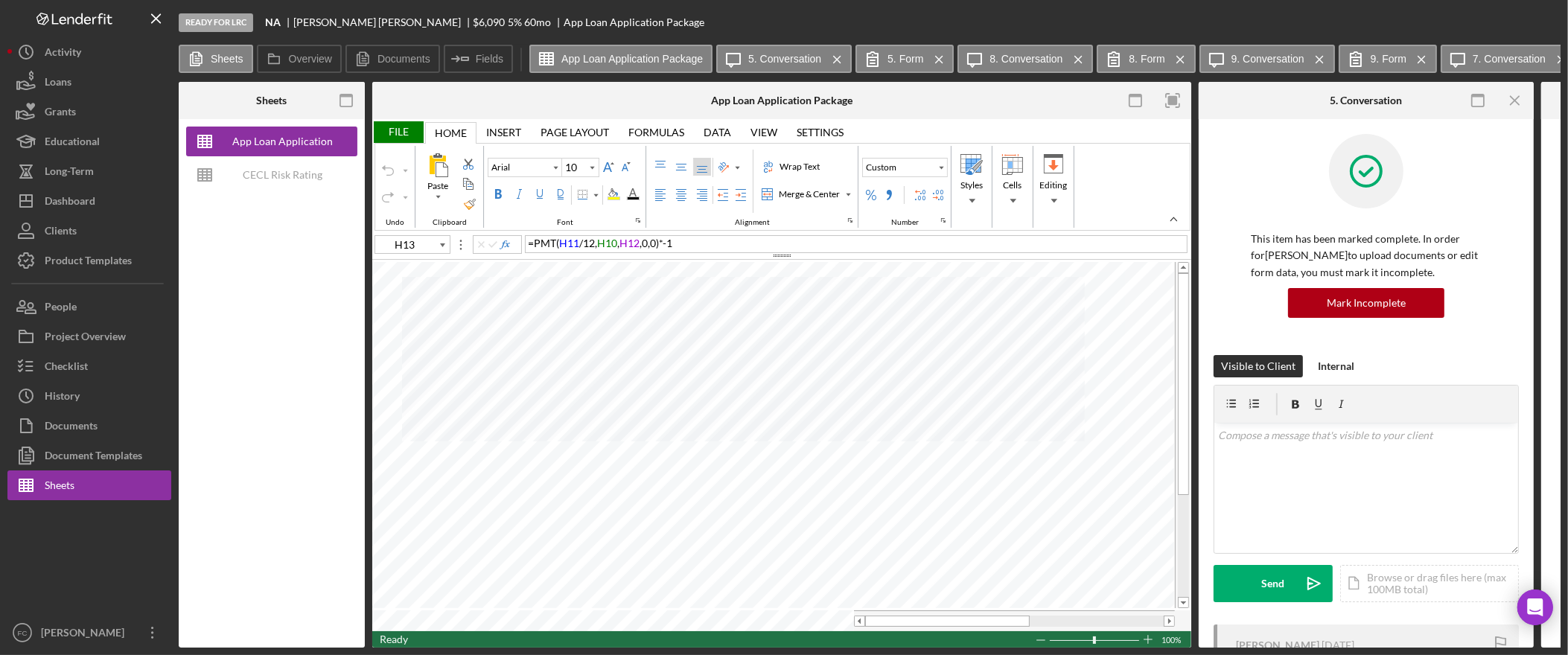
type input "C50"
type input "12"
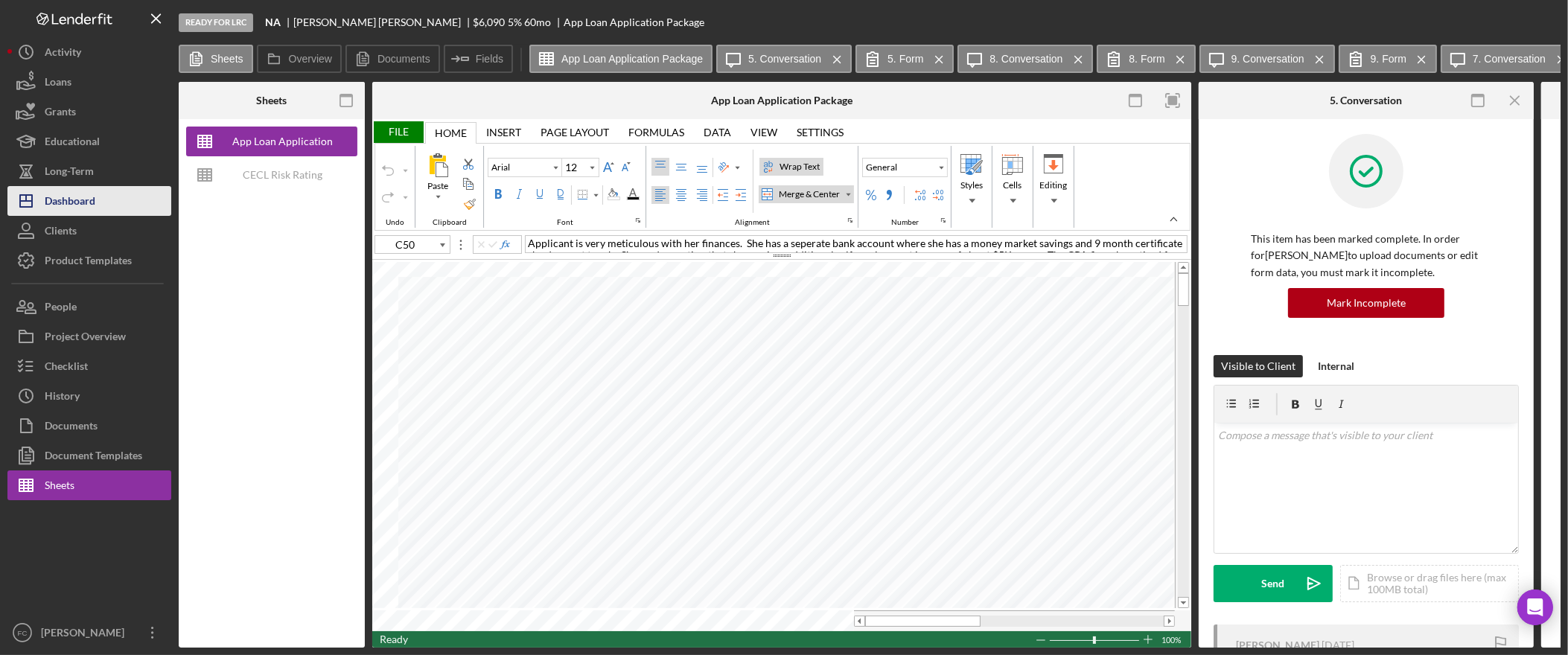
click at [96, 190] on div "Dashboard" at bounding box center [70, 203] width 50 height 34
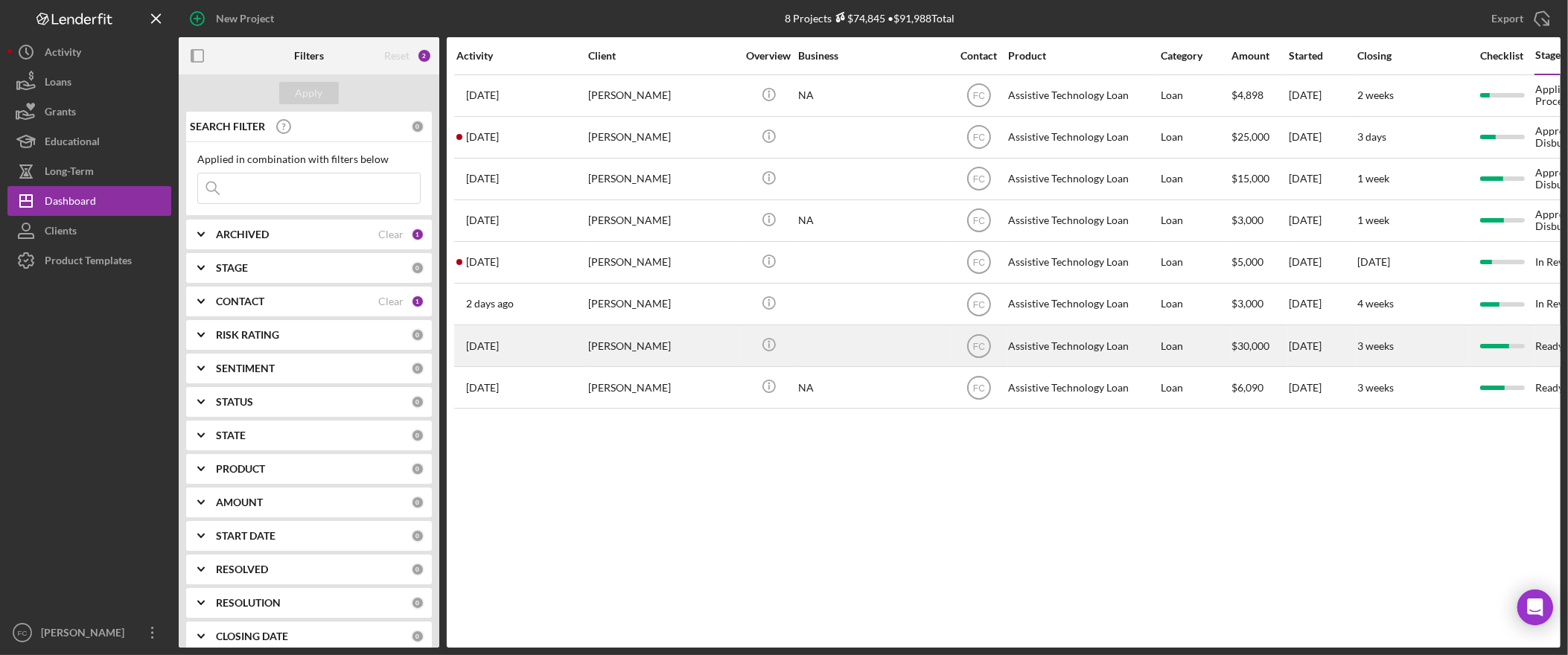
click at [661, 347] on div "[PERSON_NAME]" at bounding box center [663, 345] width 149 height 39
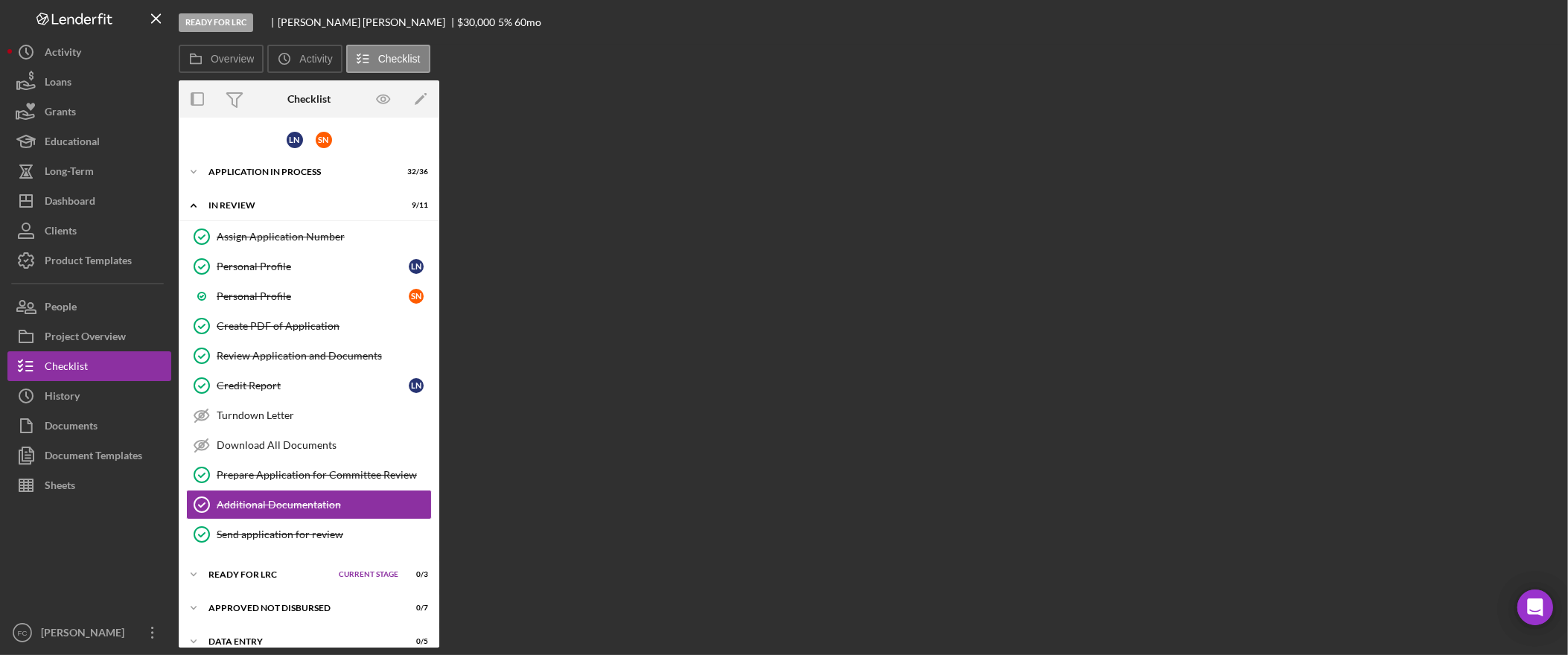
scroll to position [20, 0]
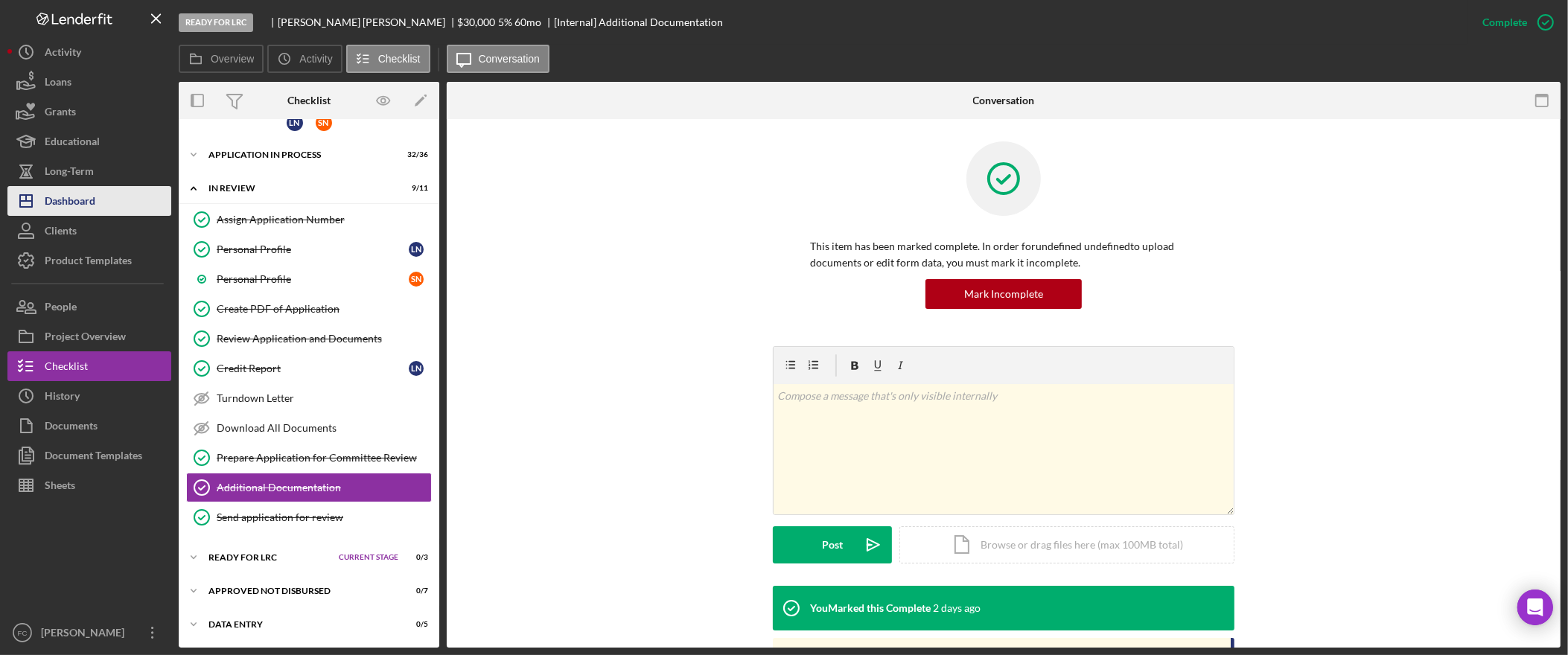
drag, startPoint x: 79, startPoint y: 190, endPoint x: 157, endPoint y: 193, distance: 78.1
click at [79, 189] on div "Dashboard" at bounding box center [70, 203] width 50 height 34
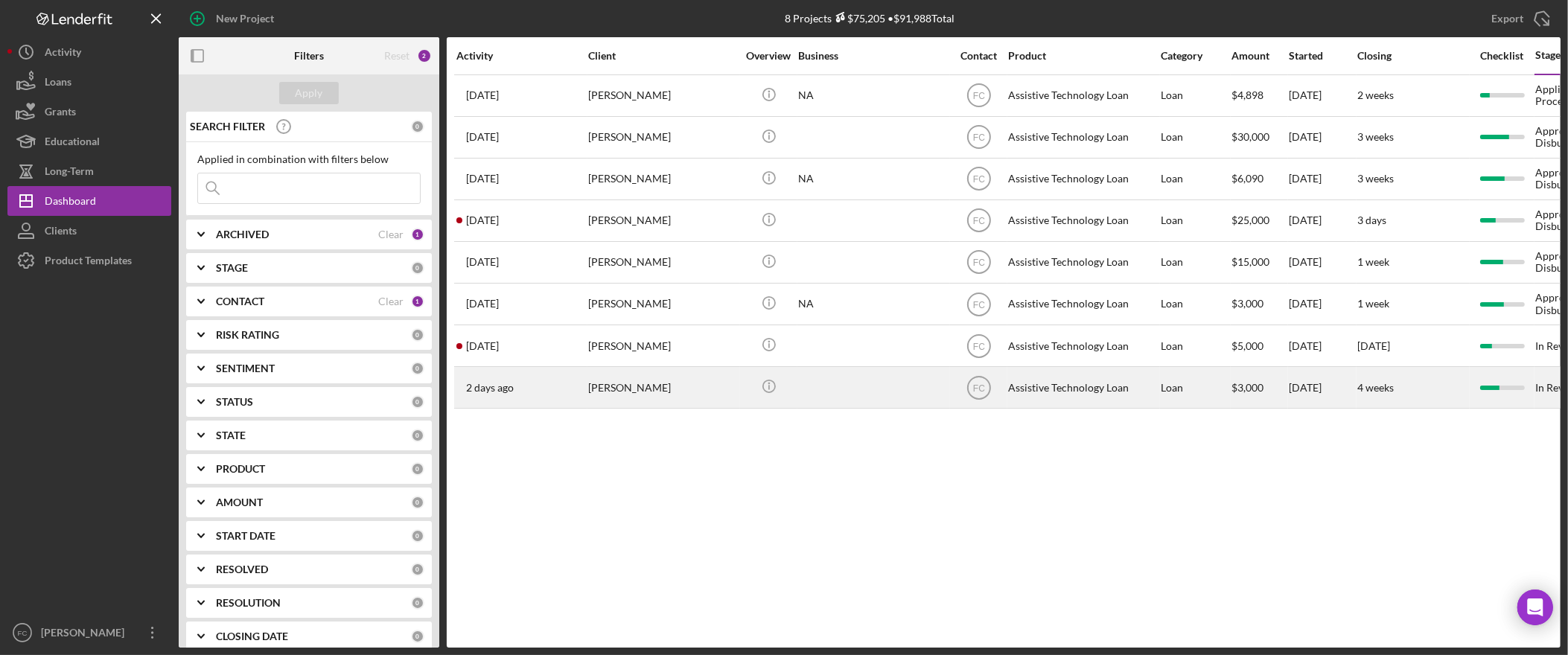
click at [621, 389] on div "[PERSON_NAME]" at bounding box center [663, 387] width 149 height 39
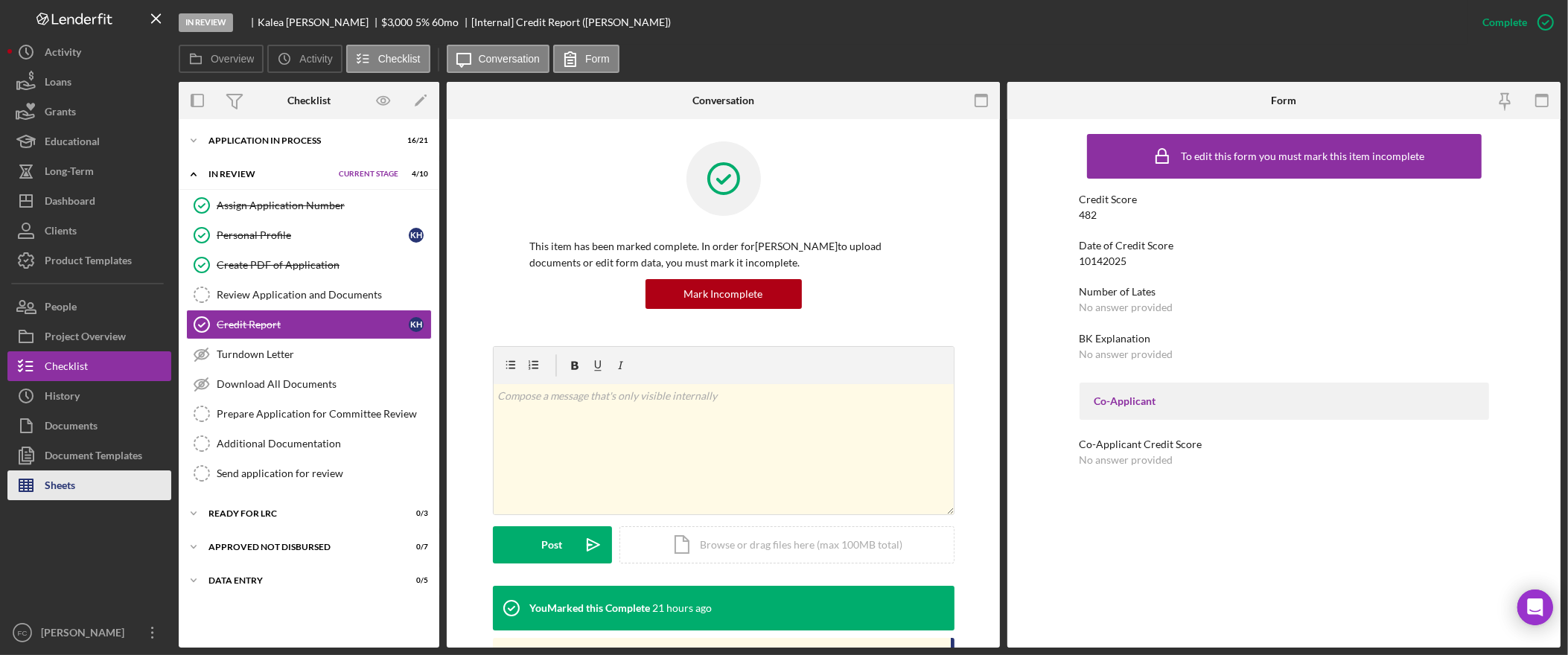
click at [75, 481] on button "Sheets" at bounding box center [89, 485] width 163 height 30
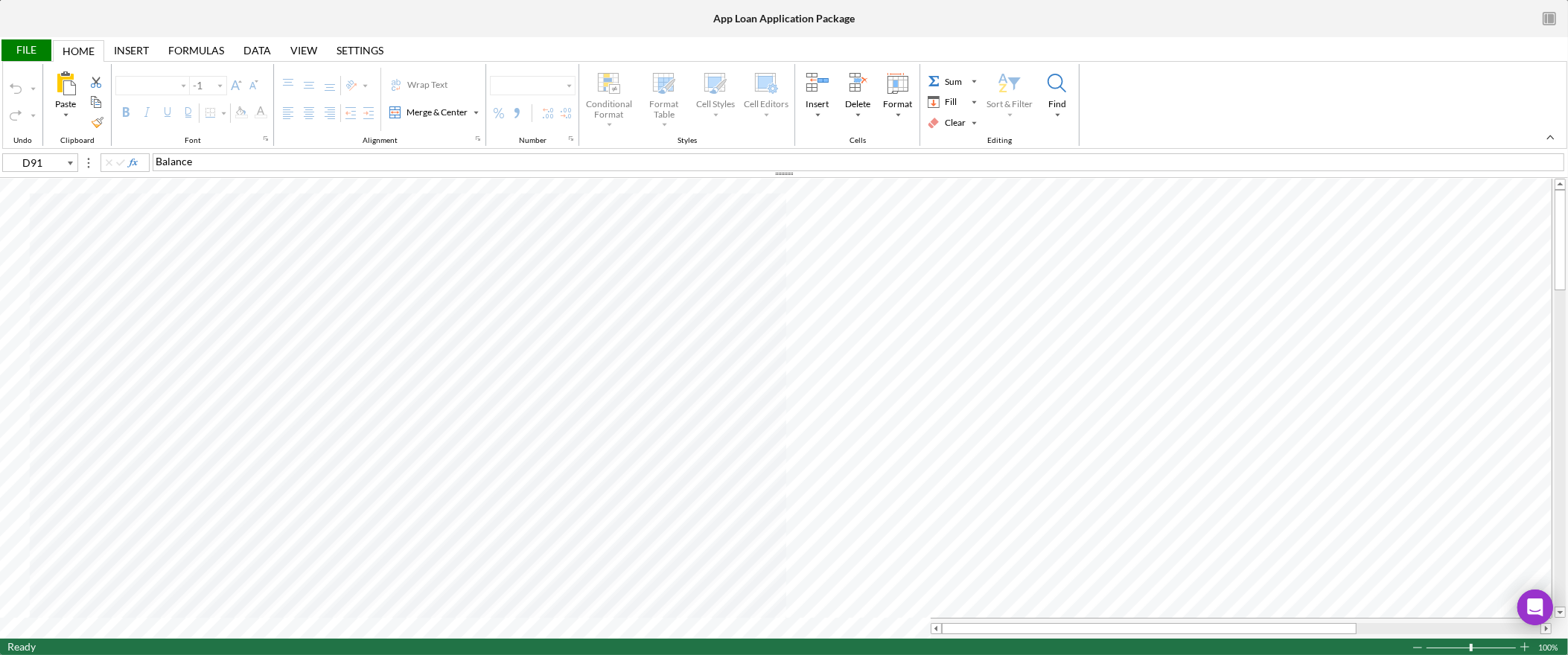
type input "Arial"
type input "10"
